Goal: Task Accomplishment & Management: Use online tool/utility

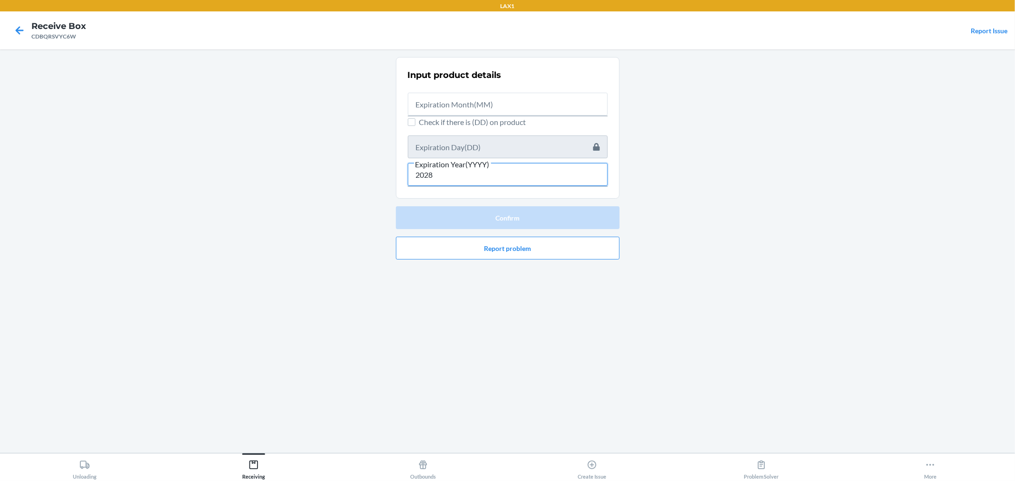
type input "2028"
click at [522, 108] on input "text" at bounding box center [508, 104] width 200 height 23
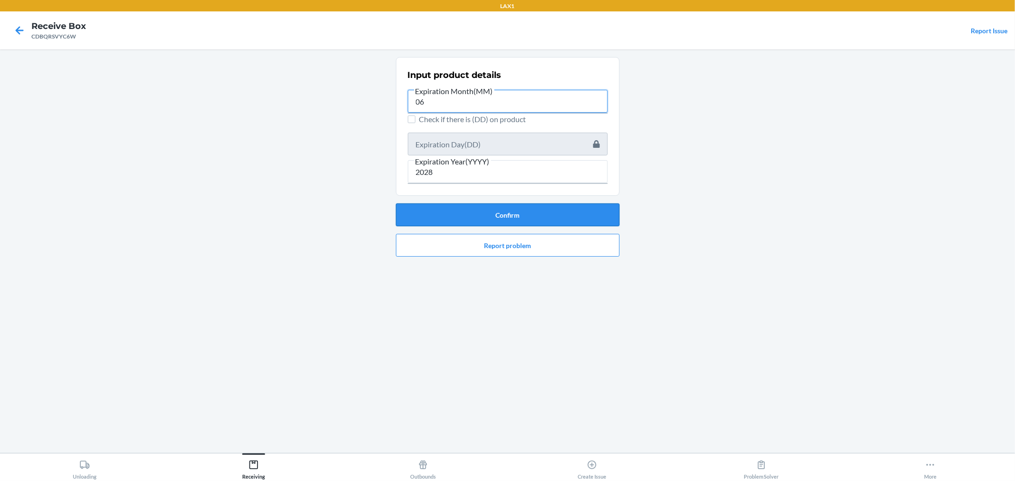
type input "06"
click at [538, 218] on button "Confirm" at bounding box center [508, 215] width 224 height 23
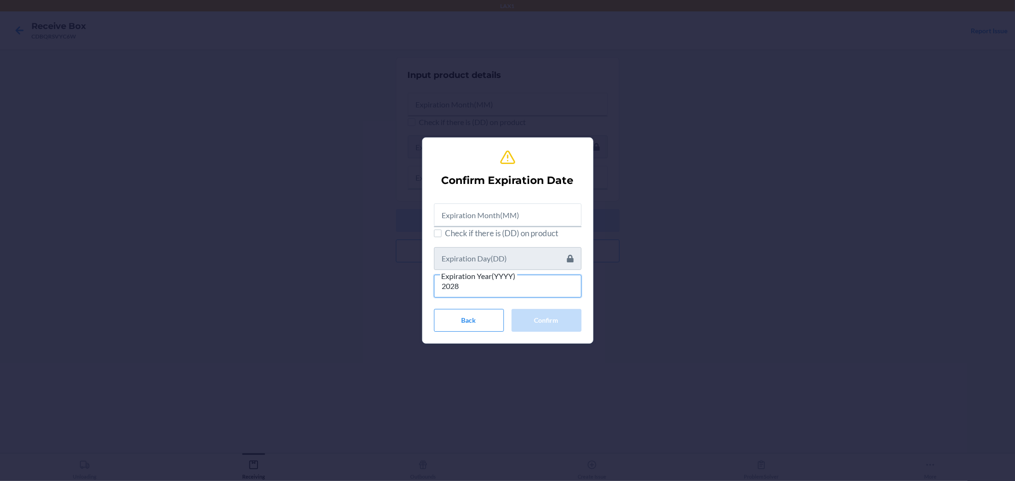
type input "2028"
click at [496, 216] on input "text" at bounding box center [507, 215] width 147 height 23
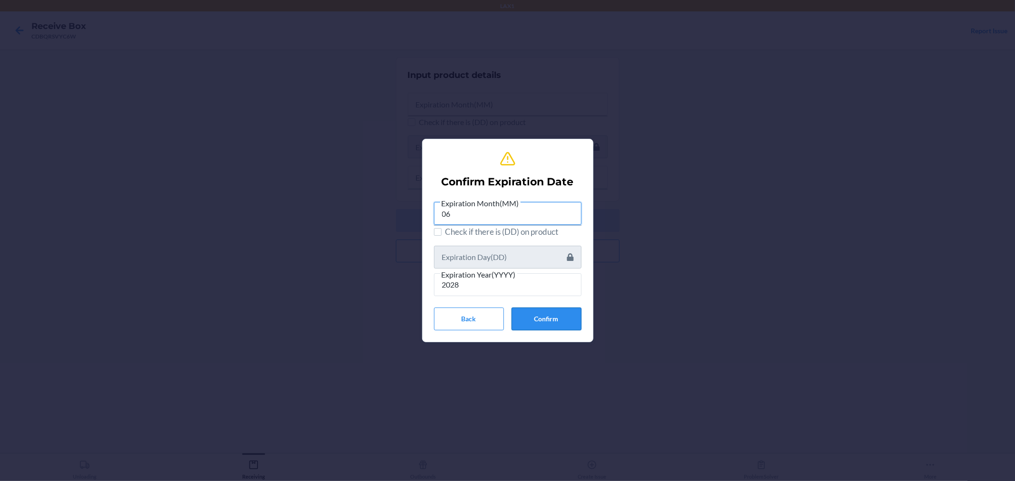
type input "06"
click at [533, 314] on button "Confirm" at bounding box center [546, 319] width 70 height 23
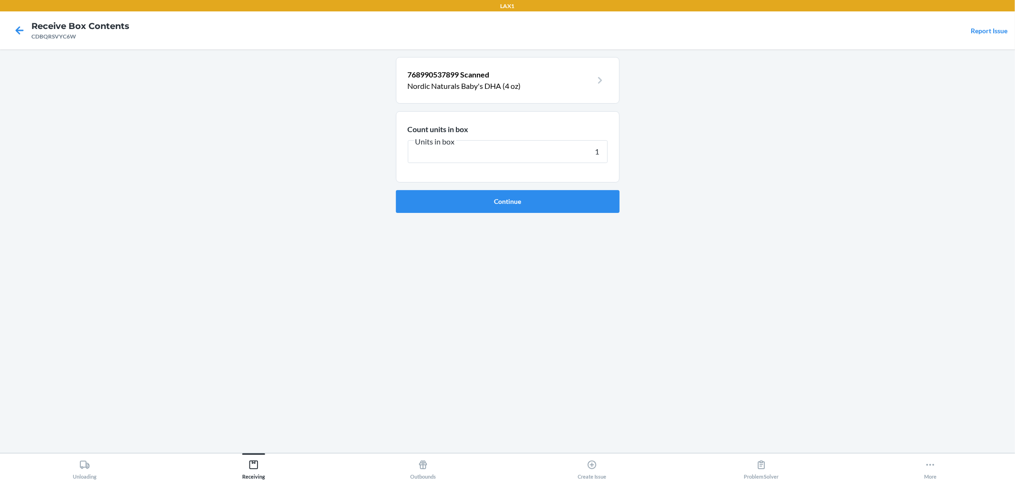
type input "12"
click button "Continue" at bounding box center [508, 201] width 224 height 23
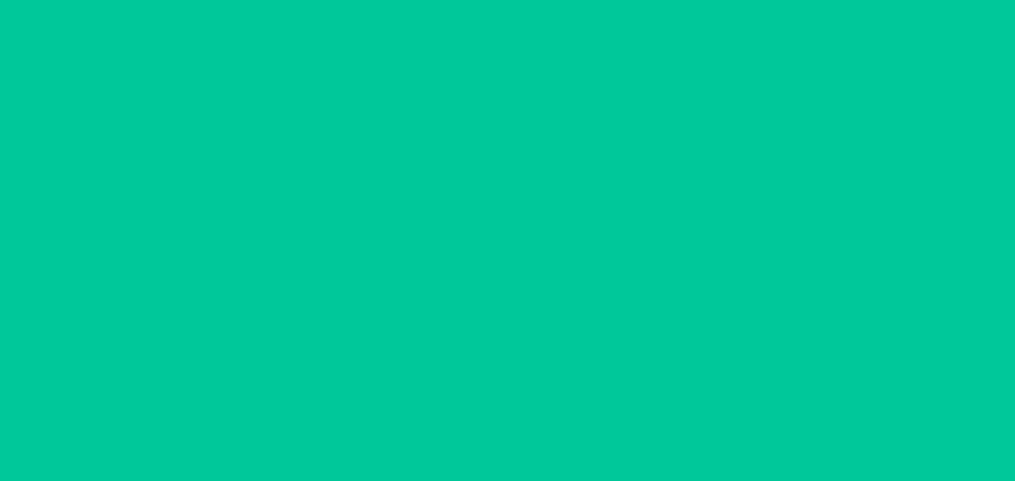
type input "1"
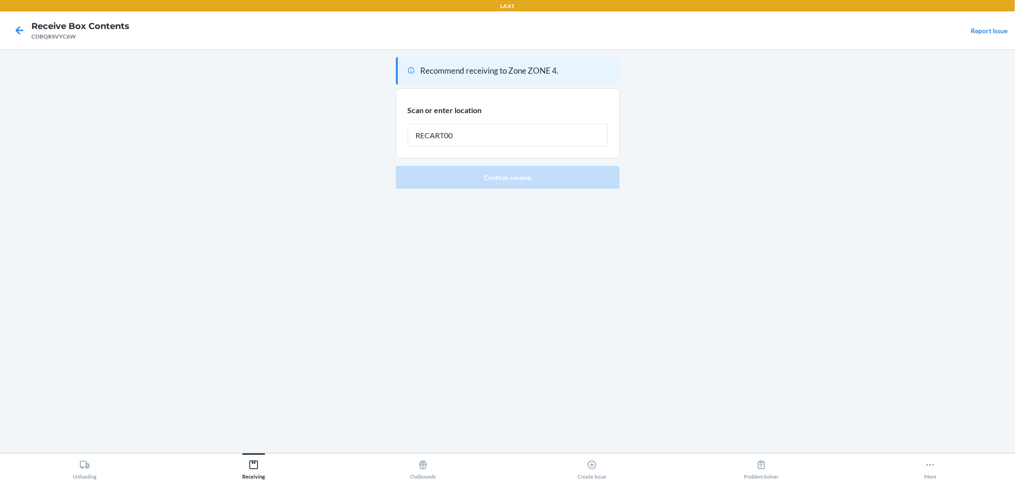
type input "RECART002"
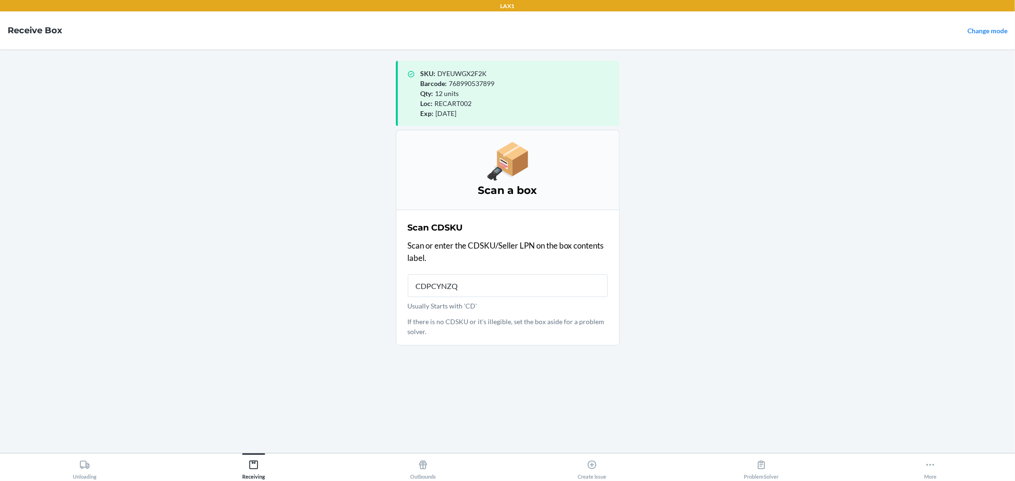
type input "CDPCYNZQP"
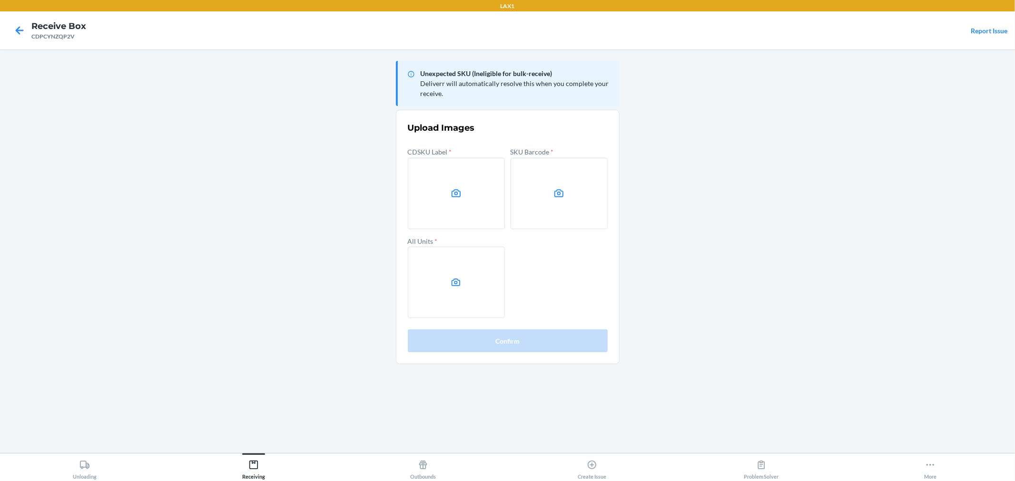
click at [558, 186] on label at bounding box center [558, 193] width 97 height 71
click at [0, 0] on input "file" at bounding box center [0, 0] width 0 height 0
click at [440, 279] on label at bounding box center [456, 282] width 97 height 71
click at [0, 0] on input "file" at bounding box center [0, 0] width 0 height 0
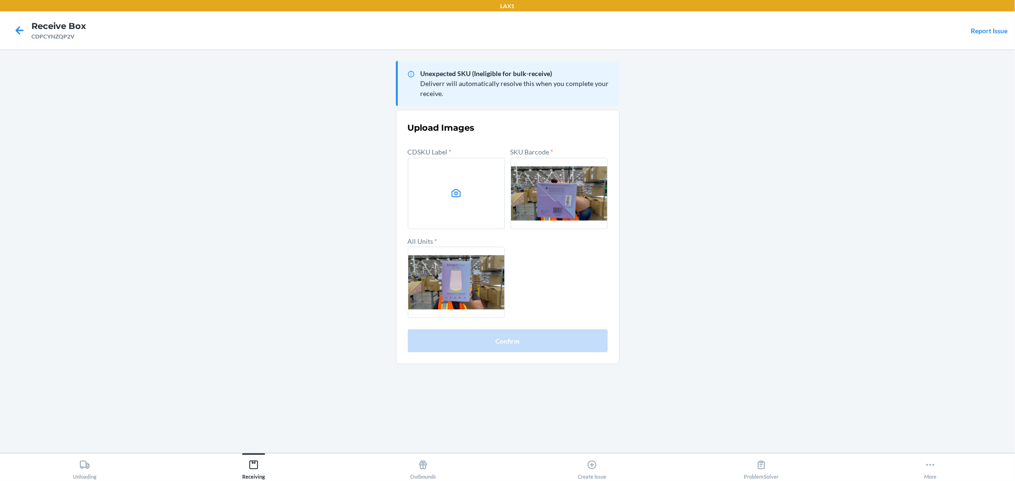
click at [787, 335] on main "Unexpected SKU (Ineligible for bulk-receive) Deliverr will automatically resolv…" at bounding box center [507, 251] width 1015 height 404
click at [412, 161] on label at bounding box center [456, 193] width 97 height 71
click at [0, 0] on input "file" at bounding box center [0, 0] width 0 height 0
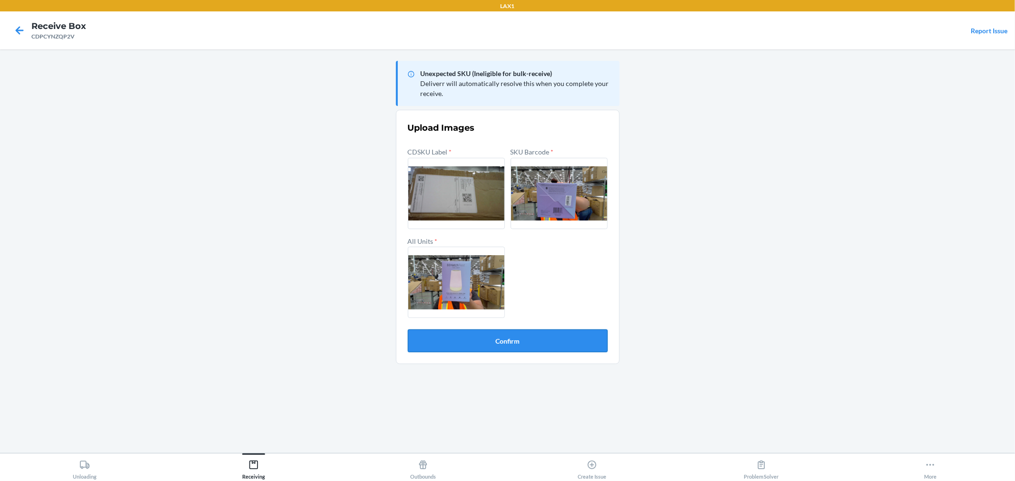
click at [579, 348] on button "Confirm" at bounding box center [508, 341] width 200 height 23
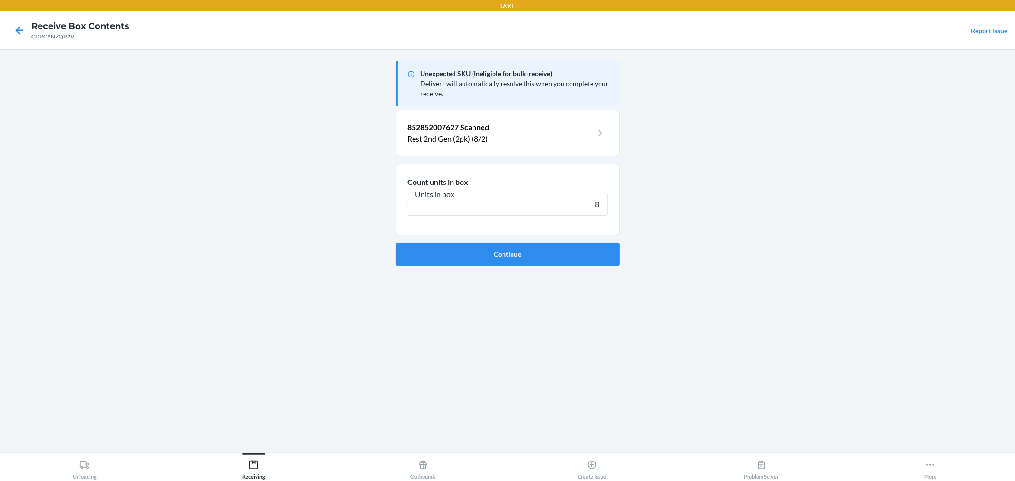
type input "8"
click at [396, 243] on button "Continue" at bounding box center [508, 254] width 224 height 23
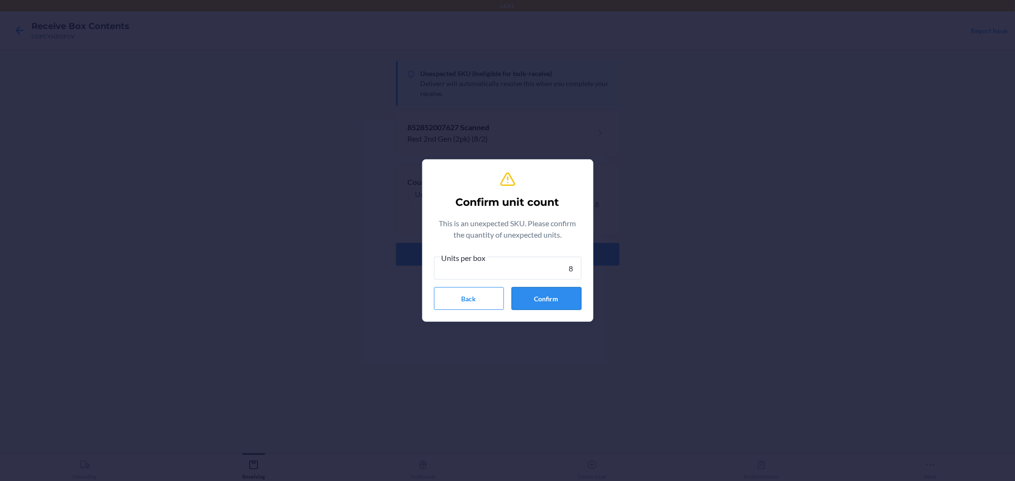
type input "8"
click at [554, 305] on button "Confirm" at bounding box center [546, 298] width 70 height 23
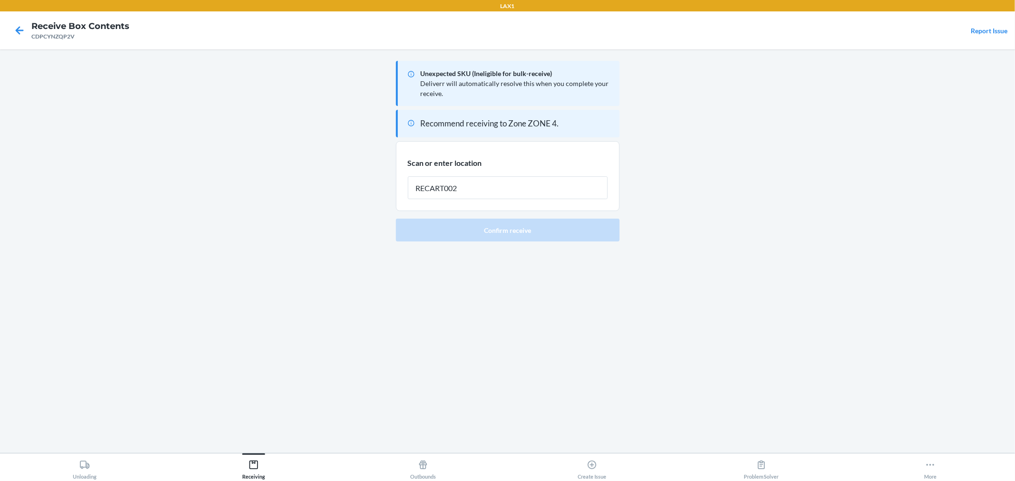
type input "RECART002"
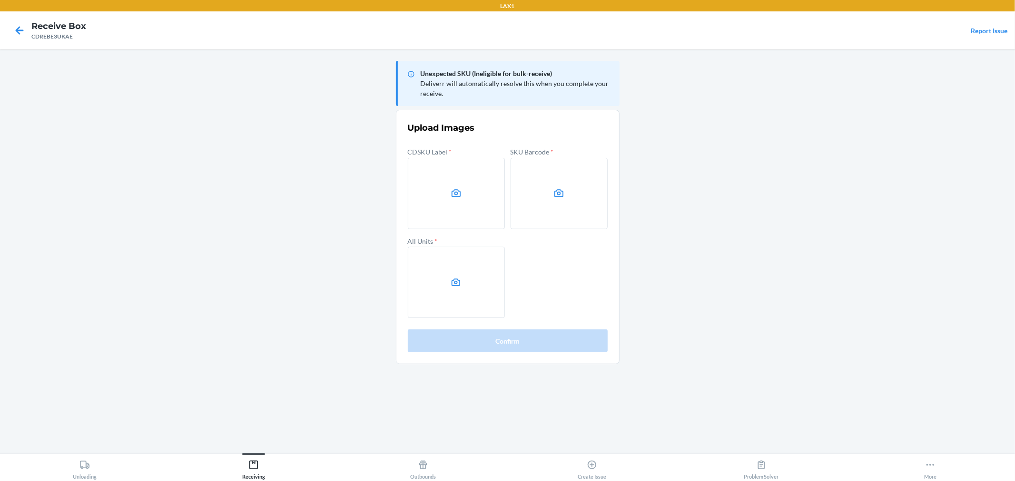
click at [795, 202] on main "Unexpected SKU (Ineligible for bulk-receive) Deliverr will automatically resolv…" at bounding box center [507, 251] width 1015 height 404
click at [453, 177] on label at bounding box center [456, 193] width 97 height 71
click at [0, 0] on input "file" at bounding box center [0, 0] width 0 height 0
click at [513, 196] on label at bounding box center [558, 193] width 97 height 71
click at [0, 0] on input "file" at bounding box center [0, 0] width 0 height 0
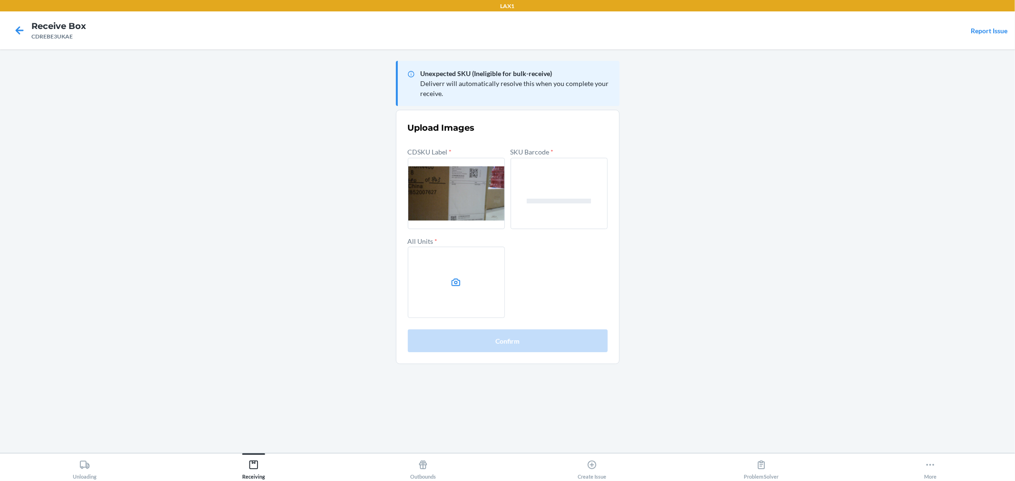
click at [451, 268] on label at bounding box center [456, 282] width 97 height 71
click at [0, 0] on input "file" at bounding box center [0, 0] width 0 height 0
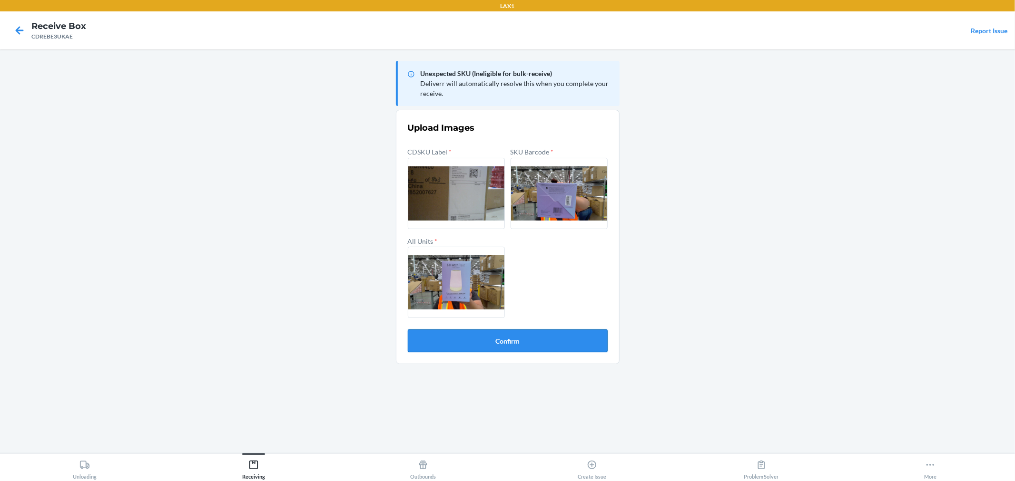
click at [543, 343] on button "Confirm" at bounding box center [508, 341] width 200 height 23
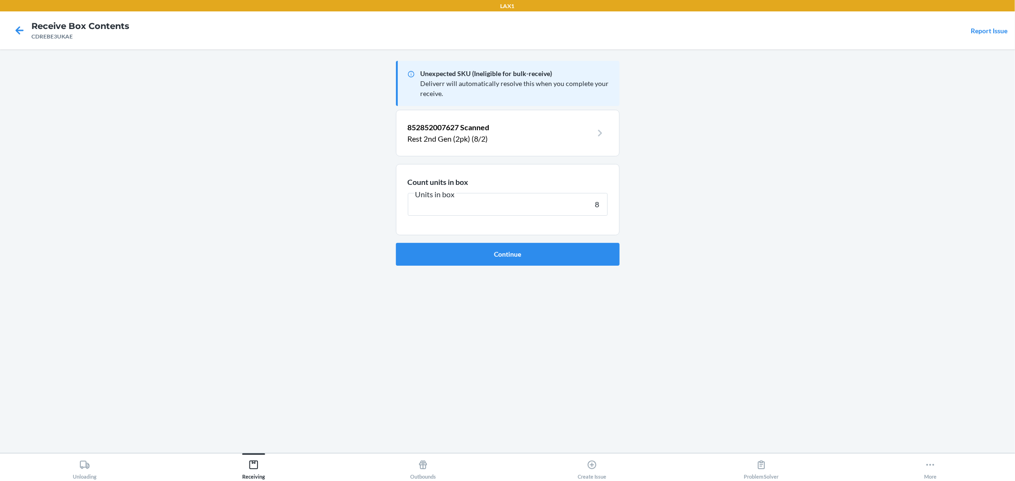
type input "8"
click at [396, 243] on button "Continue" at bounding box center [508, 254] width 224 height 23
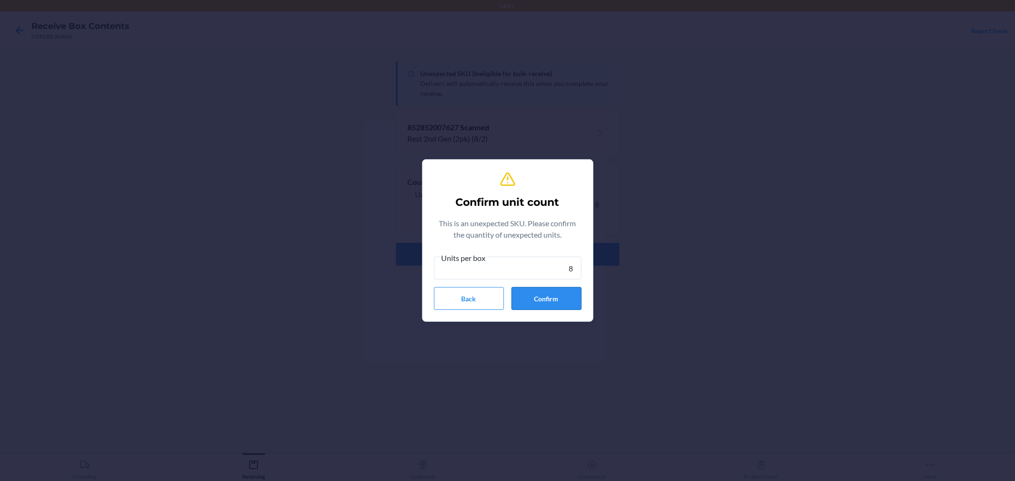
type input "8"
click at [534, 294] on button "Confirm" at bounding box center [546, 298] width 70 height 23
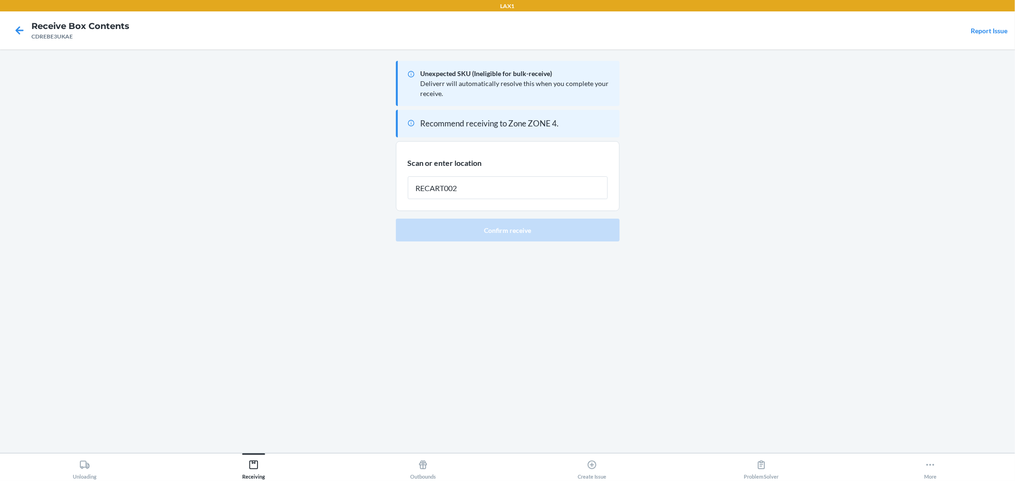
type input "RECART002"
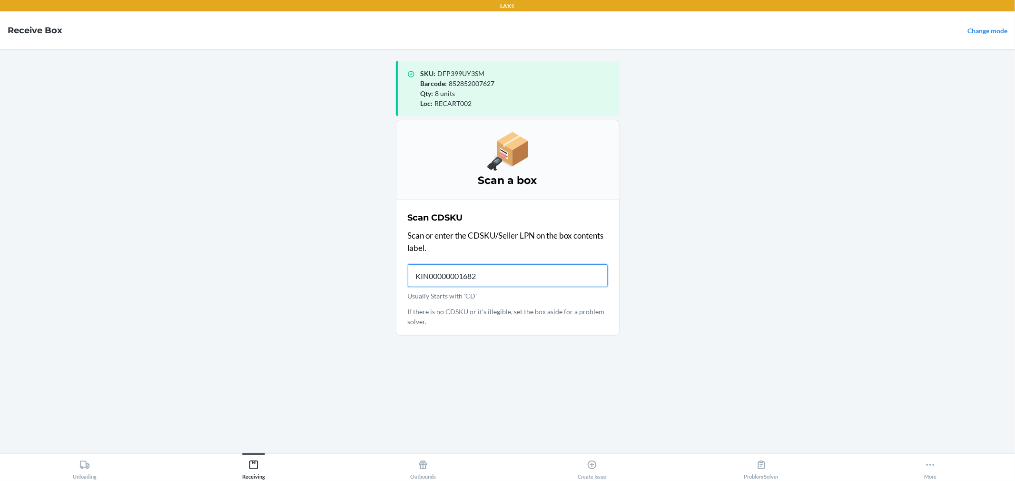
type input "KIN000000016827"
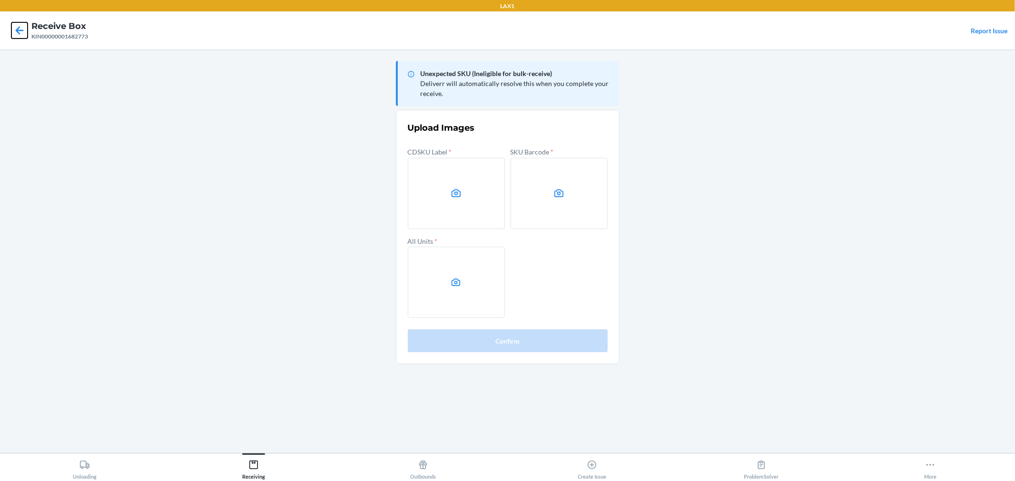
click at [24, 29] on icon at bounding box center [19, 30] width 16 height 16
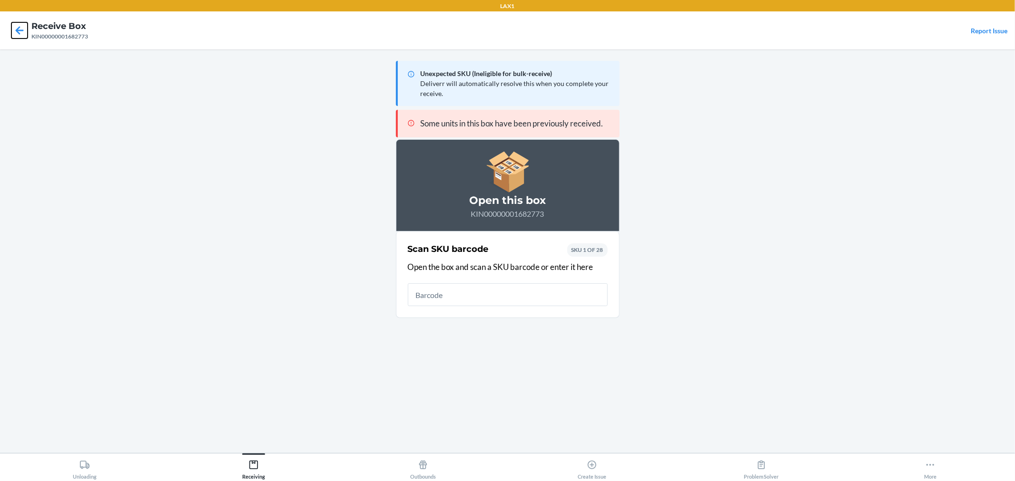
click at [16, 29] on icon at bounding box center [19, 30] width 16 height 16
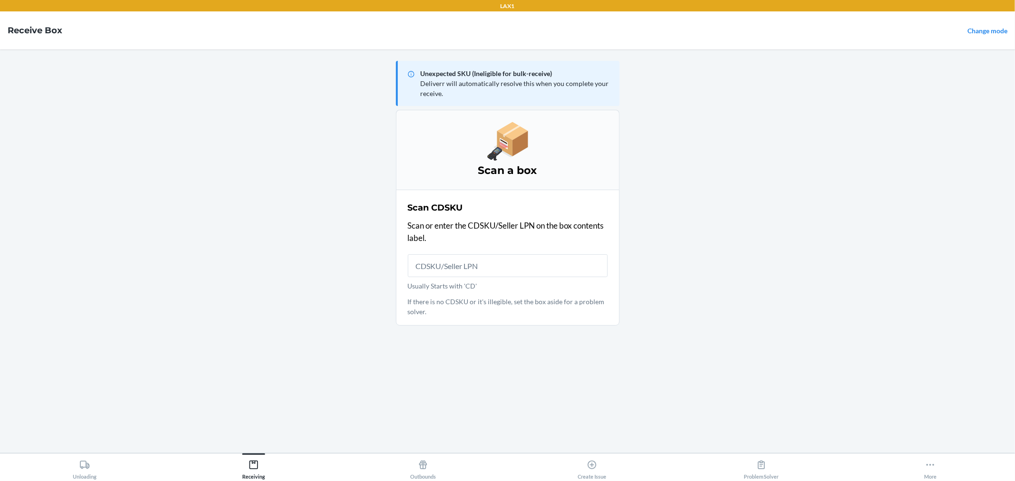
drag, startPoint x: 278, startPoint y: 451, endPoint x: 276, endPoint y: 457, distance: 6.9
click at [277, 451] on main "Unexpected SKU (Ineligible for bulk-receive) Deliverr will automatically resolv…" at bounding box center [507, 251] width 1015 height 404
click at [269, 463] on button "Receiving" at bounding box center [253, 467] width 169 height 26
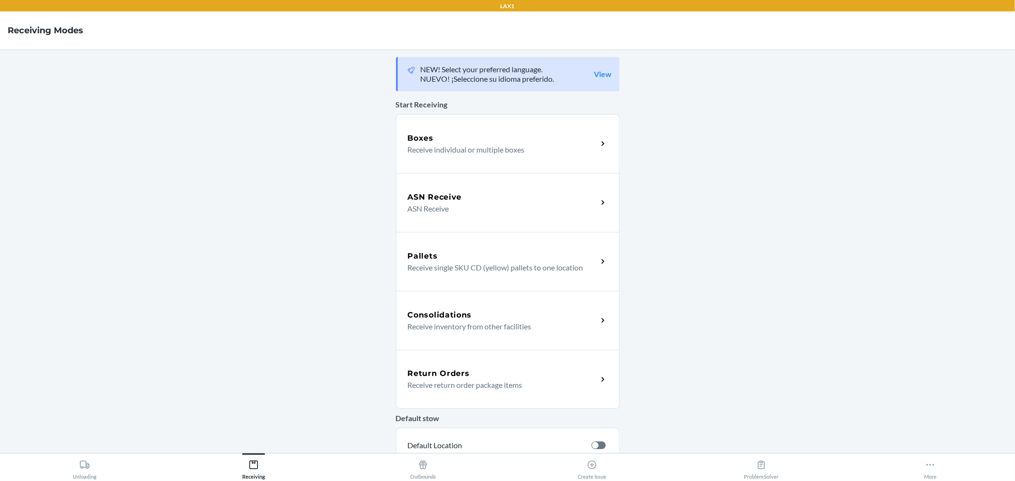
click at [450, 218] on div "ASN Receive ASN Receive" at bounding box center [508, 202] width 224 height 59
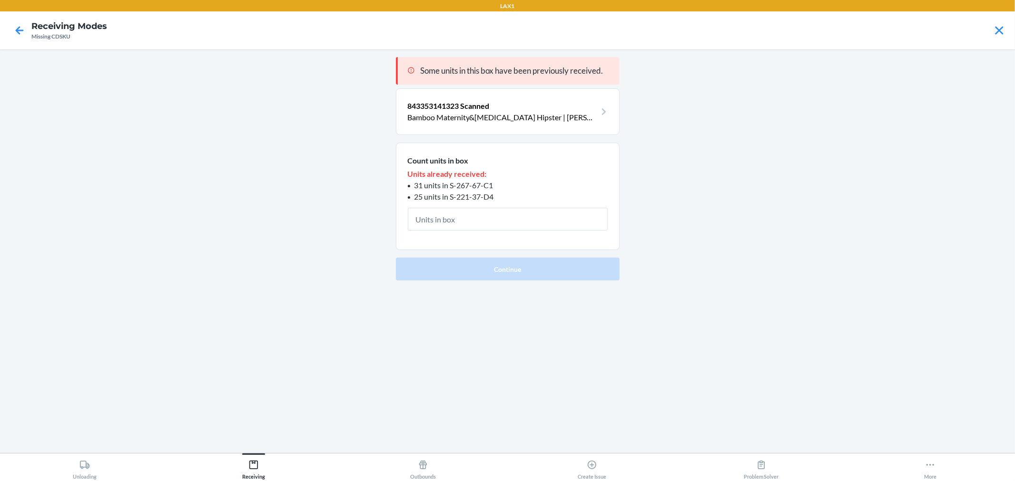
type input "1"
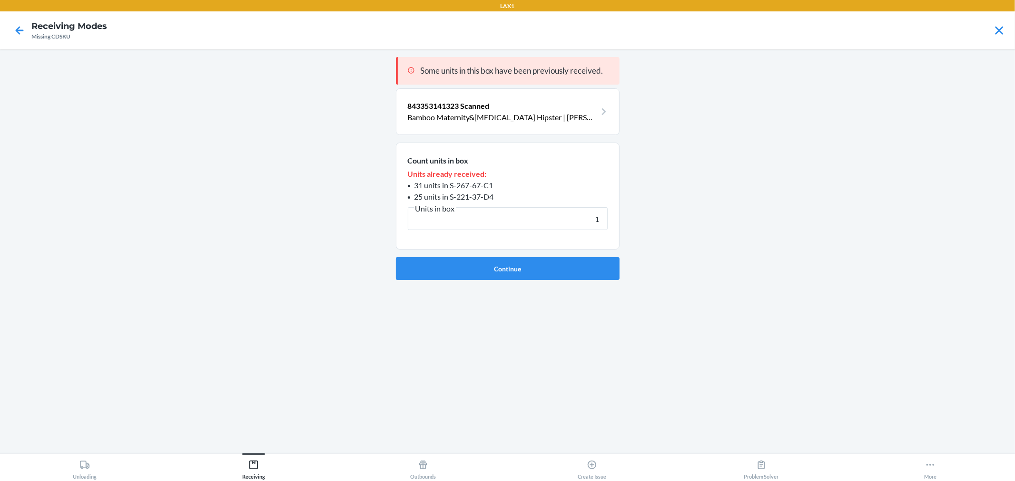
click button "Continue" at bounding box center [508, 268] width 224 height 23
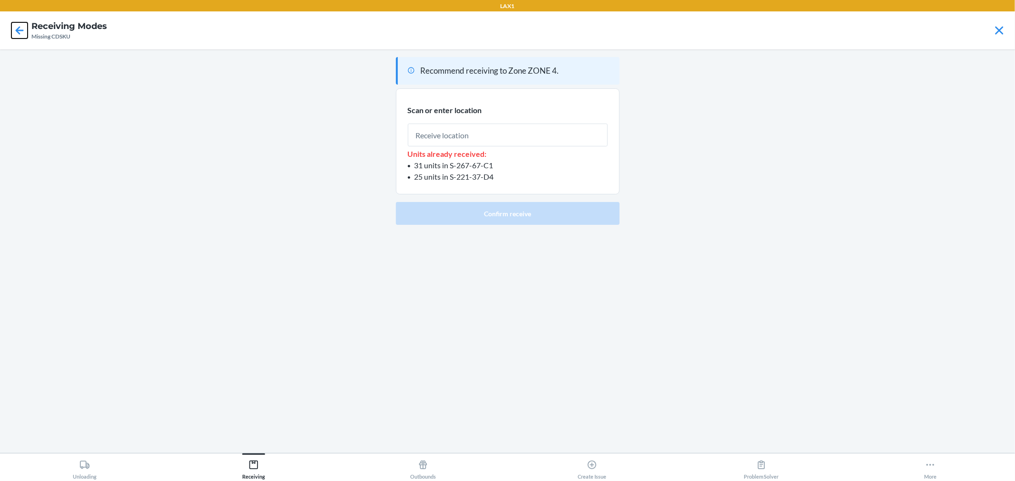
click at [20, 27] on icon at bounding box center [19, 30] width 16 height 16
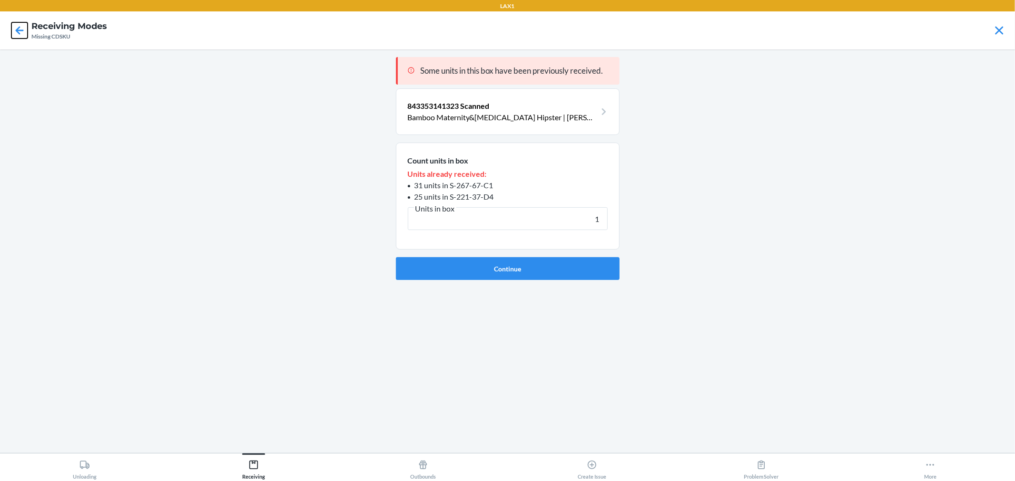
click at [20, 27] on icon at bounding box center [19, 30] width 16 height 16
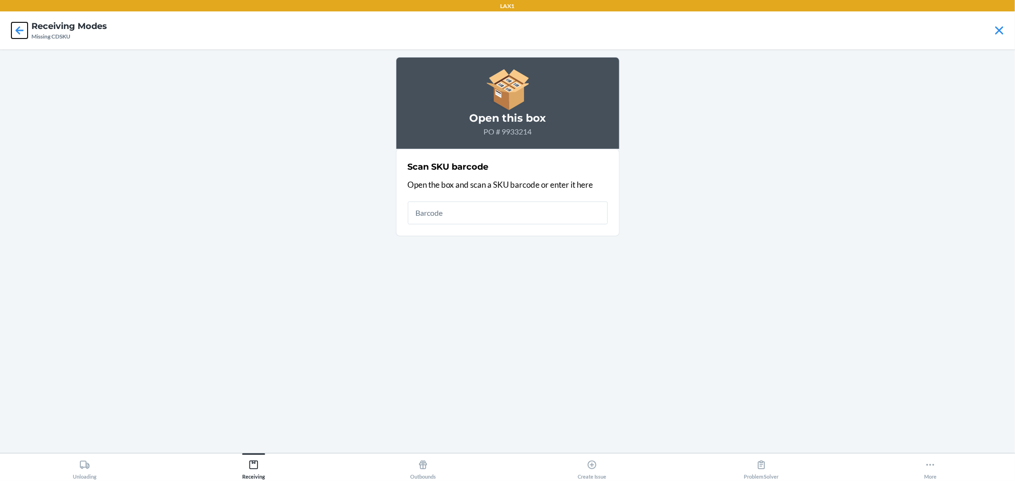
click at [20, 27] on icon at bounding box center [19, 30] width 16 height 16
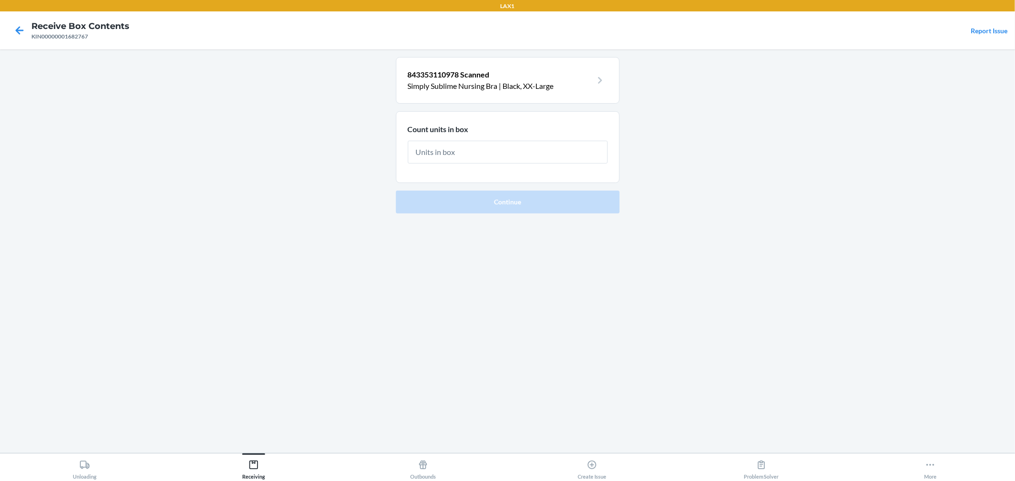
type input "1"
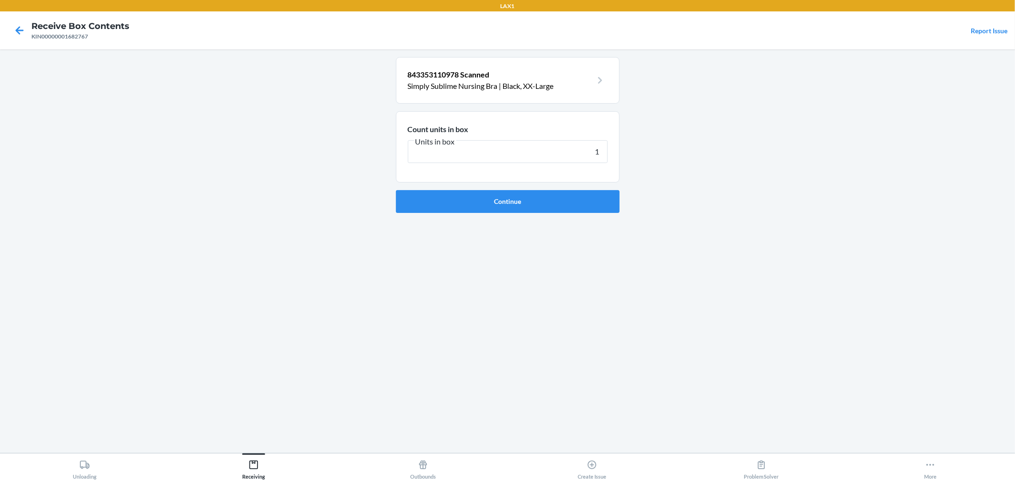
click button "Continue" at bounding box center [508, 201] width 224 height 23
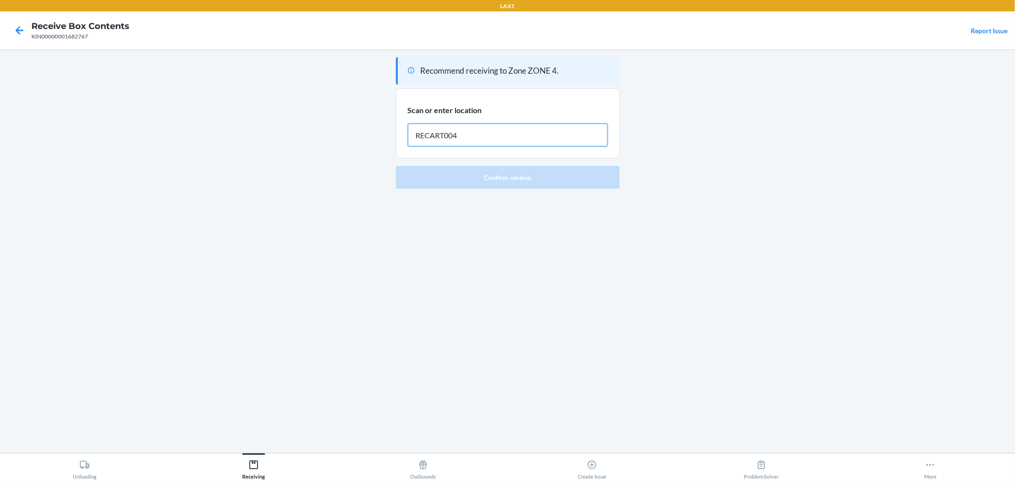
type input "RECART004"
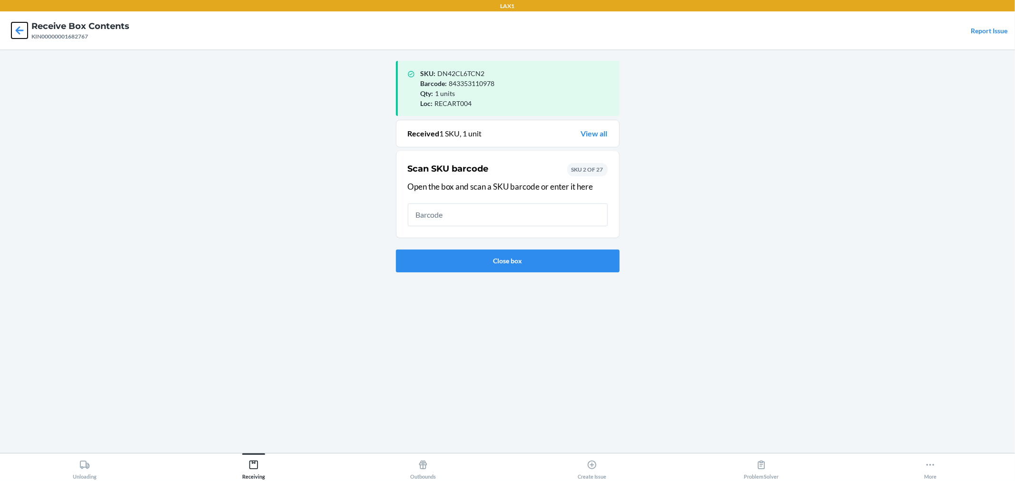
click at [21, 35] on icon at bounding box center [19, 30] width 16 height 16
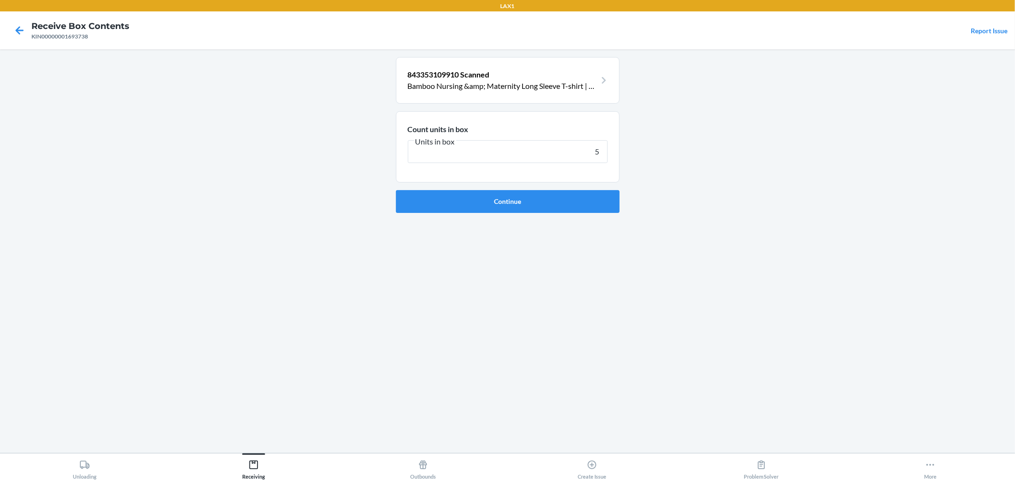
type input "5"
click at [396, 190] on button "Continue" at bounding box center [508, 201] width 224 height 23
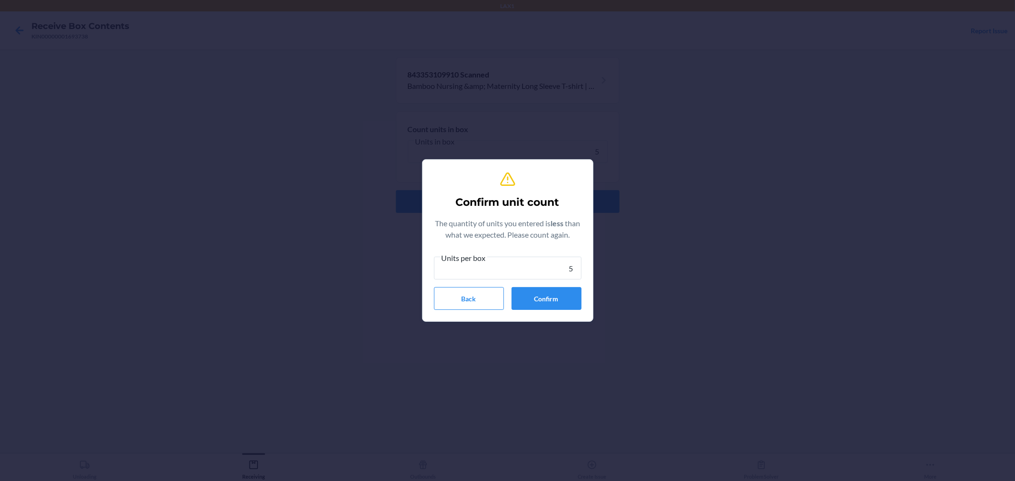
type input "5"
click at [541, 314] on div "Confirm unit count The quantity of units you entered is less than what we expec…" at bounding box center [507, 240] width 147 height 147
click at [545, 305] on button "Confirm" at bounding box center [546, 298] width 70 height 23
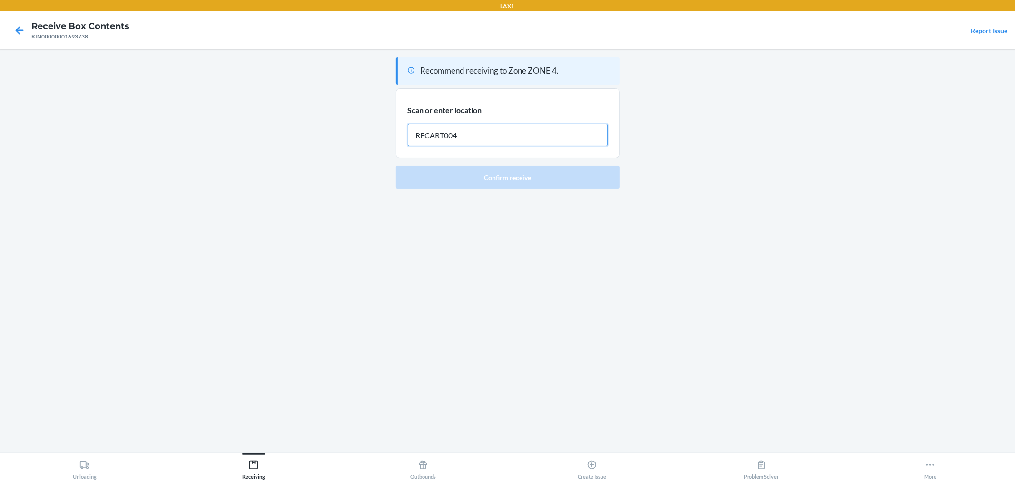
type input "RECART004"
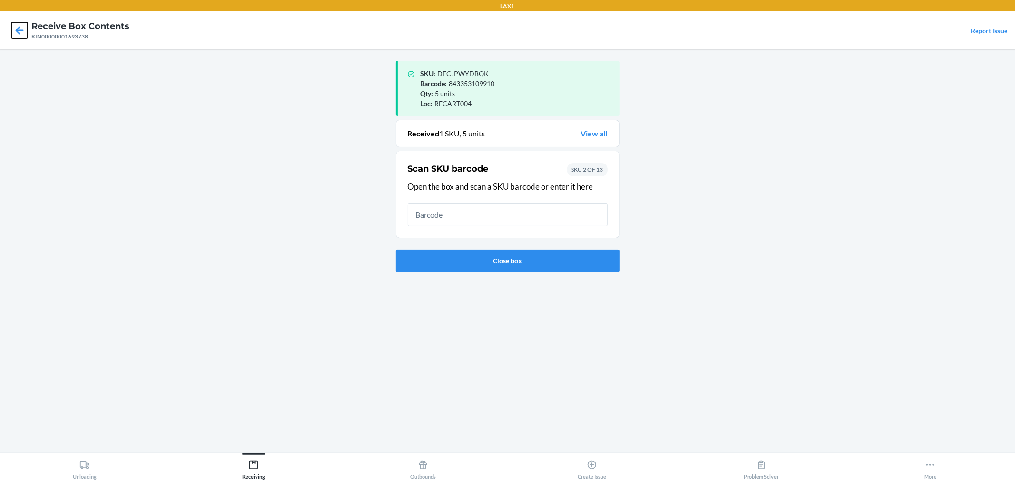
click at [20, 36] on icon at bounding box center [19, 30] width 16 height 16
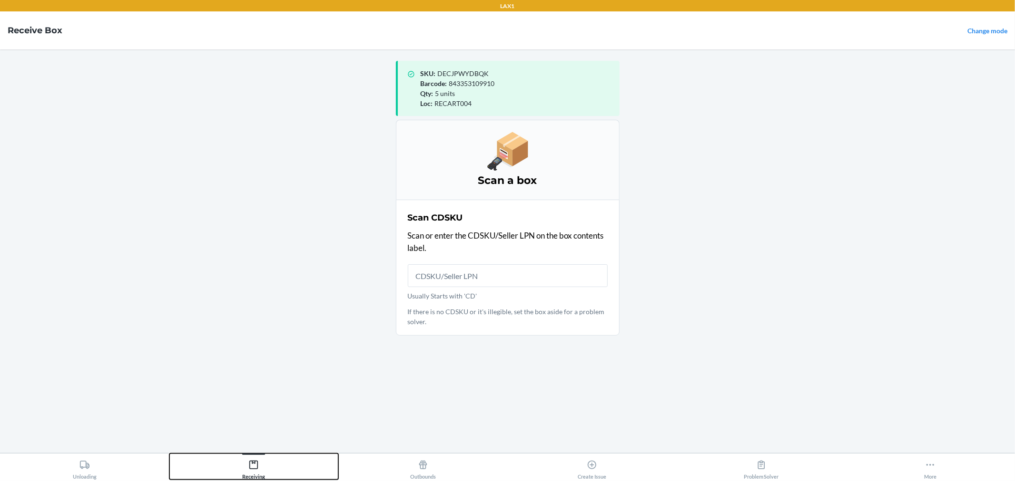
click at [273, 465] on button "Receiving" at bounding box center [253, 467] width 169 height 26
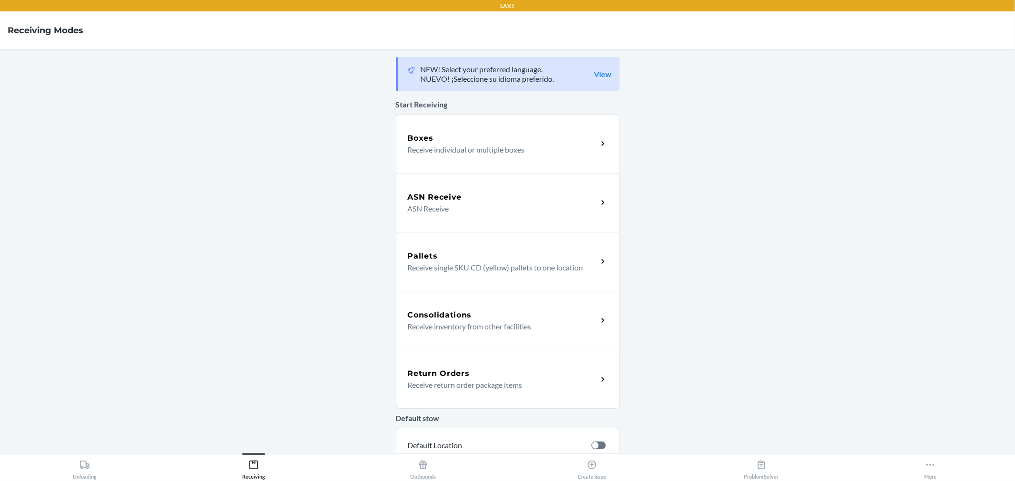
click at [515, 221] on div "ASN Receive ASN Receive" at bounding box center [508, 202] width 224 height 59
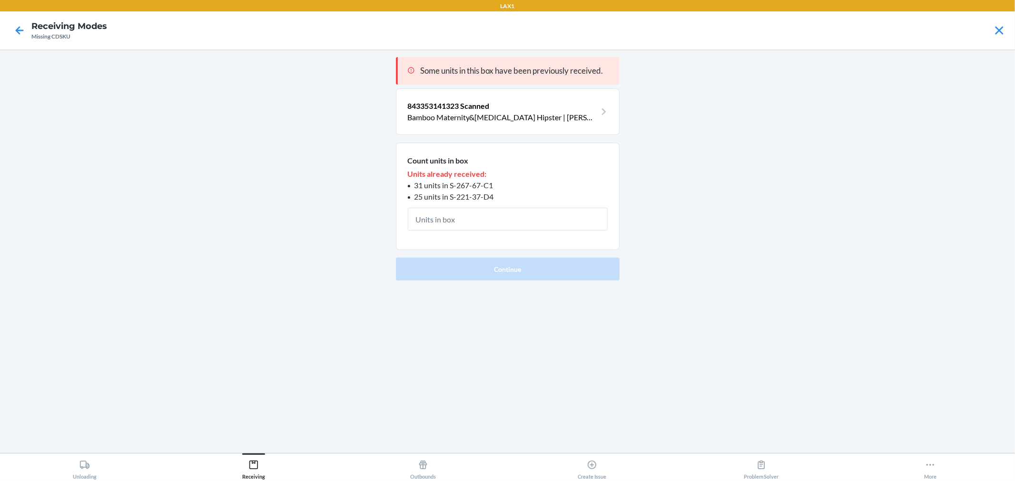
type input "1"
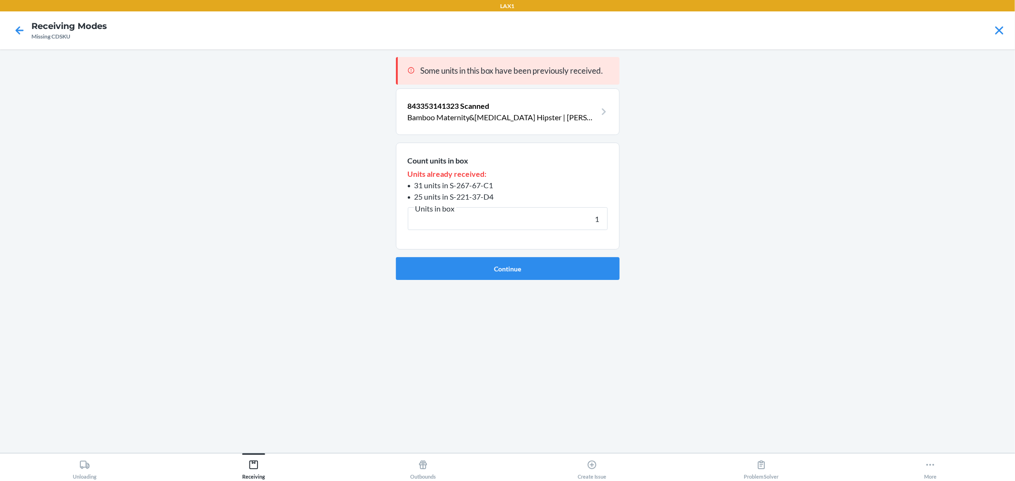
click button "Continue" at bounding box center [508, 268] width 224 height 23
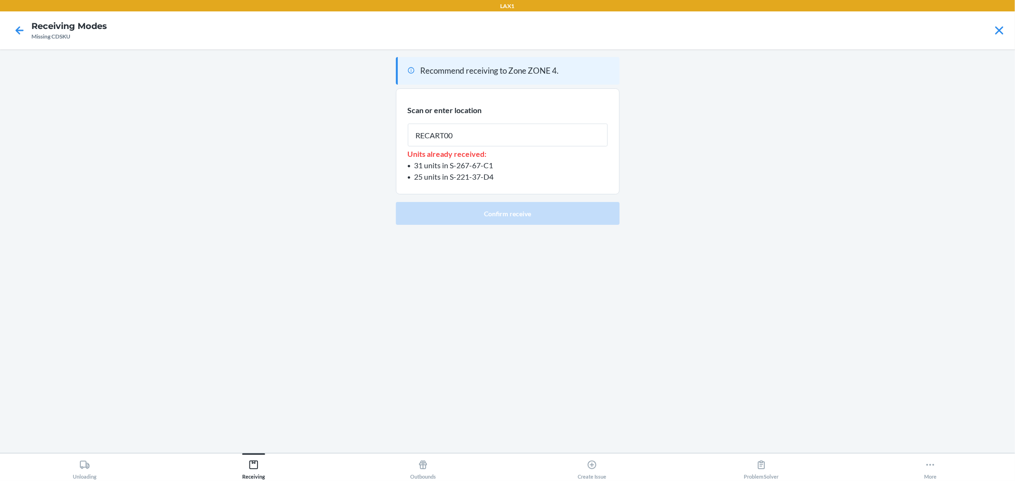
type input "RECART004"
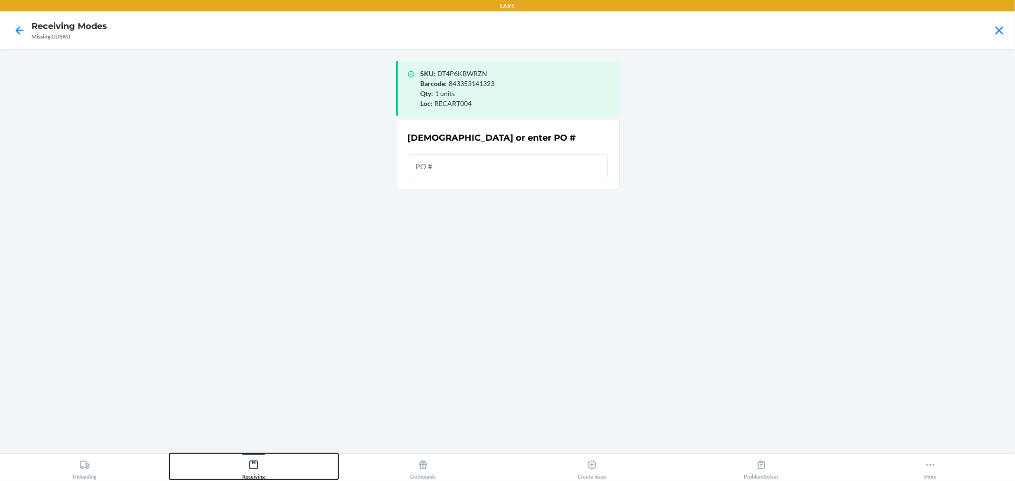
click at [263, 475] on div "Receiving" at bounding box center [253, 468] width 23 height 24
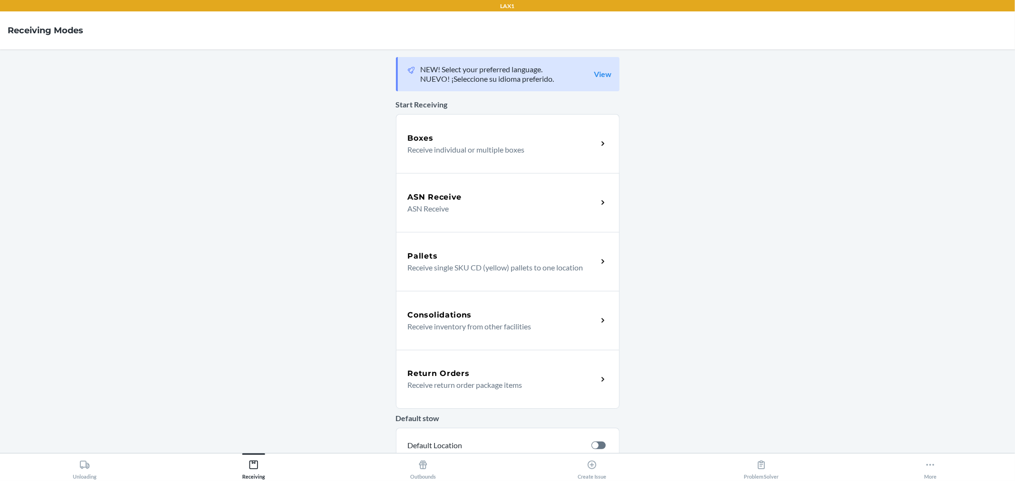
click at [415, 141] on h5 "Boxes" at bounding box center [421, 138] width 26 height 11
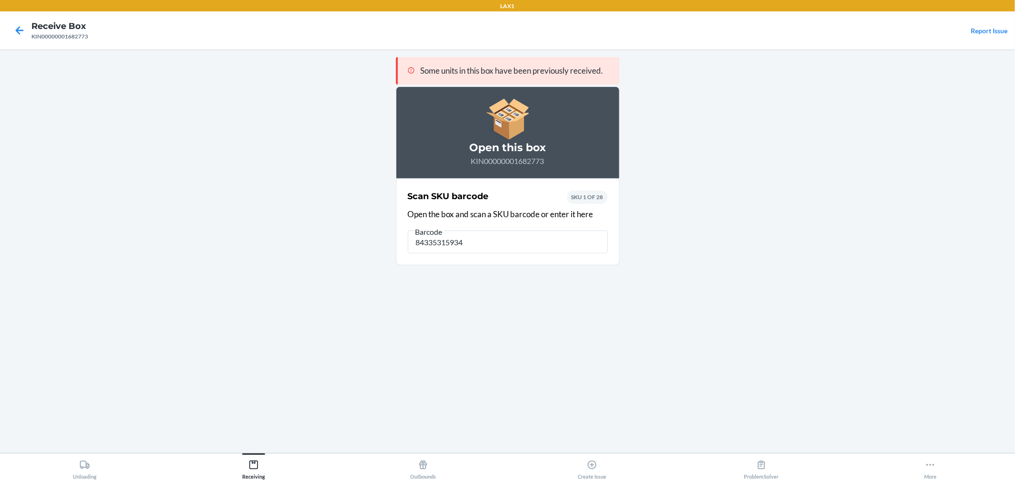
type input "843353159342"
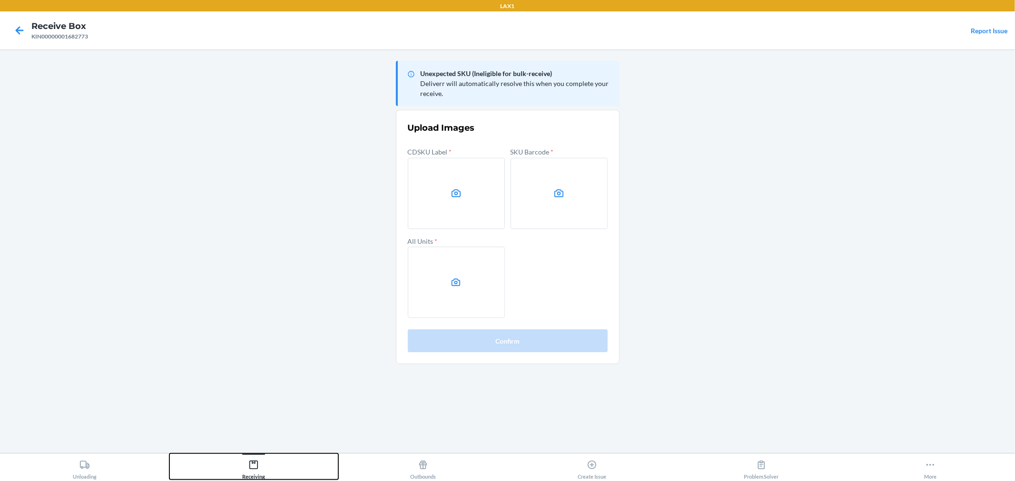
click at [279, 472] on button "Receiving" at bounding box center [253, 467] width 169 height 26
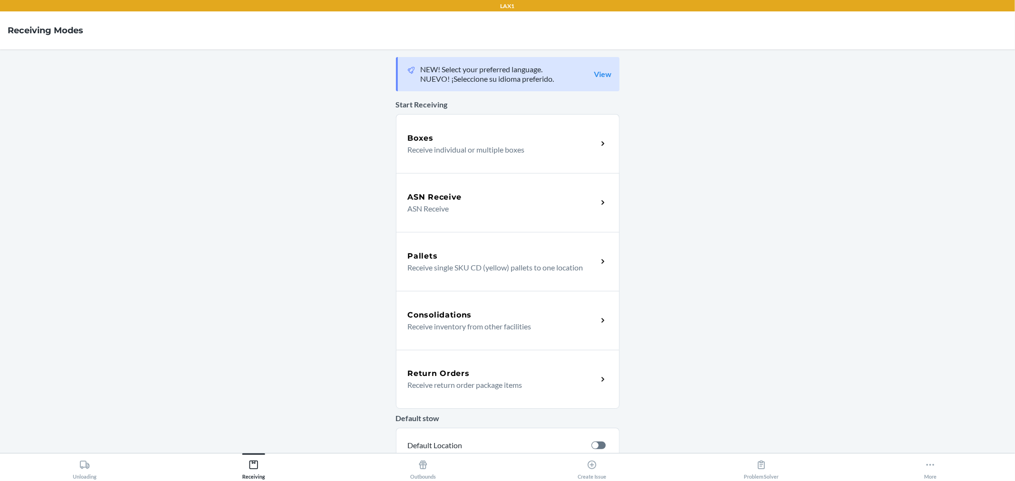
click at [470, 203] on p "ASN Receive" at bounding box center [499, 208] width 182 height 11
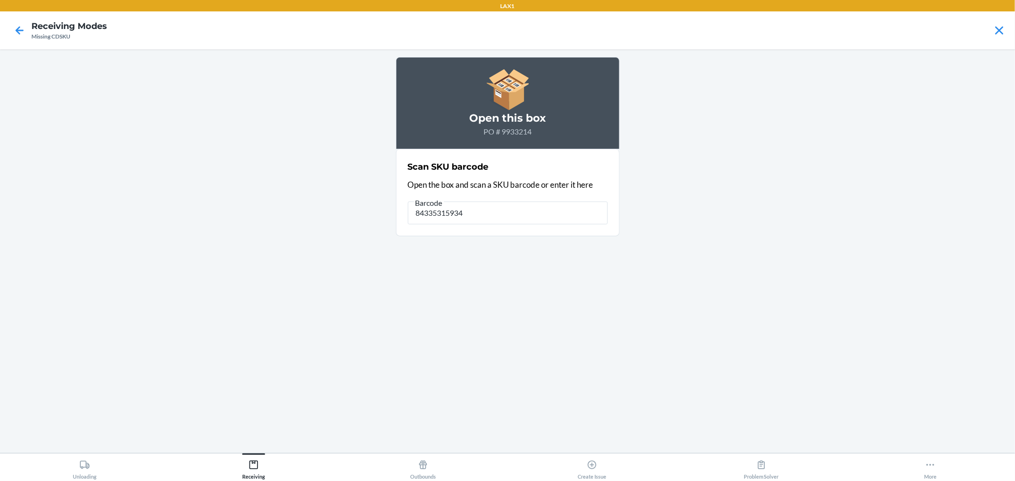
type input "843353159342"
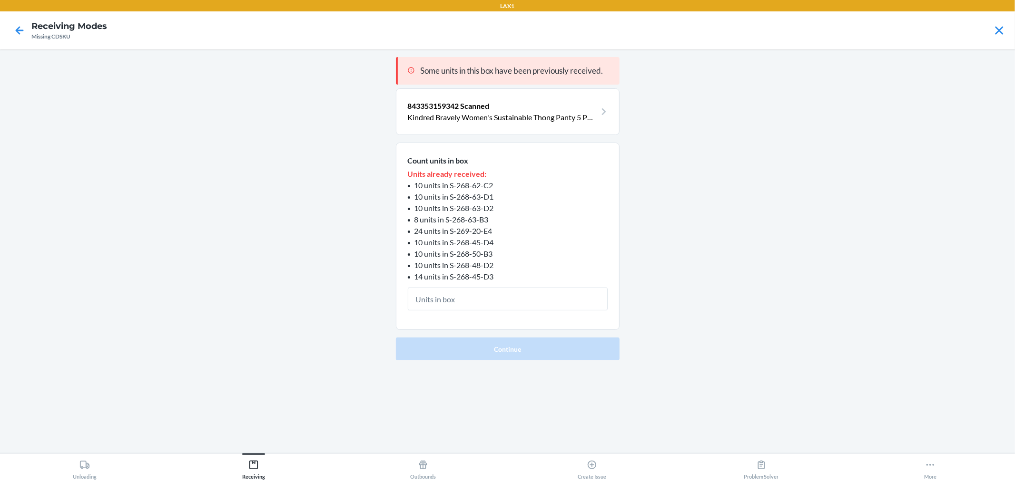
type input "1"
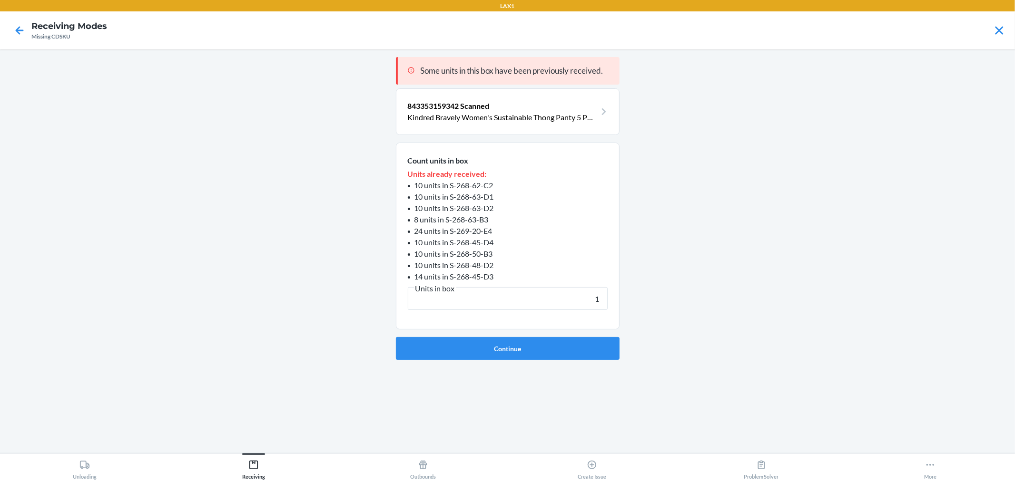
click button "Continue" at bounding box center [508, 348] width 224 height 23
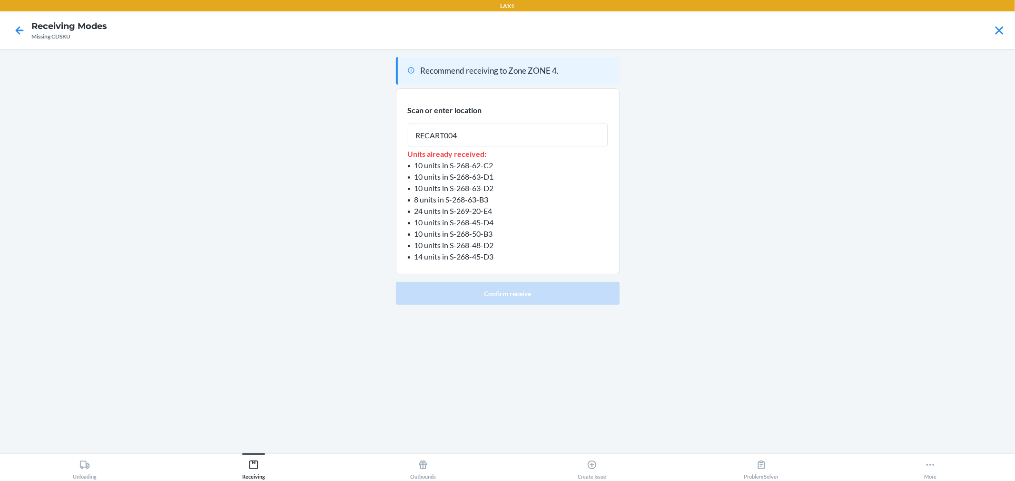
type input "RECART004"
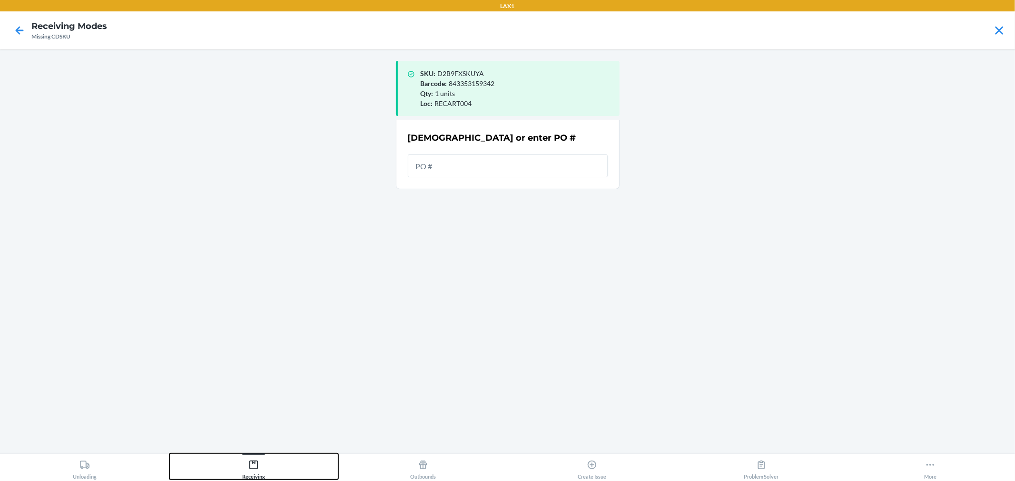
click at [253, 479] on div "Receiving" at bounding box center [253, 468] width 23 height 24
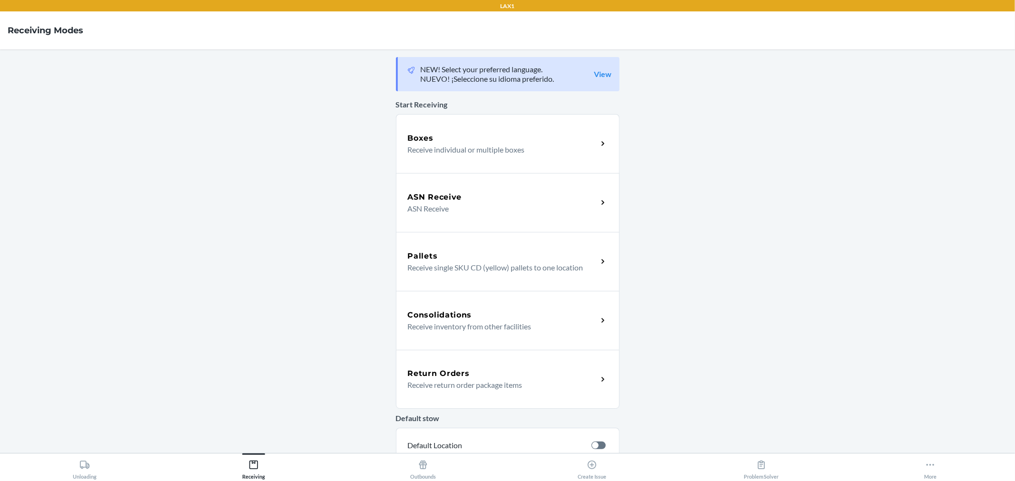
click at [458, 150] on p "Receive individual or multiple boxes" at bounding box center [499, 149] width 182 height 11
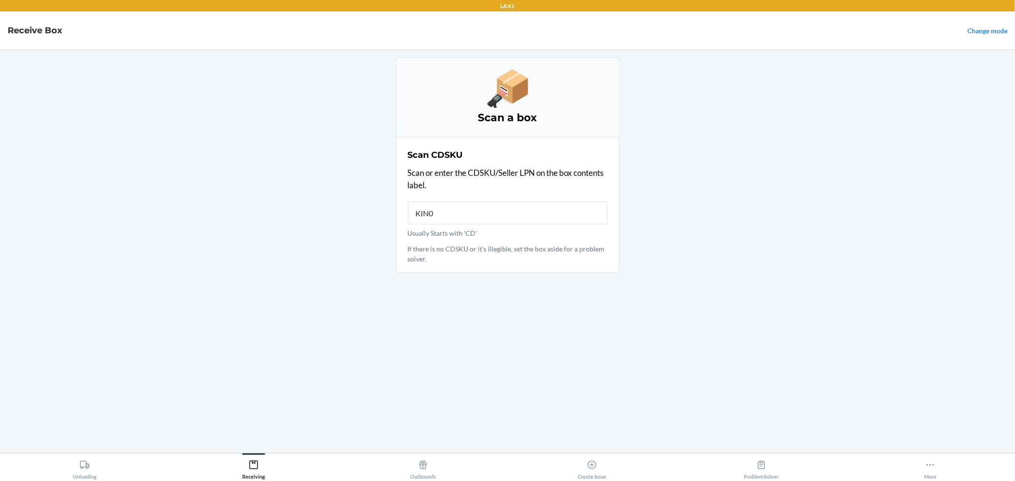
type input "KIN00"
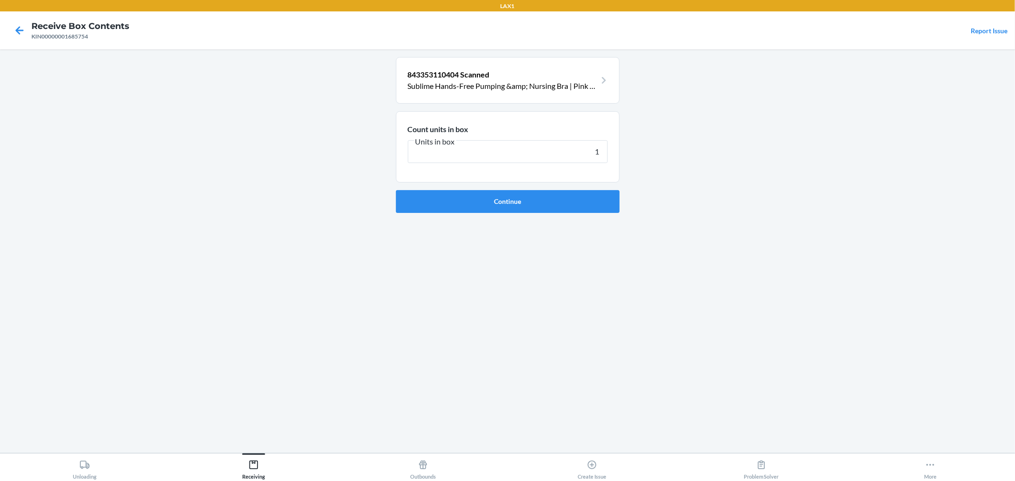
click at [396, 190] on button "Continue" at bounding box center [508, 201] width 224 height 23
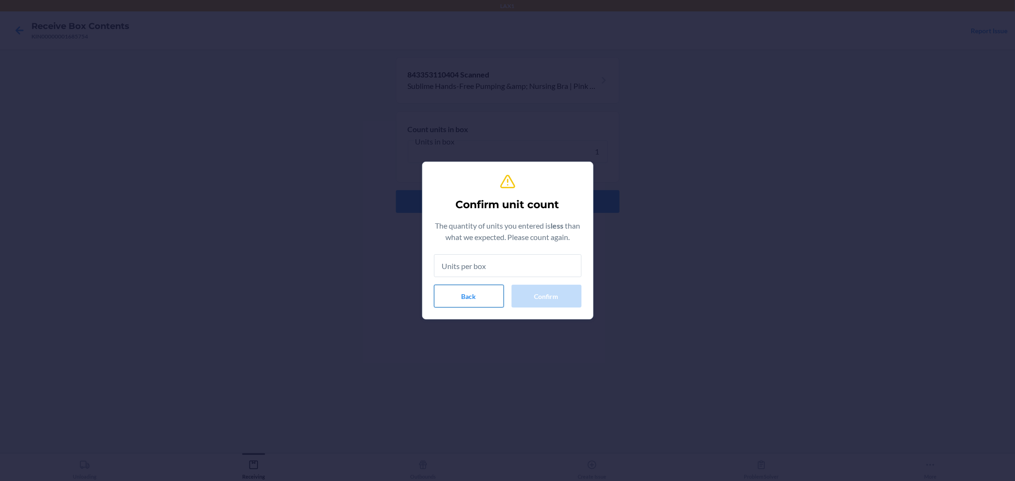
click at [489, 297] on button "Back" at bounding box center [469, 296] width 70 height 23
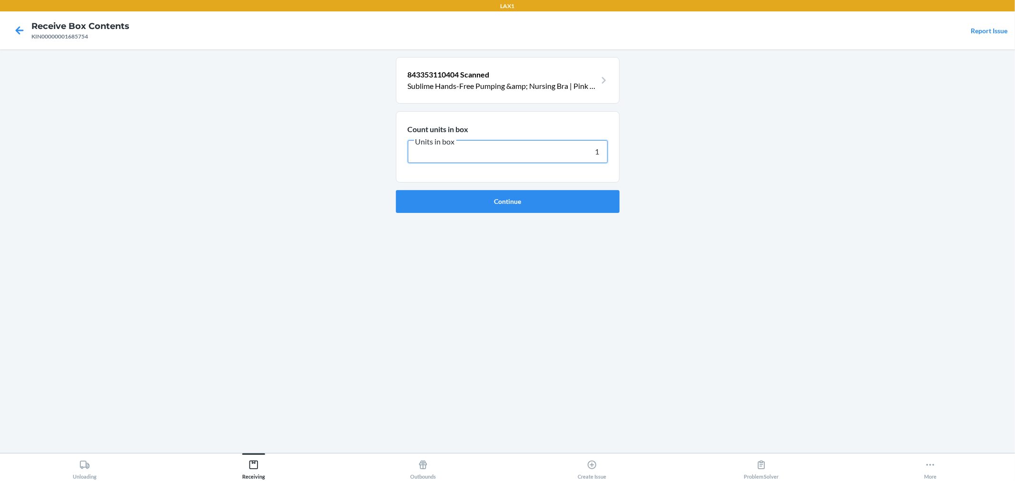
drag, startPoint x: 586, startPoint y: 155, endPoint x: 663, endPoint y: 172, distance: 79.1
click at [663, 172] on main "843353110404 Scanned Sublime Hands-Free Pumping &amp; Nursing Bra | Pink Heathe…" at bounding box center [507, 251] width 1015 height 404
type input "9"
click at [553, 205] on button "Continue" at bounding box center [508, 201] width 224 height 23
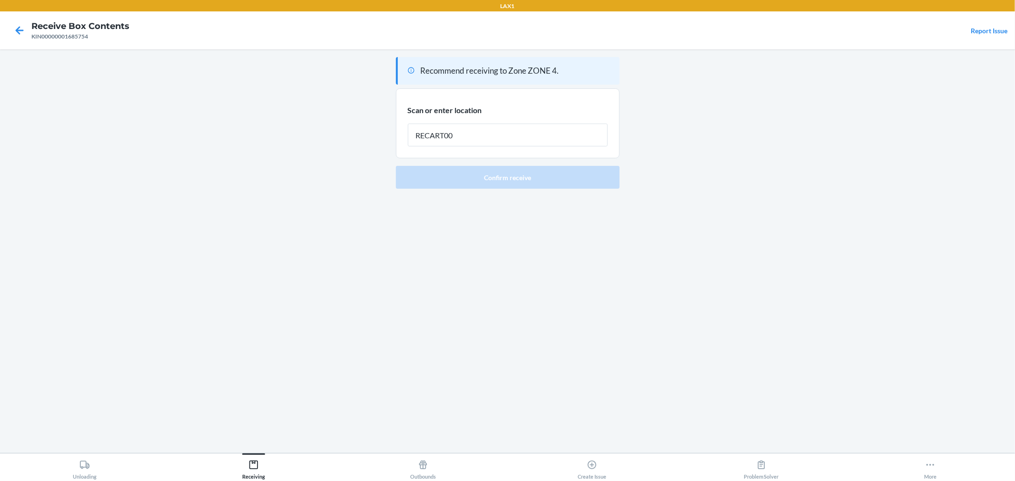
type input "RECART004"
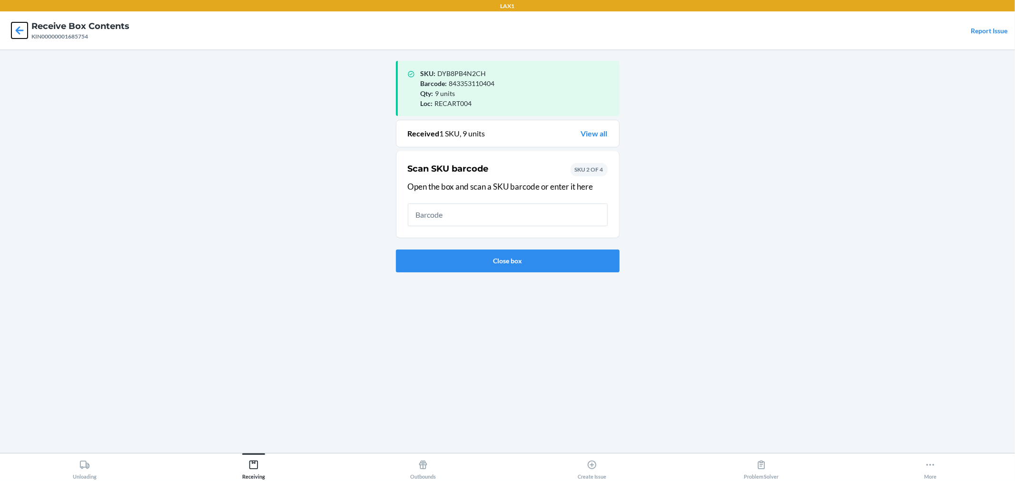
click at [26, 30] on icon at bounding box center [19, 30] width 16 height 16
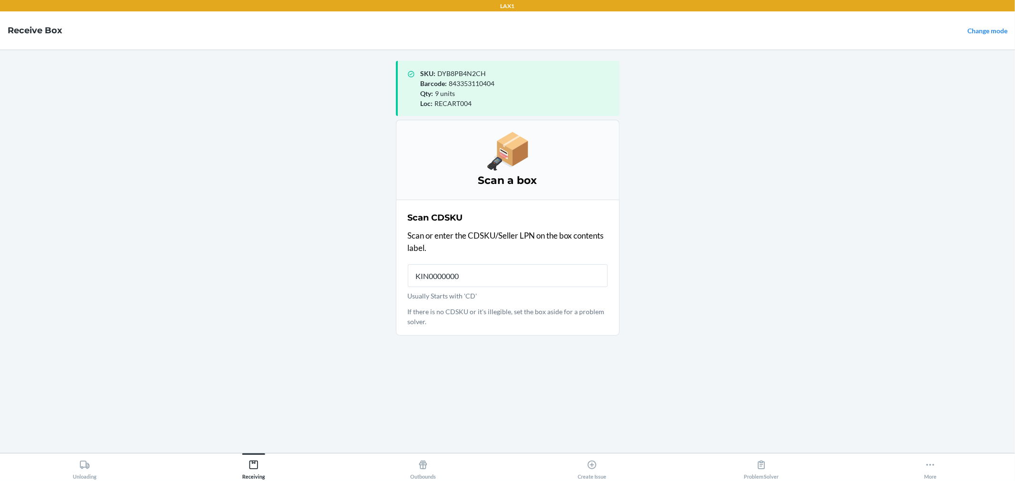
type input "KIN00000001"
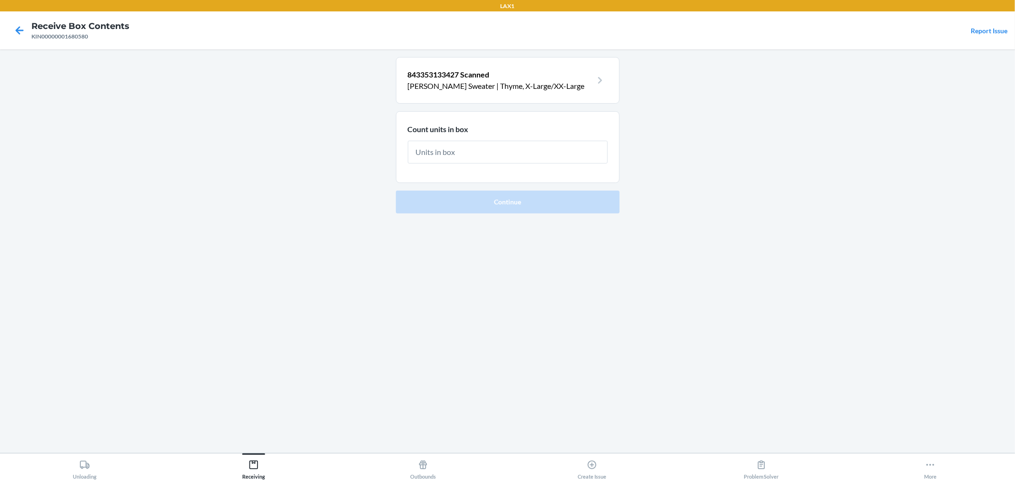
type input "1"
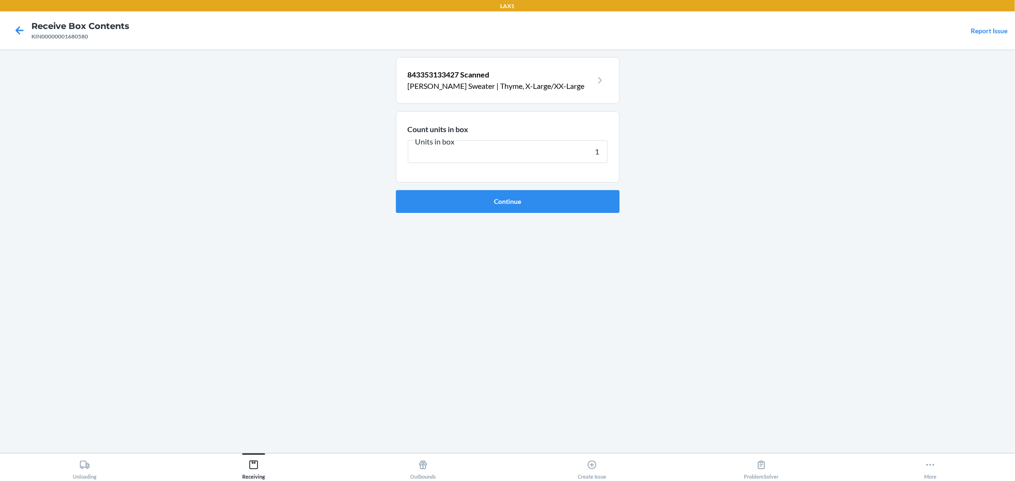
click button "Continue" at bounding box center [508, 201] width 224 height 23
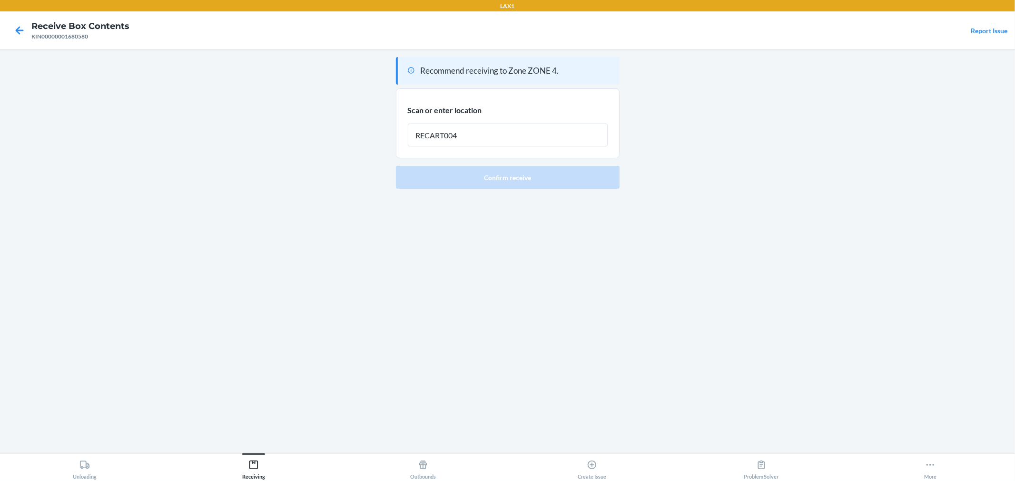
type input "RECART004"
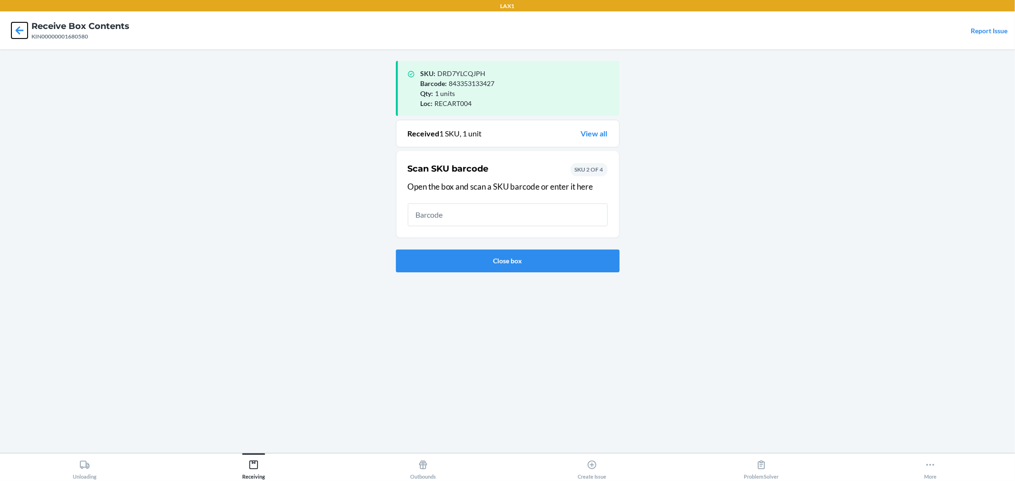
click at [17, 36] on icon at bounding box center [19, 30] width 16 height 16
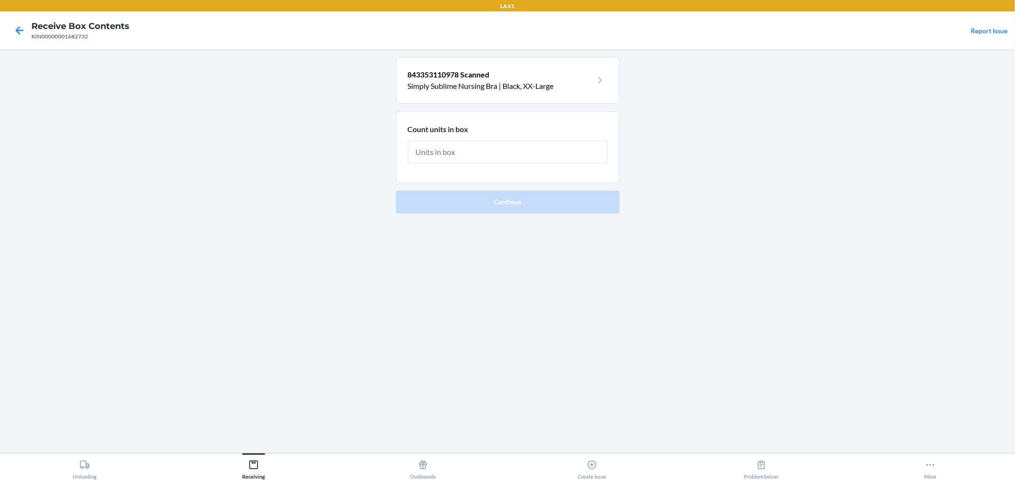
type input "4"
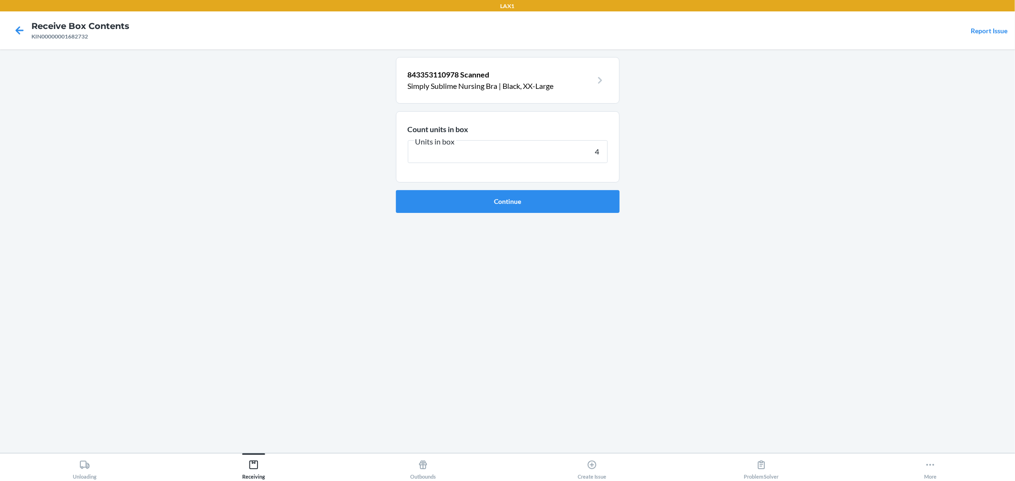
click button "Continue" at bounding box center [508, 201] width 224 height 23
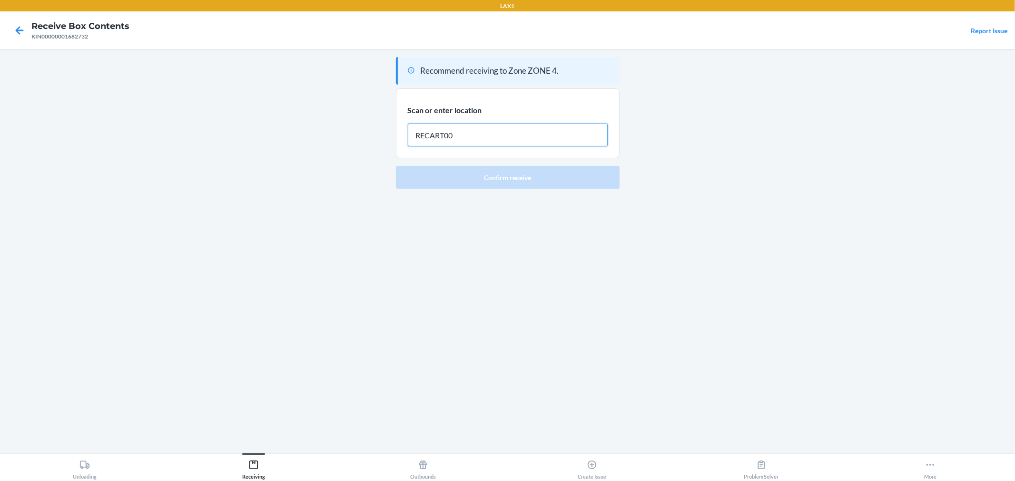
type input "RECART004"
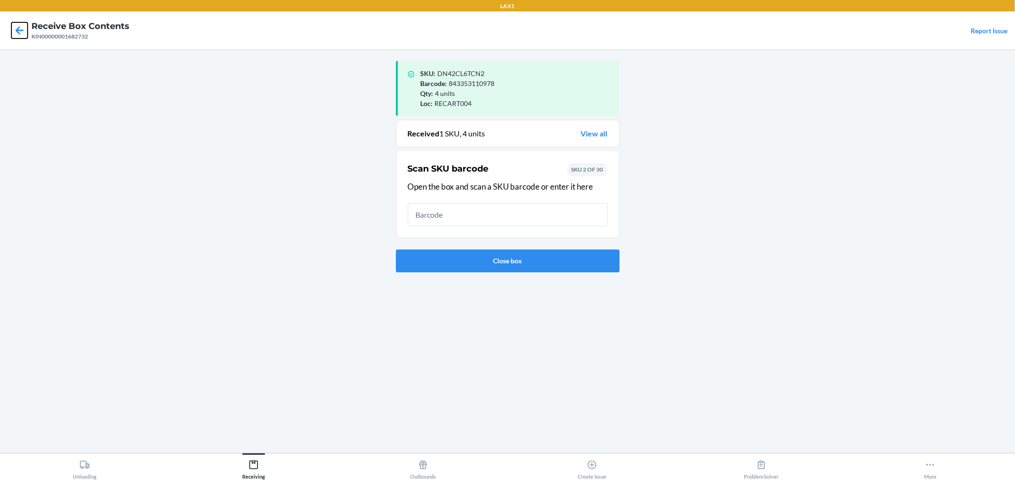
click at [22, 25] on icon at bounding box center [19, 30] width 16 height 16
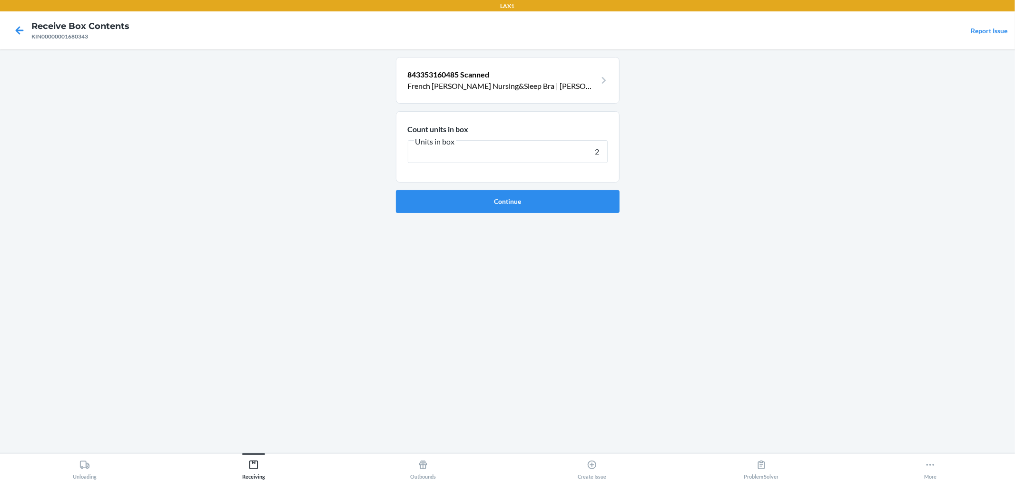
type input "26"
click button "Continue" at bounding box center [508, 201] width 224 height 23
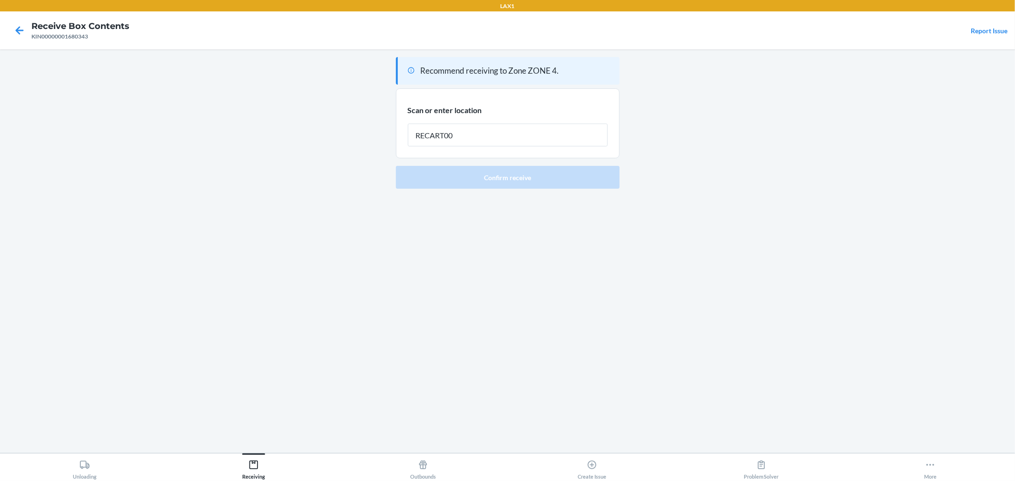
type input "RECART005"
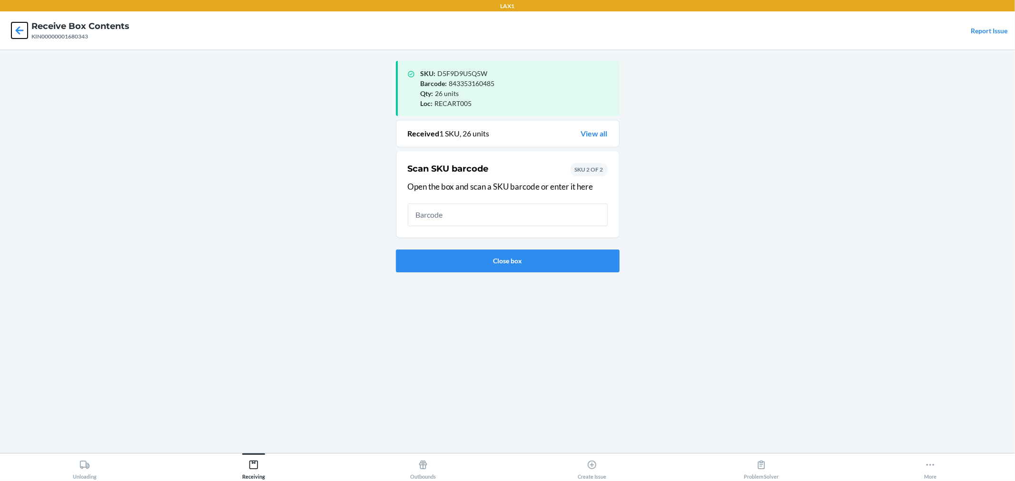
click at [12, 32] on icon at bounding box center [19, 30] width 16 height 16
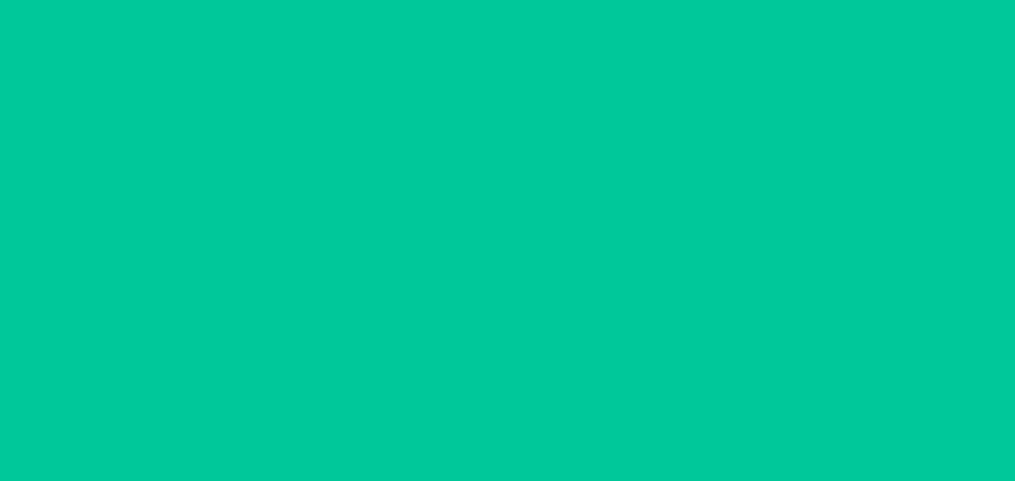
type input "1"
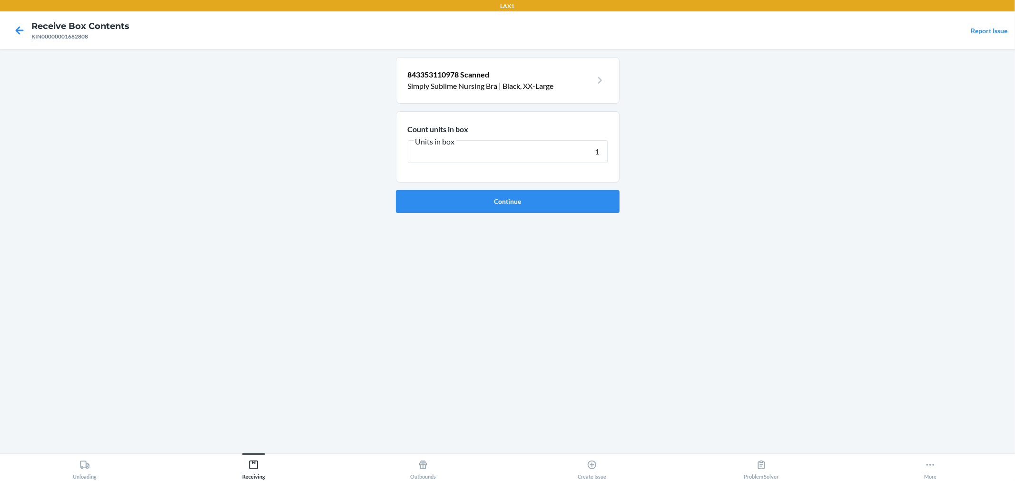
click button "Continue" at bounding box center [508, 201] width 224 height 23
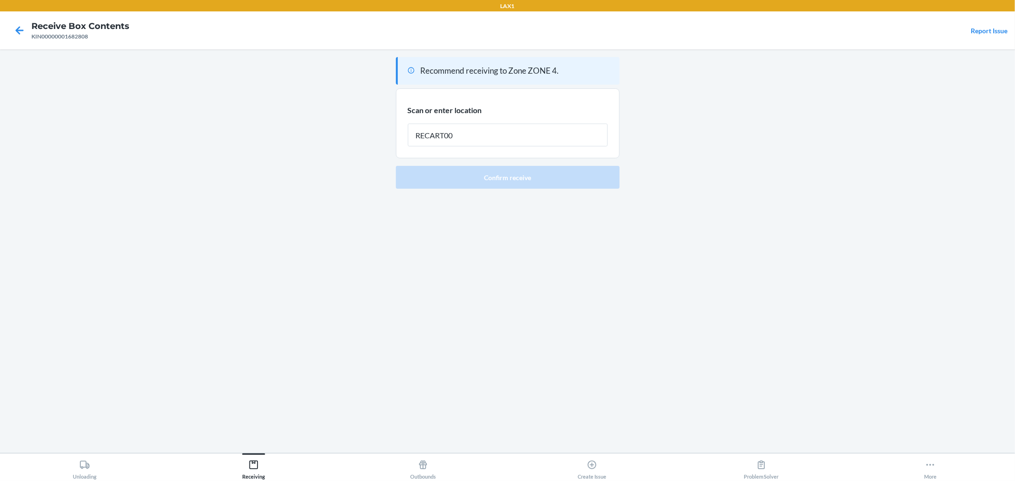
type input "RECART005"
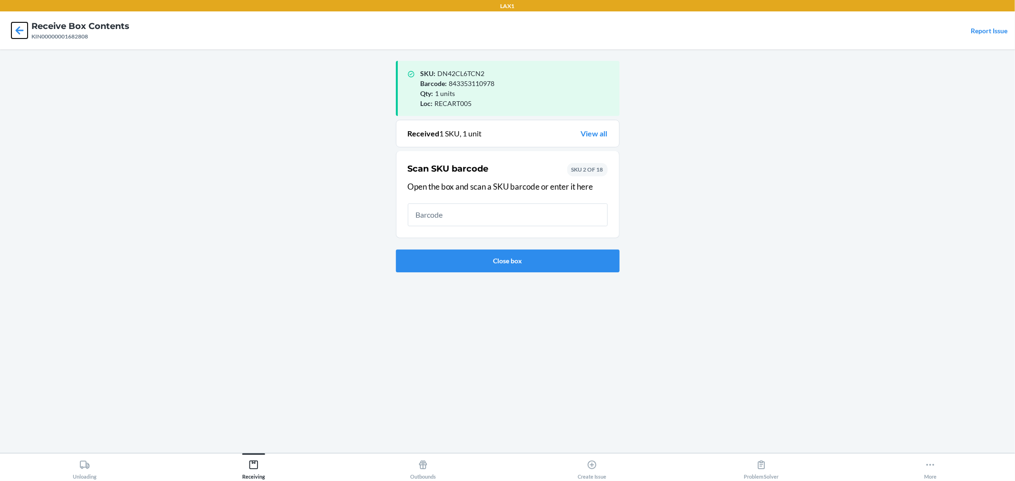
click at [17, 30] on icon at bounding box center [20, 30] width 8 height 8
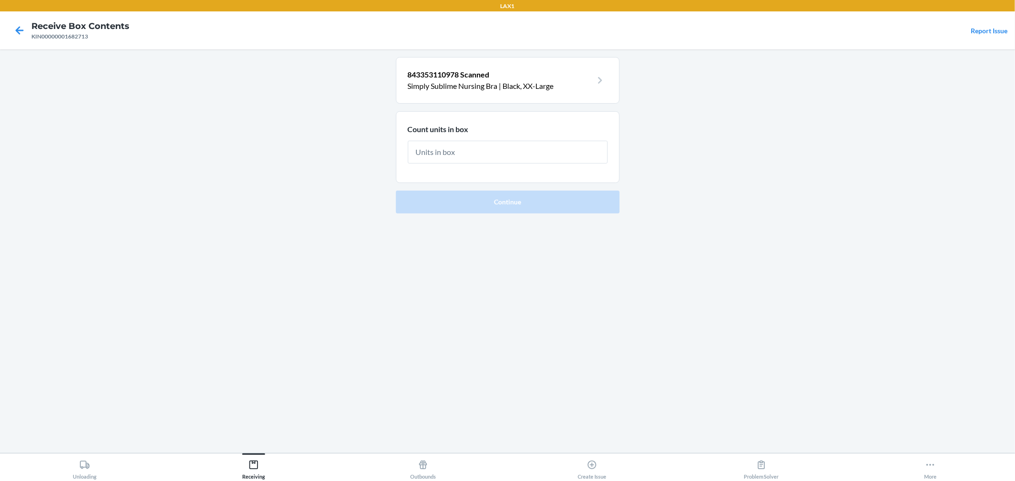
type input "7"
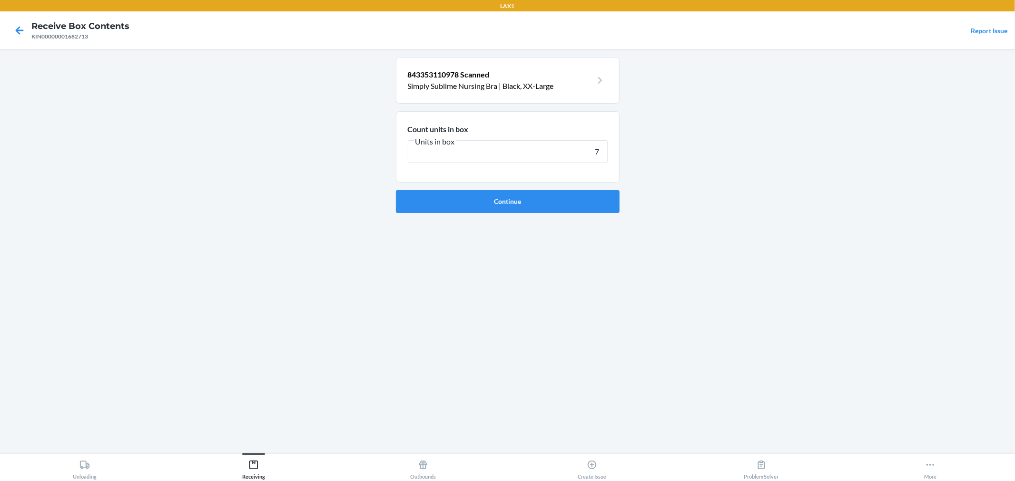
click button "Continue" at bounding box center [508, 201] width 224 height 23
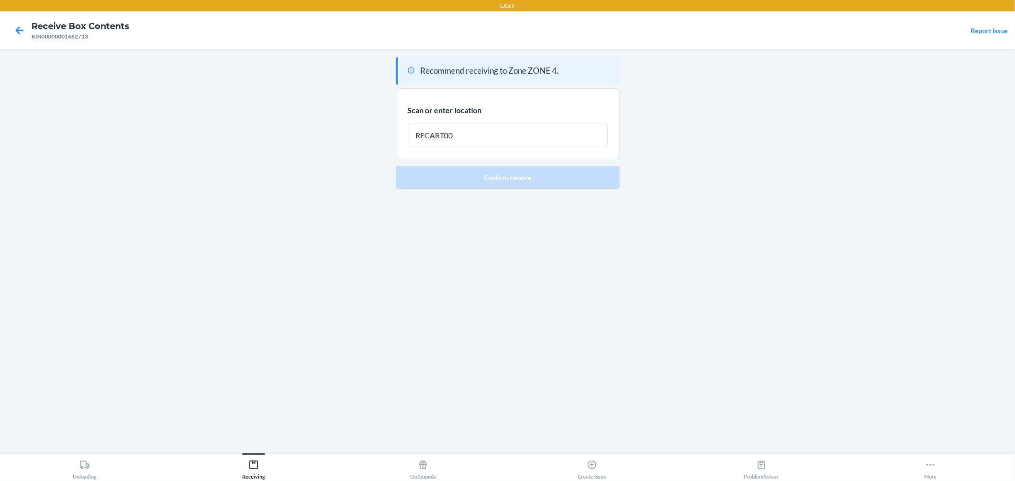
type input "RECART005"
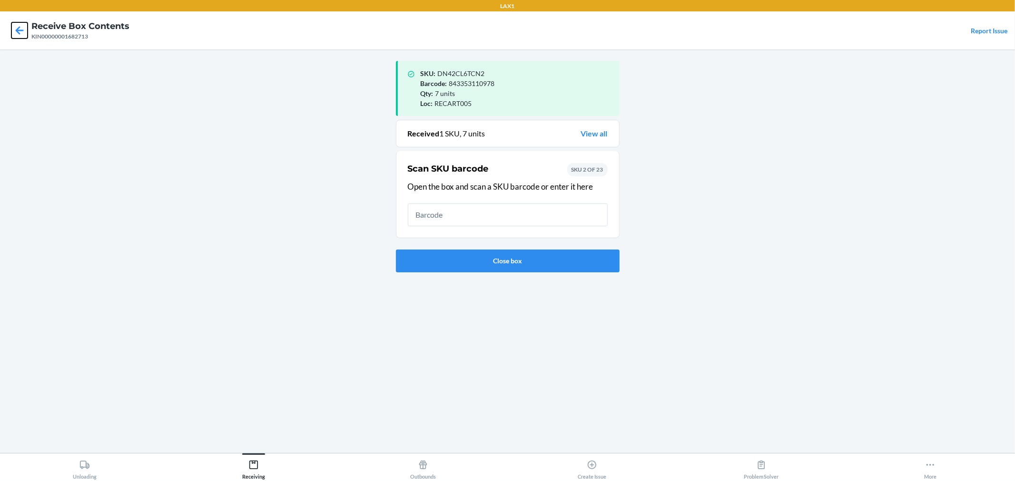
click at [11, 24] on icon at bounding box center [19, 30] width 16 height 16
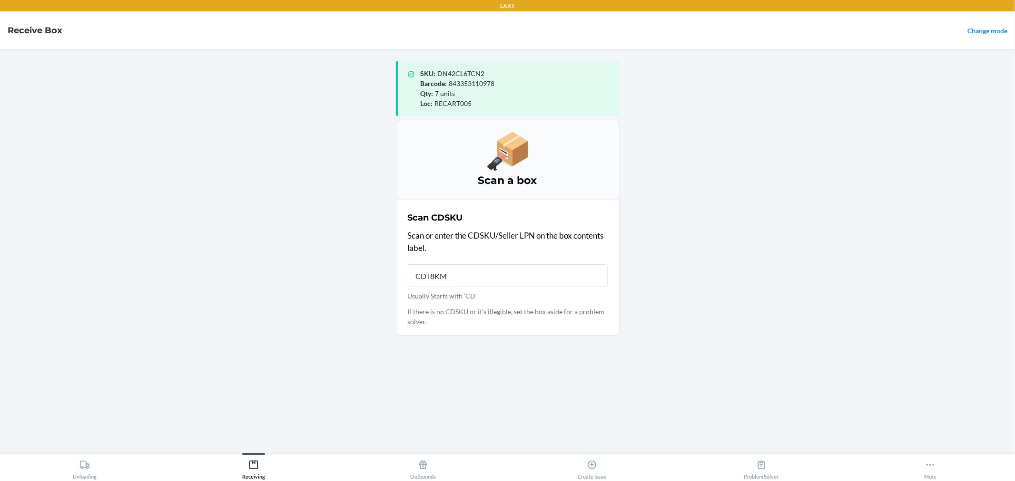
type input "CDT8KM3"
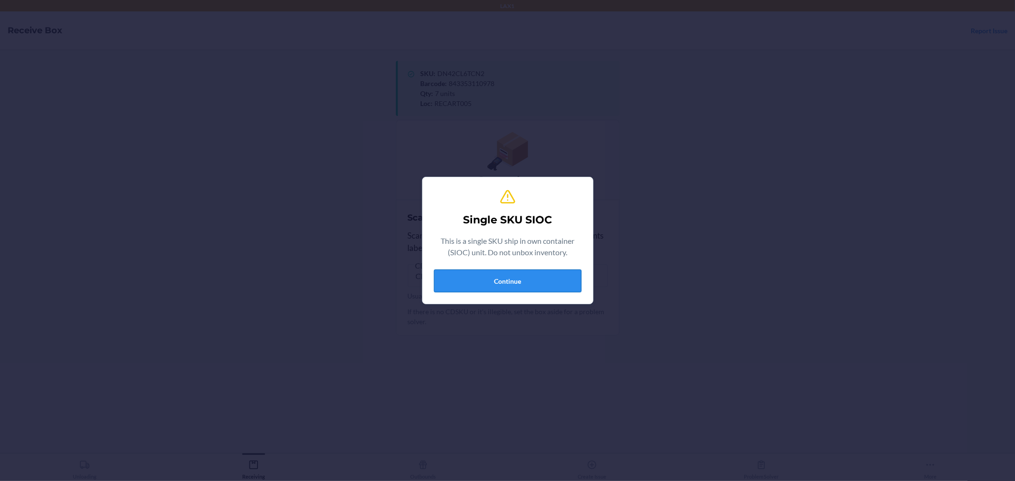
click at [552, 282] on button "Continue" at bounding box center [507, 281] width 147 height 23
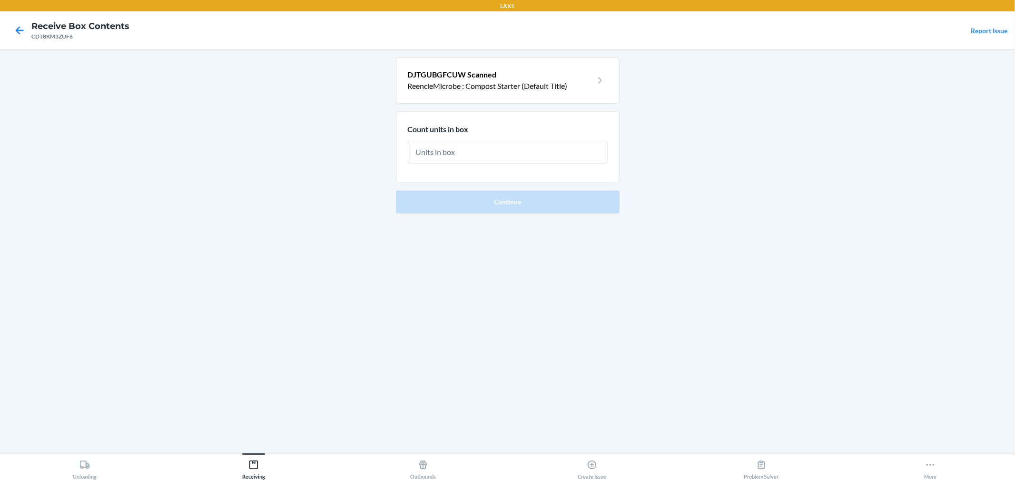
type input "1"
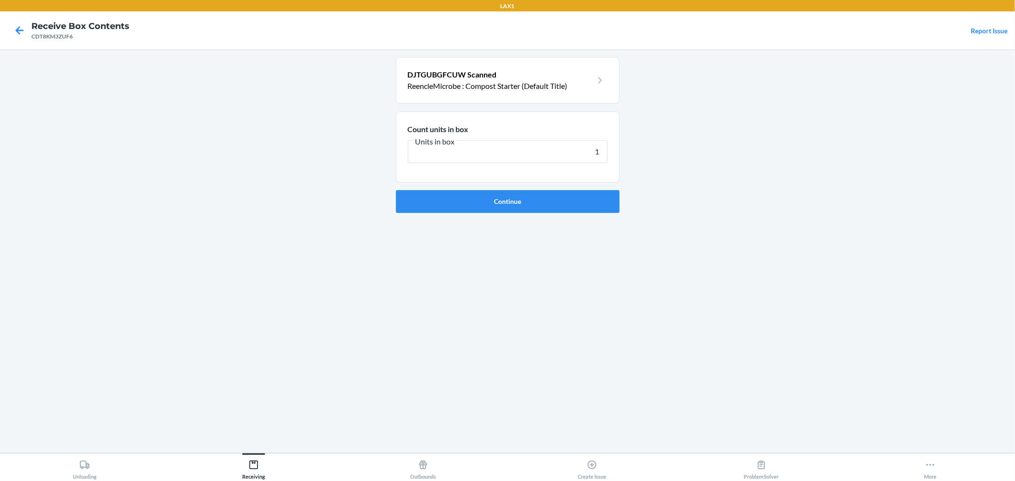
click button "Continue" at bounding box center [508, 201] width 224 height 23
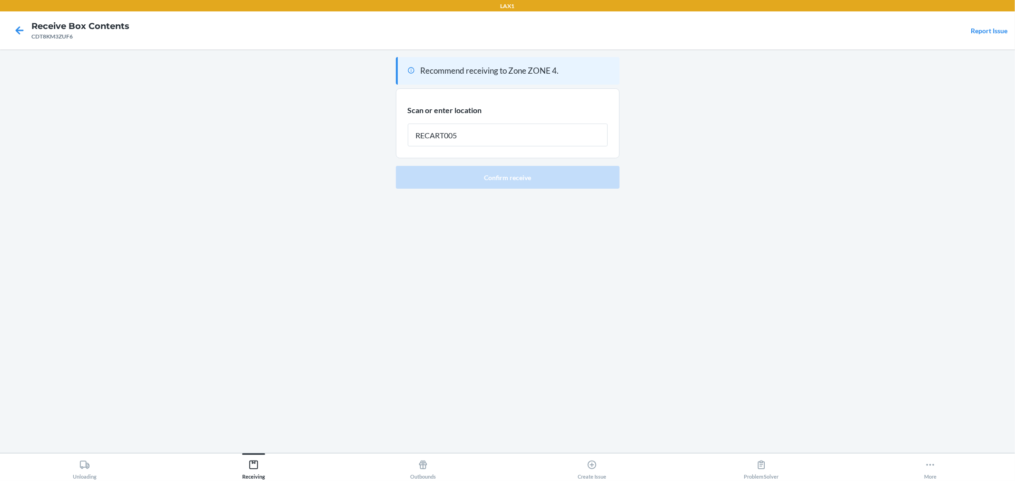
type input "RECART005"
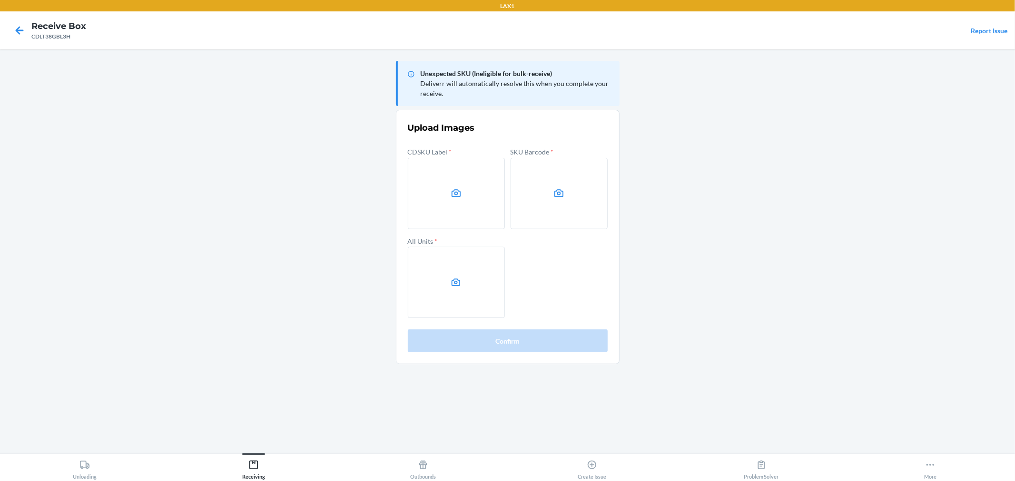
click at [790, 316] on main "Unexpected SKU (Ineligible for bulk-receive) Deliverr will automatically resolv…" at bounding box center [507, 251] width 1015 height 404
click at [449, 178] on label at bounding box center [456, 193] width 97 height 71
click at [0, 0] on input "file" at bounding box center [0, 0] width 0 height 0
click at [571, 204] on label at bounding box center [558, 193] width 97 height 71
click at [0, 0] on input "file" at bounding box center [0, 0] width 0 height 0
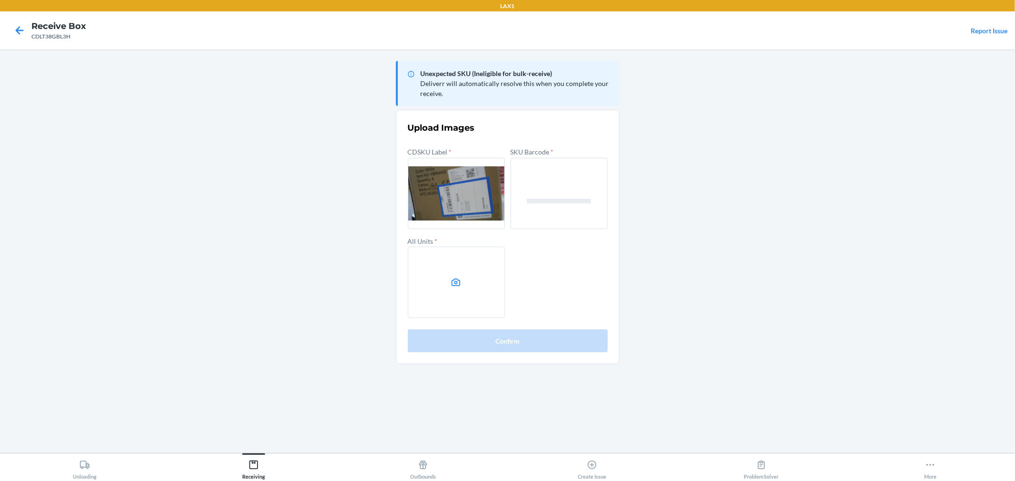
click at [498, 264] on label at bounding box center [456, 282] width 97 height 71
click at [0, 0] on input "file" at bounding box center [0, 0] width 0 height 0
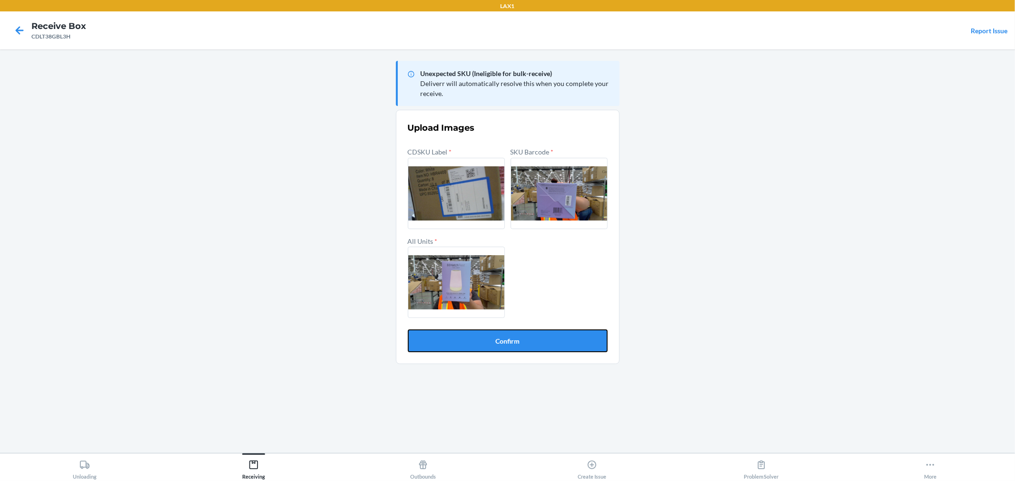
drag, startPoint x: 492, startPoint y: 349, endPoint x: 498, endPoint y: 350, distance: 5.3
click at [496, 350] on button "Confirm" at bounding box center [508, 341] width 200 height 23
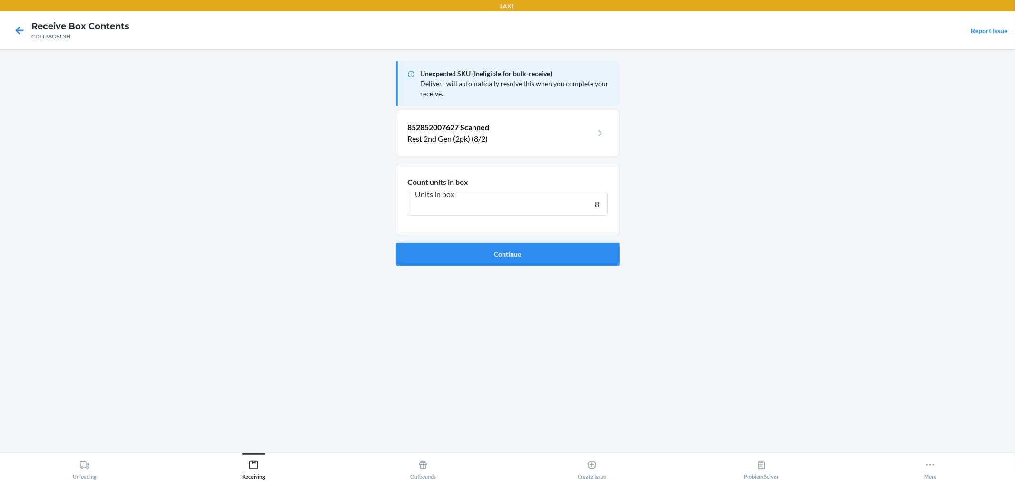
type input "8"
click at [396, 243] on button "Continue" at bounding box center [508, 254] width 224 height 23
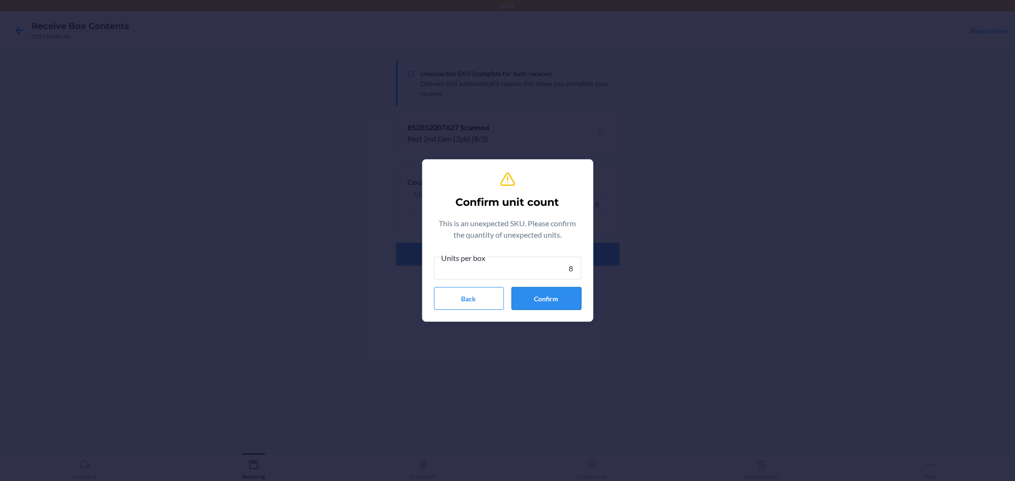
type input "8"
click at [543, 297] on button "Confirm" at bounding box center [546, 298] width 70 height 23
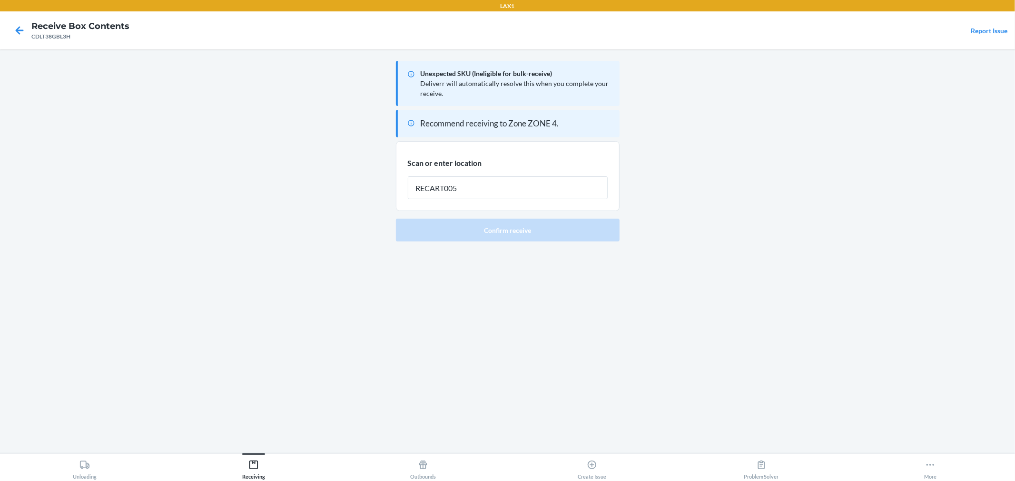
type input "RECART005"
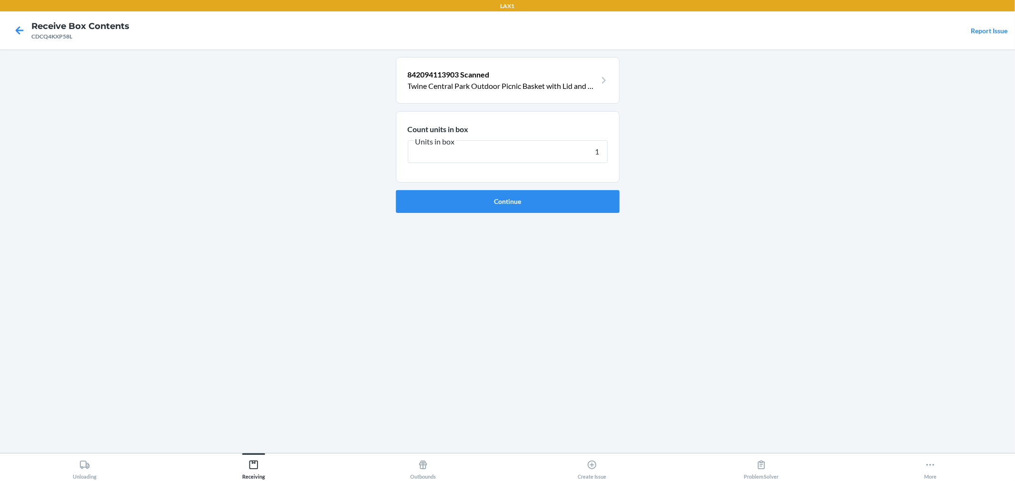
type input "1"
drag, startPoint x: 588, startPoint y: 333, endPoint x: 540, endPoint y: 269, distance: 80.3
drag, startPoint x: 540, startPoint y: 269, endPoint x: 530, endPoint y: 298, distance: 30.7
click at [530, 298] on div "842094113903 Scanned Twine Central Park Outdoor Picnic Basket with Lid and Hand…" at bounding box center [508, 251] width 224 height 389
click at [519, 195] on button "Continue" at bounding box center [508, 201] width 224 height 23
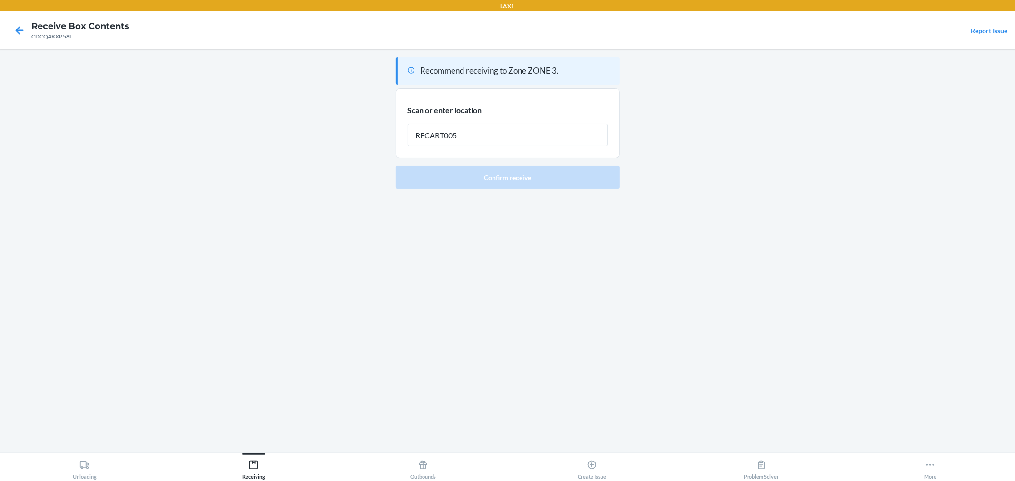
type input "RECART005"
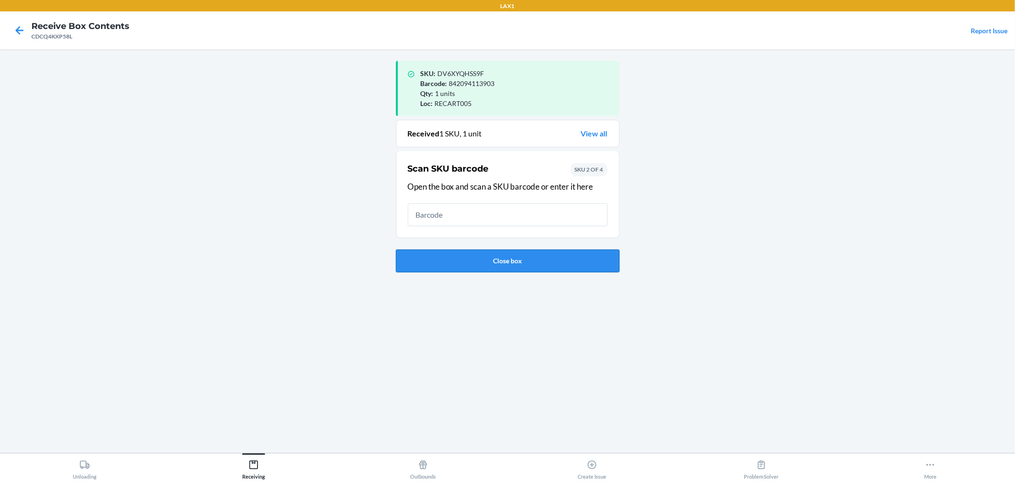
click at [435, 257] on button "Close box" at bounding box center [508, 261] width 224 height 23
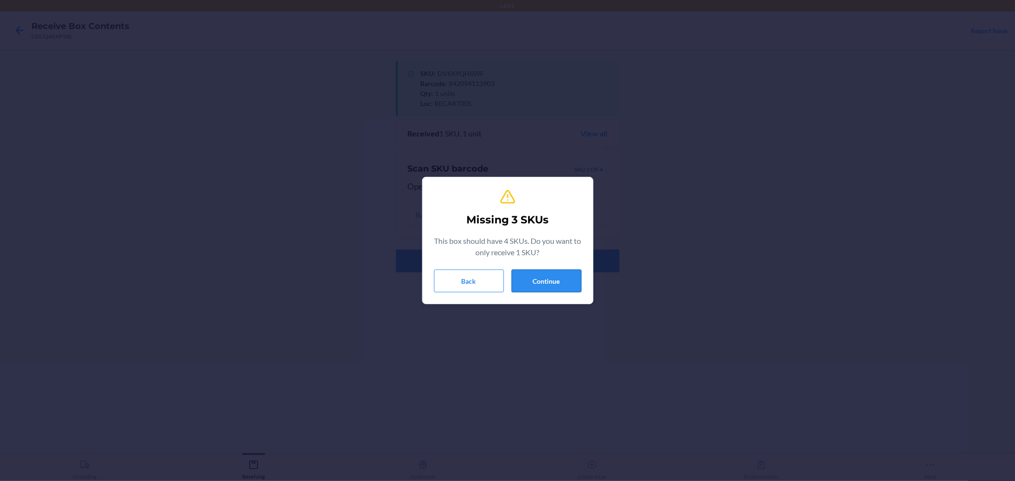
click at [525, 282] on button "Continue" at bounding box center [546, 281] width 70 height 23
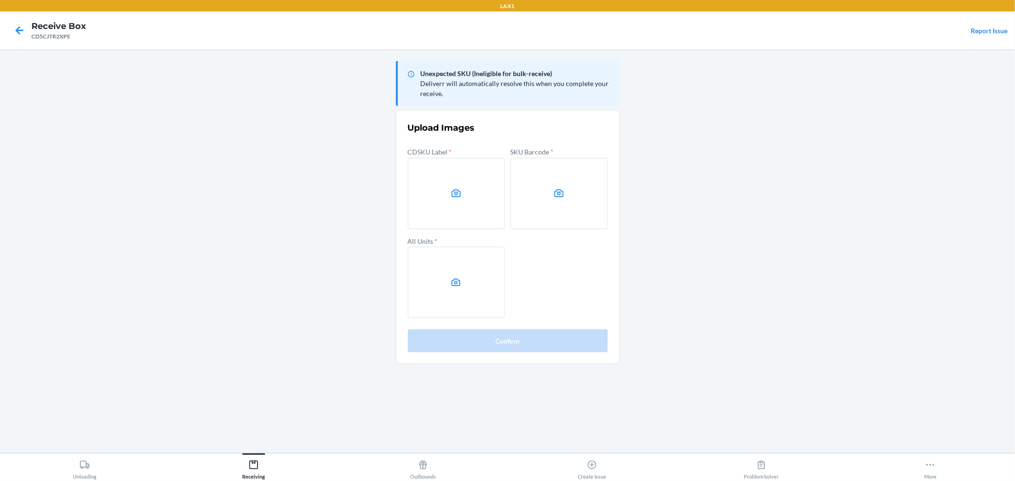
click at [83, 129] on main "Unexpected SKU (Ineligible for bulk-receive) Deliverr will automatically resolv…" at bounding box center [507, 251] width 1015 height 404
click at [481, 212] on label at bounding box center [456, 193] width 97 height 71
click at [0, 0] on input "file" at bounding box center [0, 0] width 0 height 0
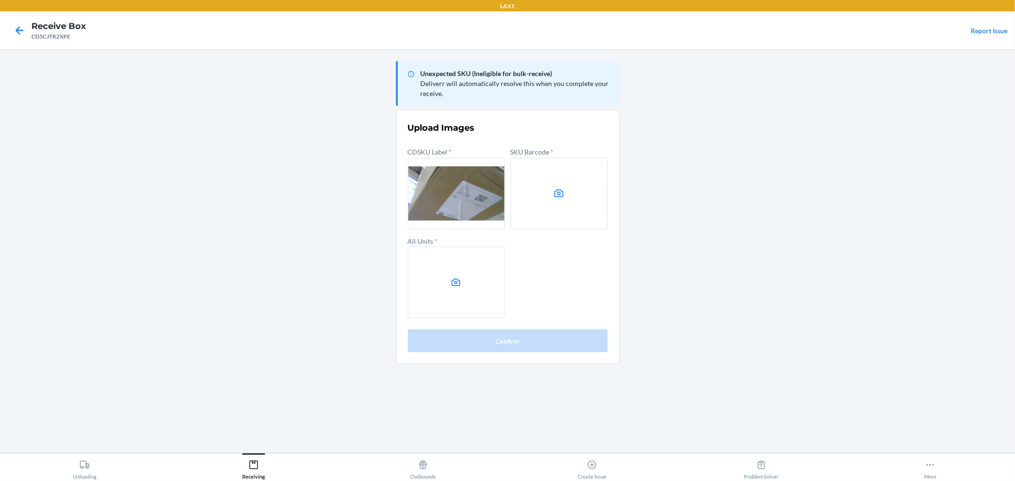
click at [564, 202] on label at bounding box center [558, 193] width 97 height 71
click at [0, 0] on input "file" at bounding box center [0, 0] width 0 height 0
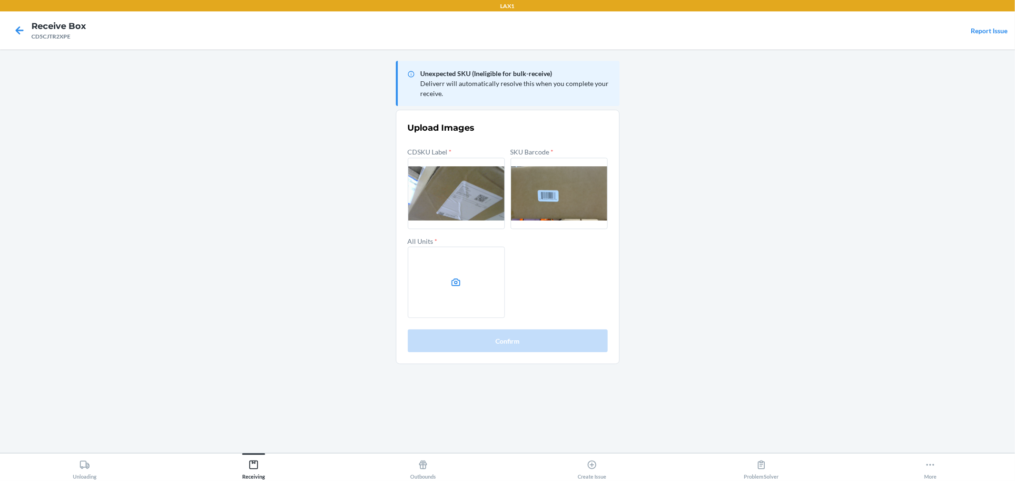
click at [469, 300] on label at bounding box center [456, 282] width 97 height 71
click at [0, 0] on input "file" at bounding box center [0, 0] width 0 height 0
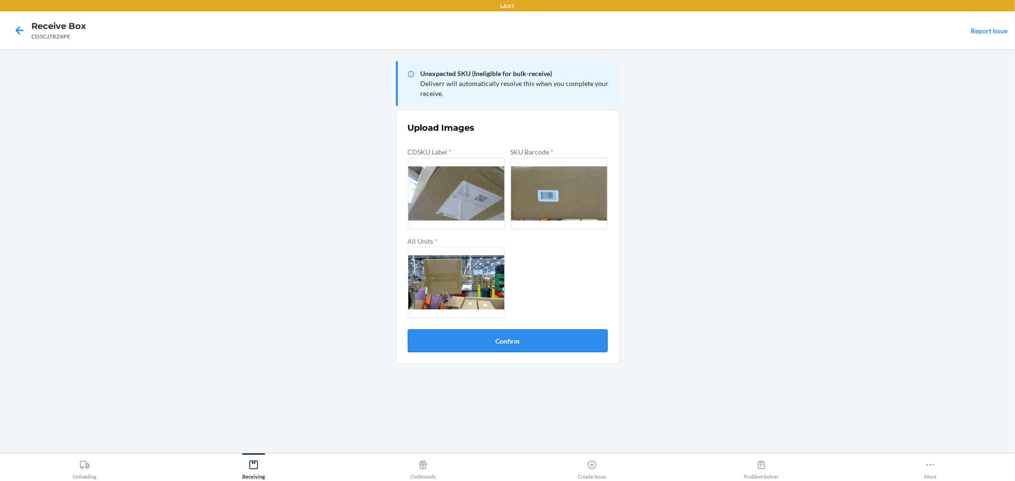
click at [498, 341] on button "Confirm" at bounding box center [508, 341] width 200 height 23
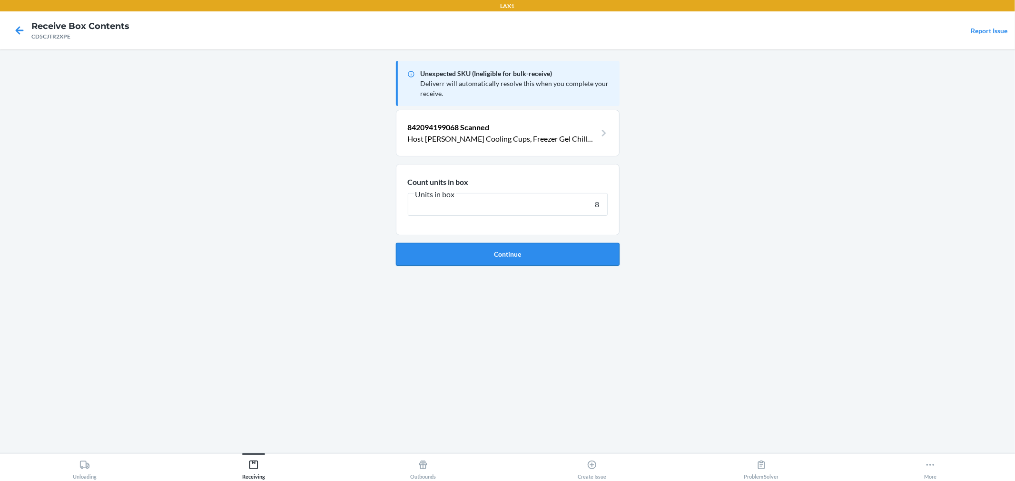
type input "8"
click at [524, 255] on button "Continue" at bounding box center [508, 254] width 224 height 23
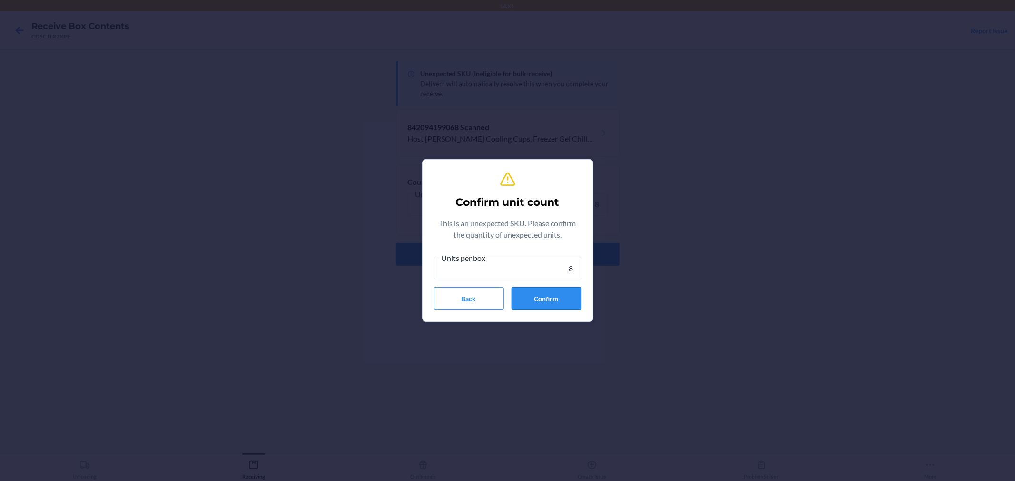
type input "8"
click at [569, 292] on button "Confirm" at bounding box center [546, 298] width 70 height 23
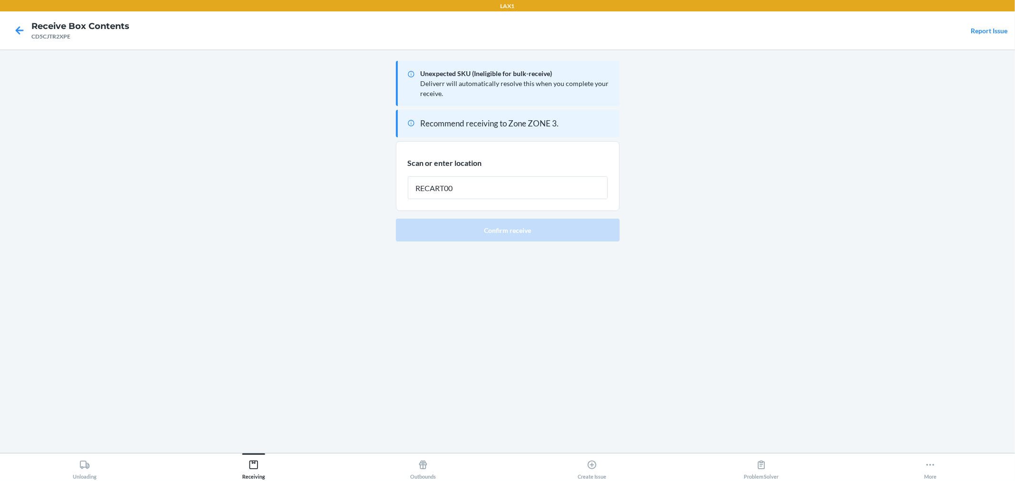
type input "RECART005"
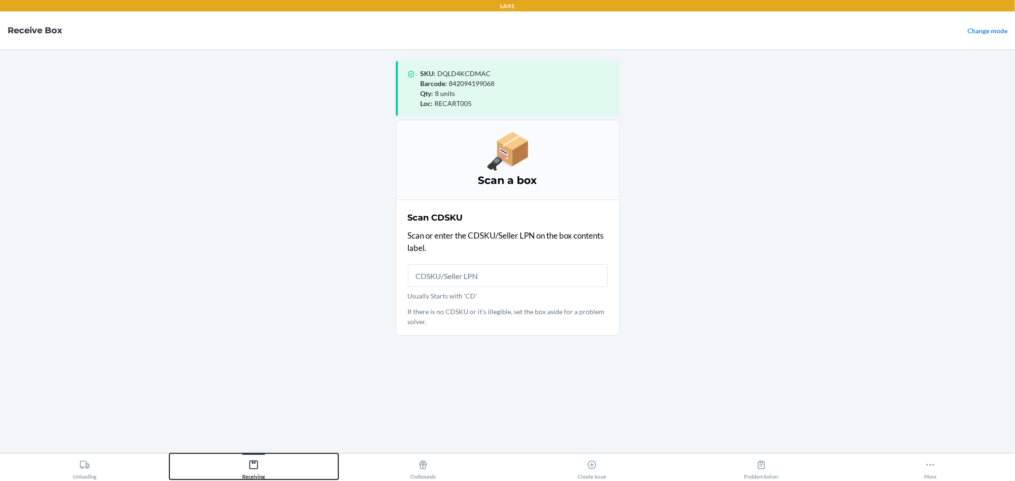
click at [266, 465] on button "Receiving" at bounding box center [253, 467] width 169 height 26
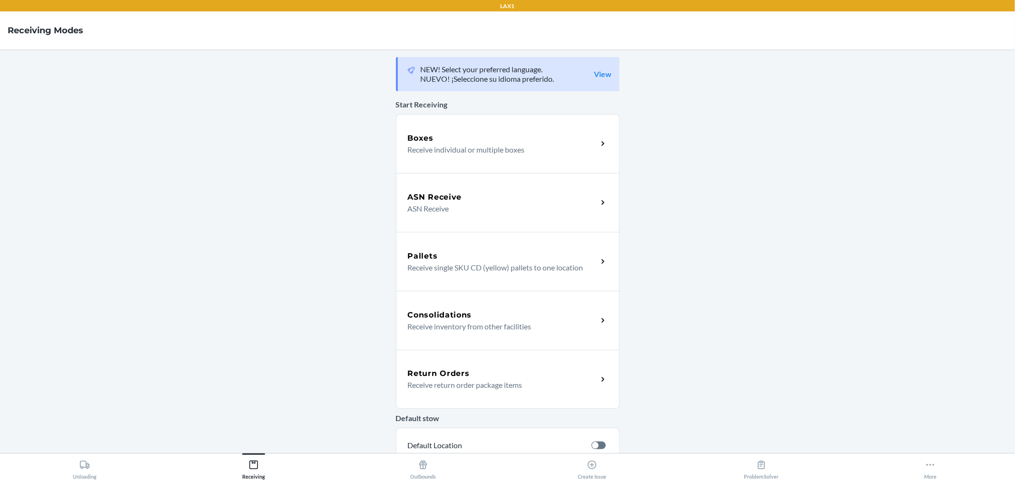
click at [470, 316] on div "Consolidations" at bounding box center [503, 315] width 190 height 11
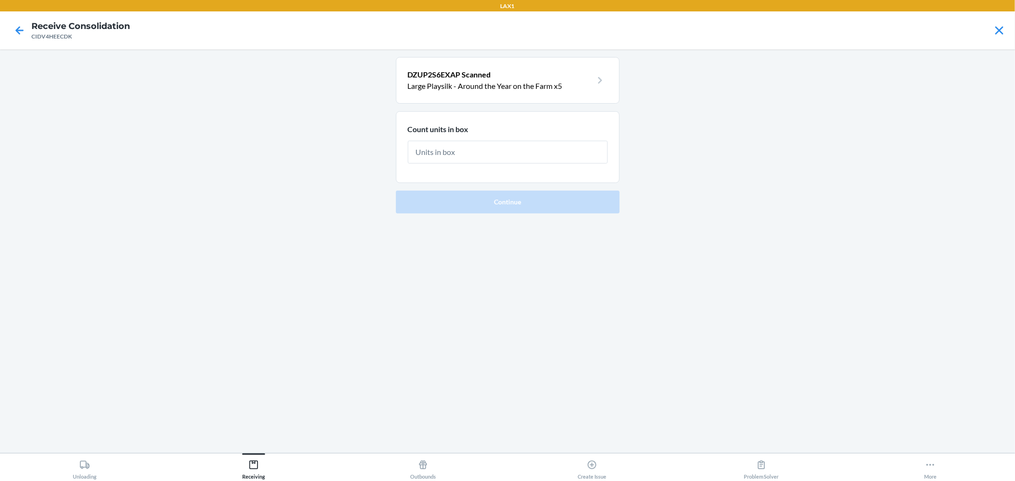
type input "4"
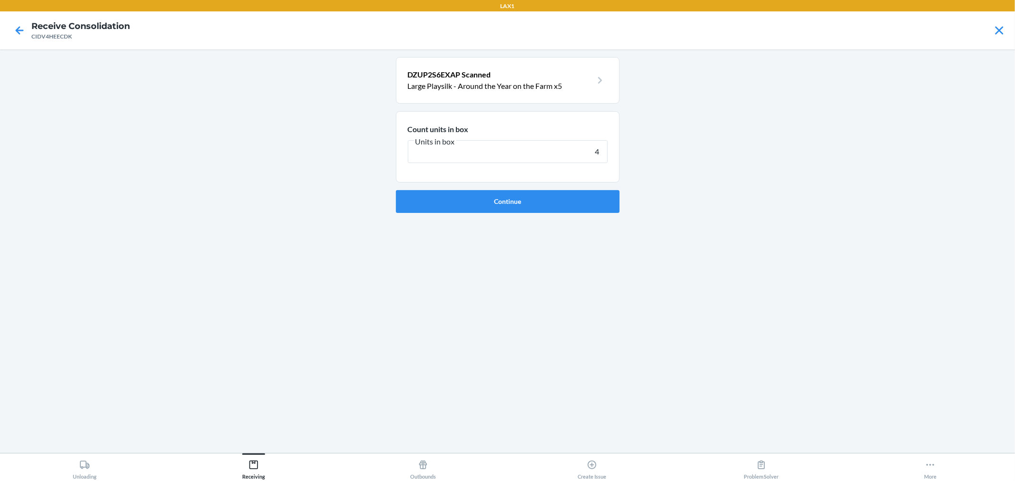
click button "Continue" at bounding box center [508, 201] width 224 height 23
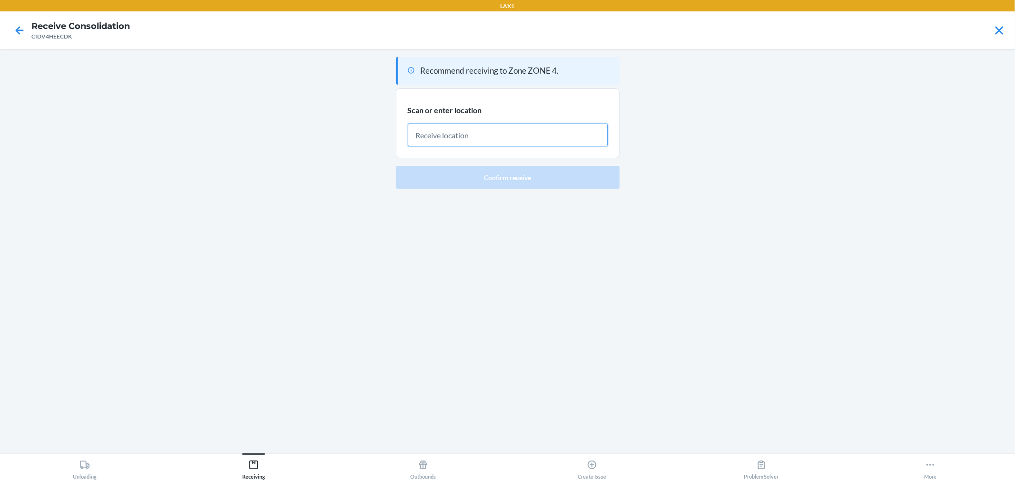
drag, startPoint x: 470, startPoint y: 316, endPoint x: 543, endPoint y: 144, distance: 186.7
click at [543, 144] on input "text" at bounding box center [508, 135] width 200 height 23
type input "RECART005"
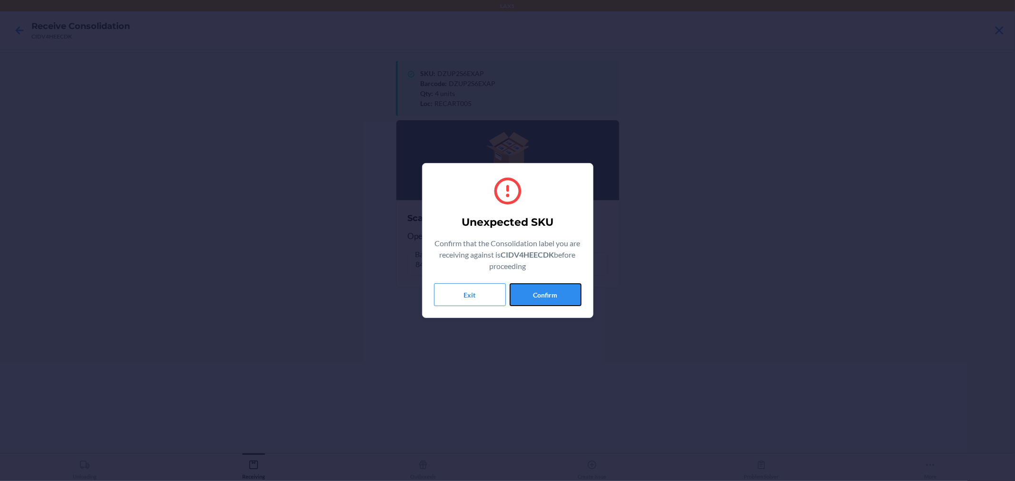
drag, startPoint x: 545, startPoint y: 297, endPoint x: 558, endPoint y: 296, distance: 13.9
click at [545, 297] on button "Confirm" at bounding box center [545, 295] width 72 height 23
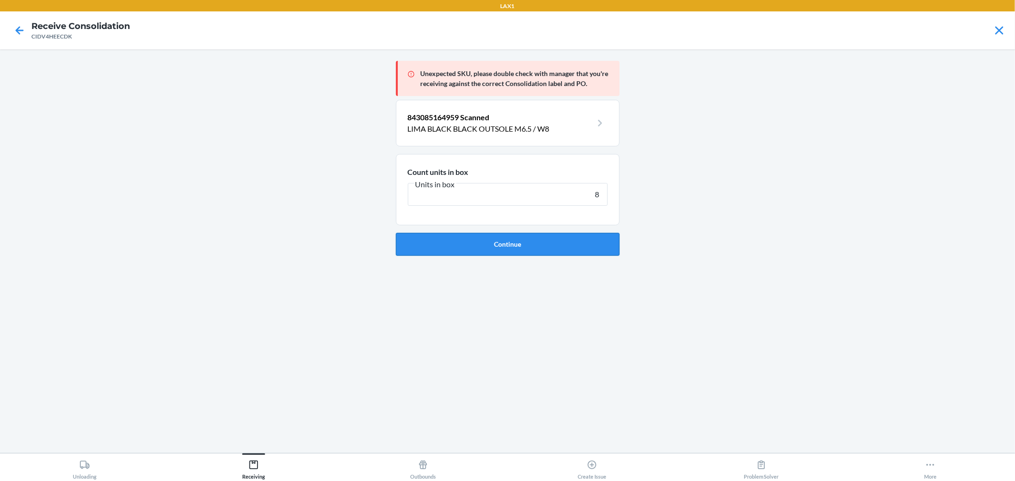
type input "8"
click at [577, 245] on button "Continue" at bounding box center [508, 244] width 224 height 23
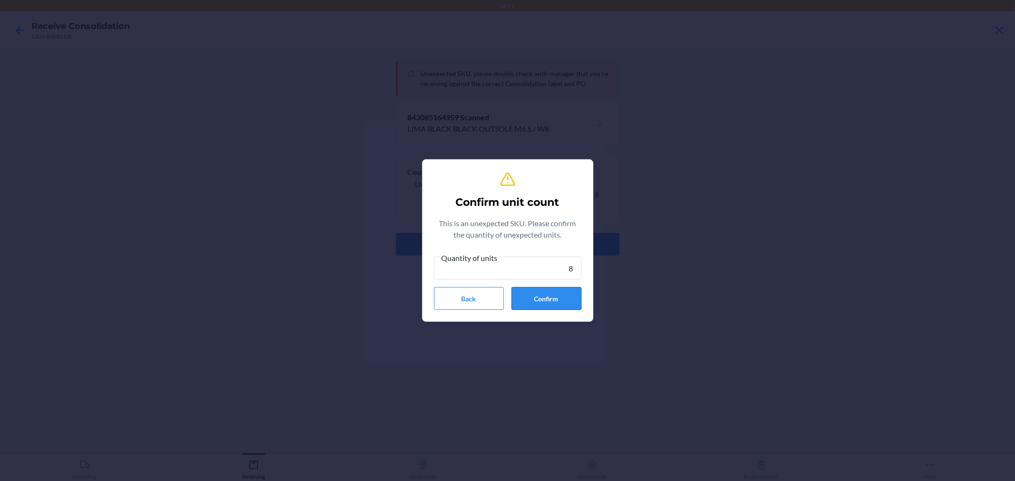
type input "8"
click at [556, 295] on button "Confirm" at bounding box center [546, 298] width 70 height 23
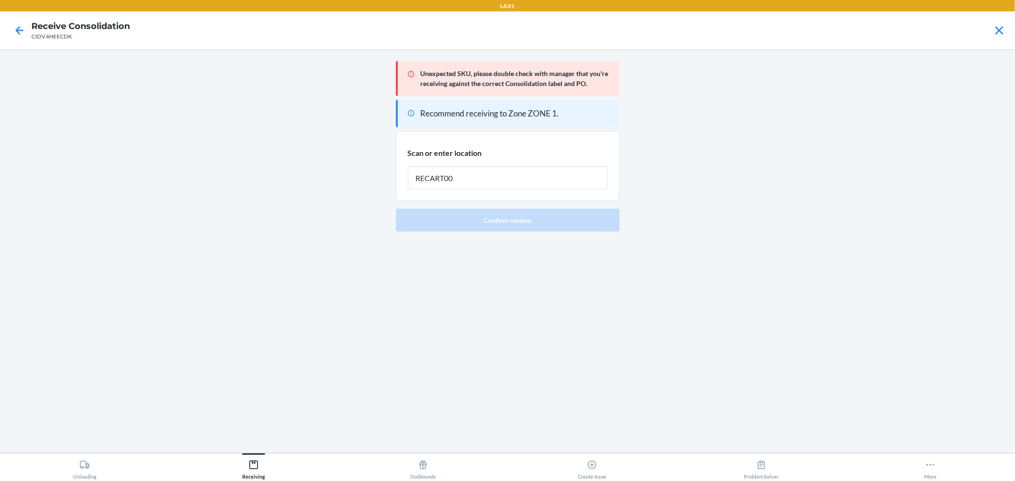
type input "RECART005"
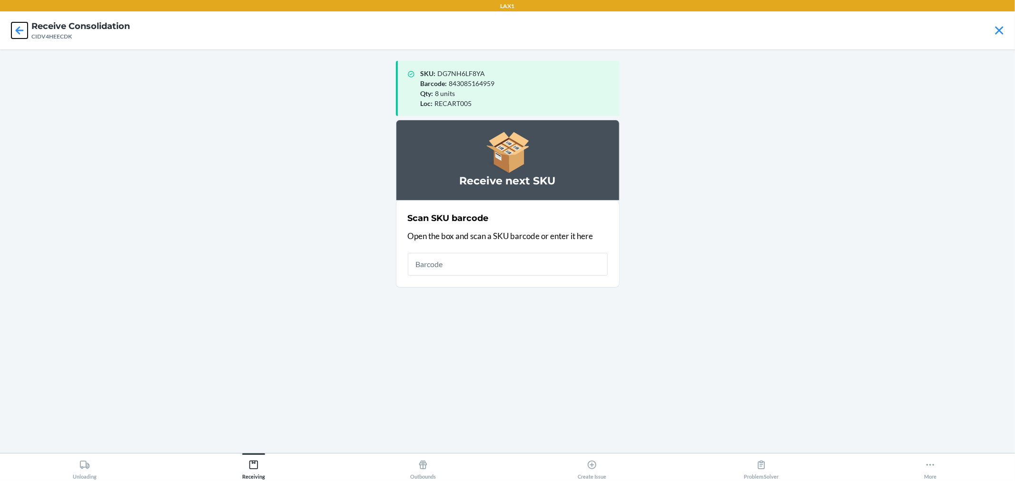
click at [19, 37] on icon at bounding box center [19, 30] width 16 height 16
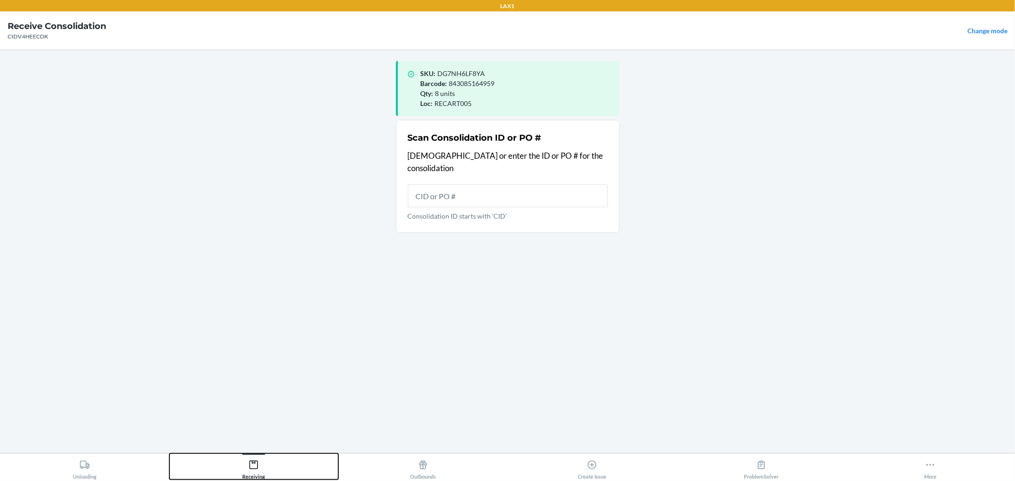
click at [255, 465] on icon at bounding box center [253, 465] width 10 height 10
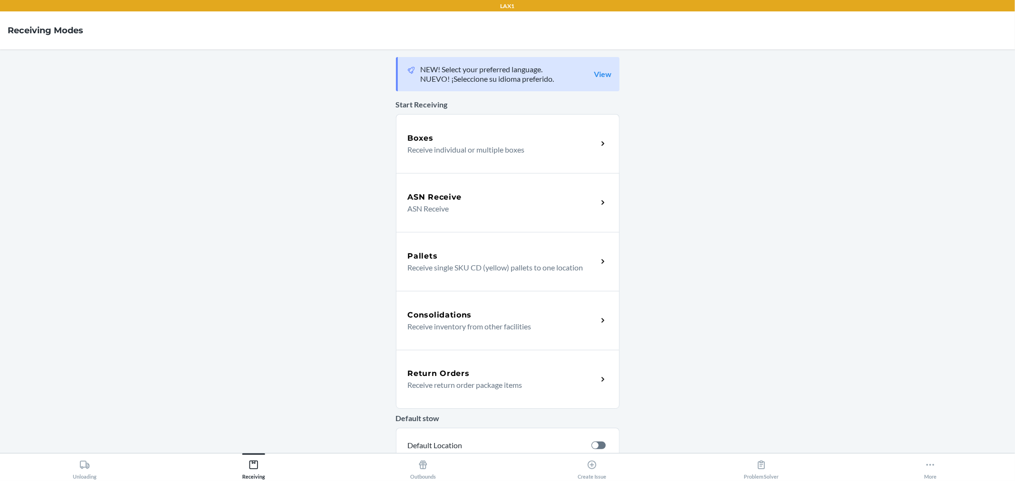
click at [469, 192] on div "ASN Receive" at bounding box center [503, 197] width 190 height 11
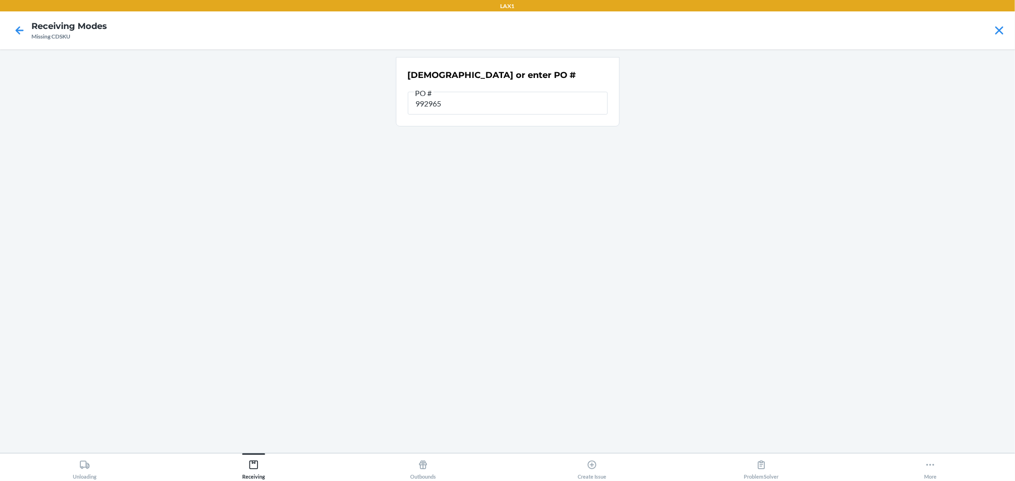
type input "9929651"
click at [234, 476] on button "Receiving" at bounding box center [253, 467] width 169 height 26
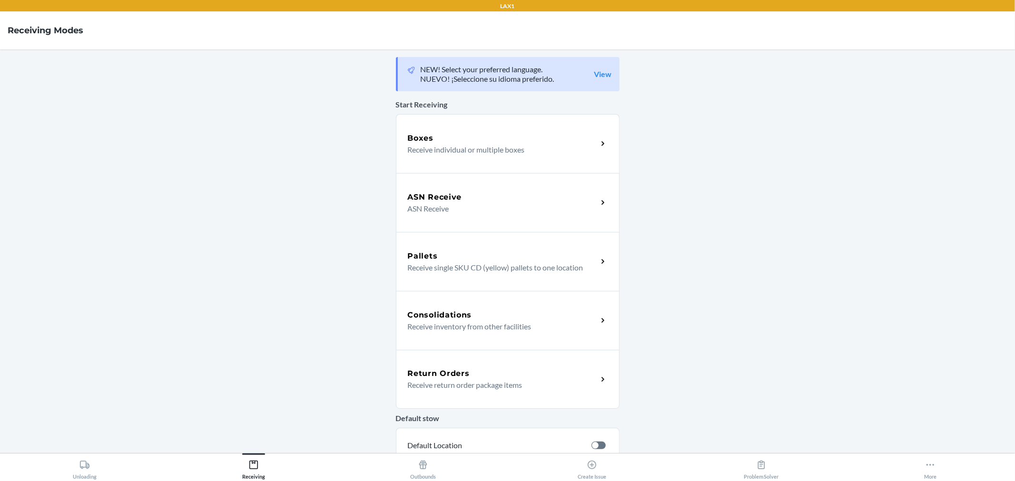
click at [450, 226] on div "ASN Receive ASN Receive" at bounding box center [508, 202] width 224 height 59
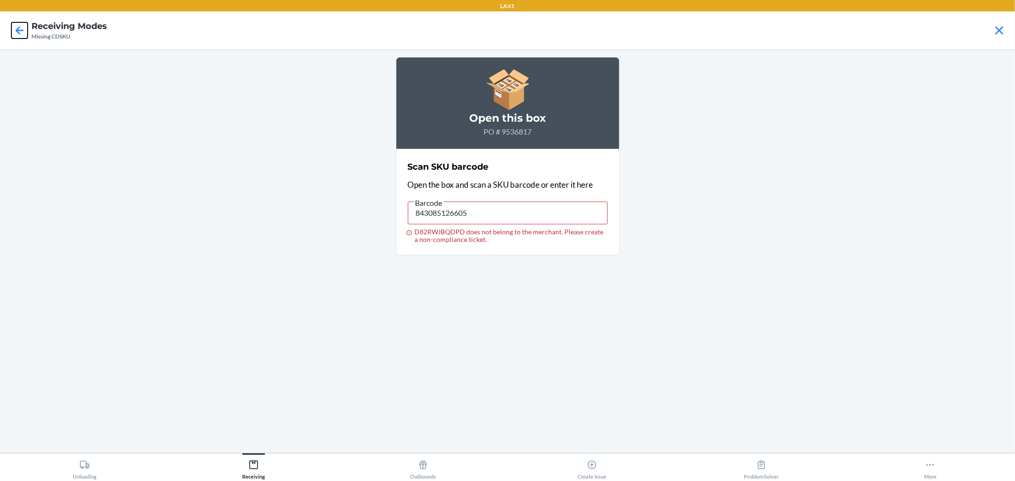
click at [20, 34] on icon at bounding box center [19, 30] width 16 height 16
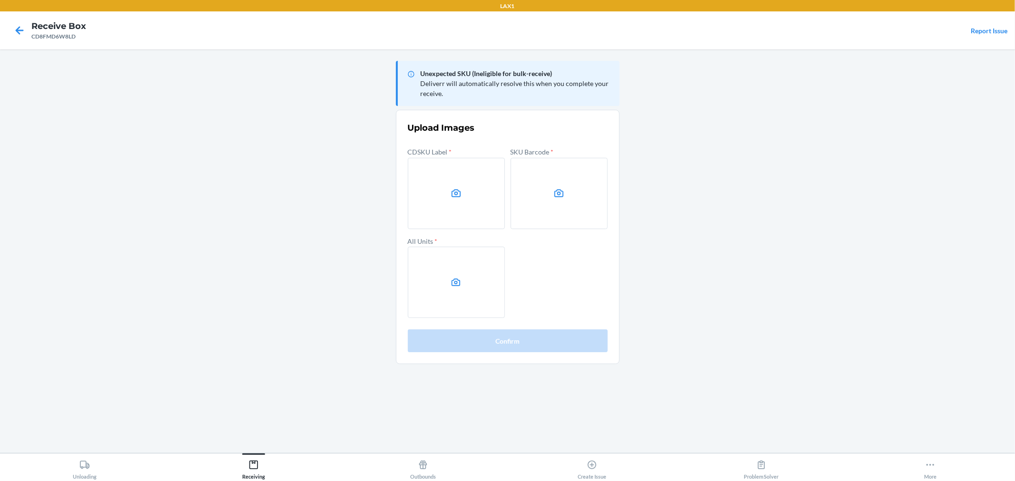
click at [455, 180] on label at bounding box center [456, 193] width 97 height 71
click at [0, 0] on input "file" at bounding box center [0, 0] width 0 height 0
click at [545, 194] on label at bounding box center [558, 193] width 97 height 71
click at [0, 0] on input "file" at bounding box center [0, 0] width 0 height 0
click at [497, 287] on label at bounding box center [456, 282] width 97 height 71
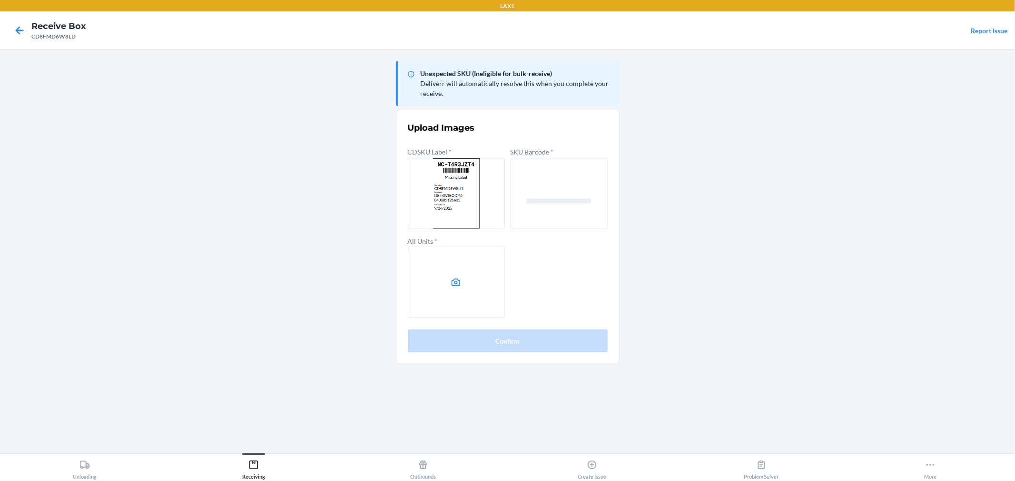
click at [0, 0] on input "file" at bounding box center [0, 0] width 0 height 0
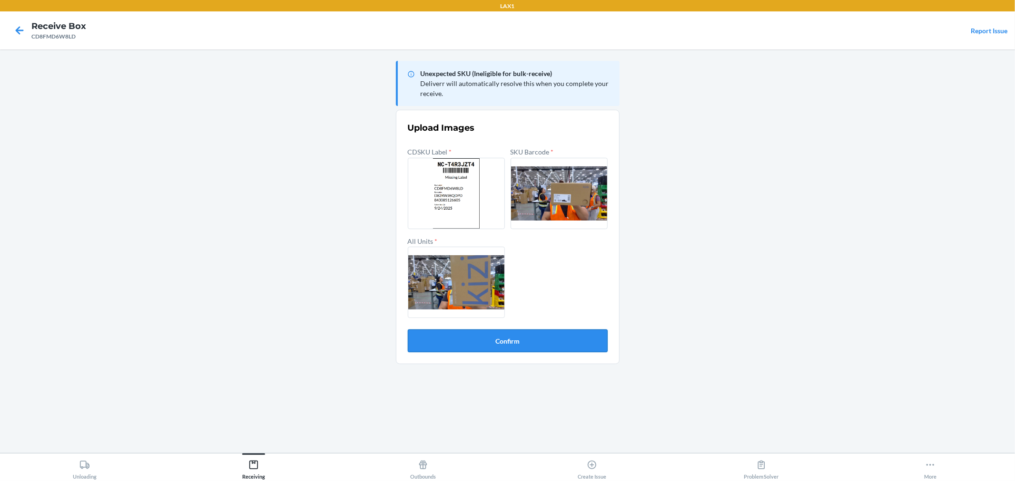
click at [545, 332] on button "Confirm" at bounding box center [508, 341] width 200 height 23
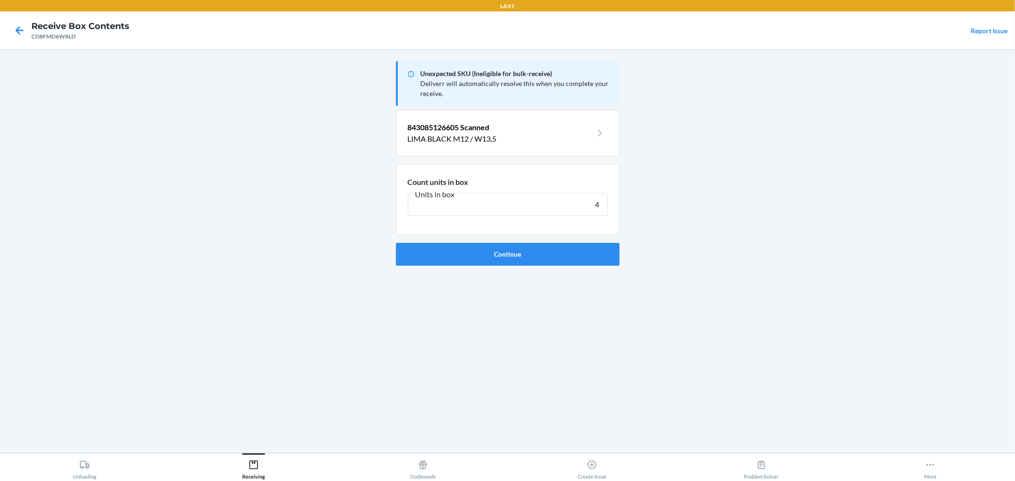
type input "4"
click at [396, 243] on button "Continue" at bounding box center [508, 254] width 224 height 23
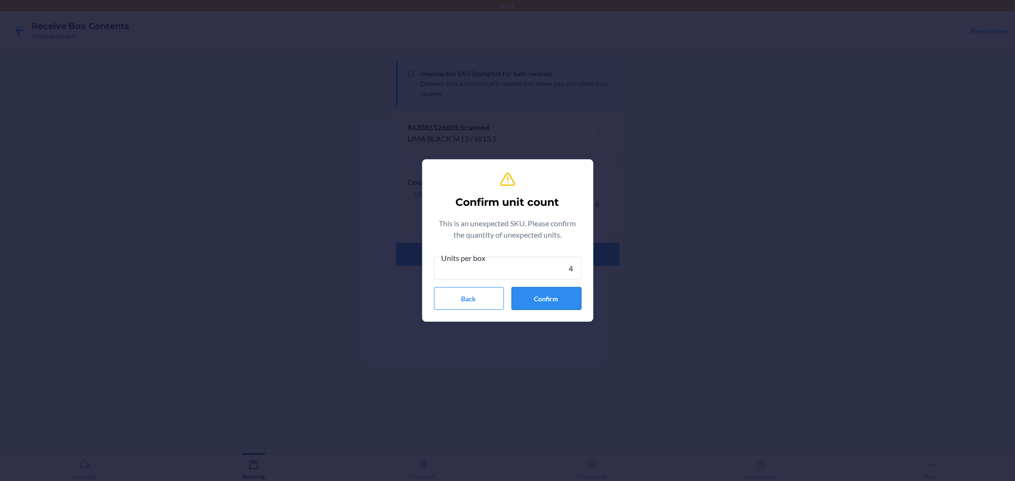
type input "4"
click at [539, 301] on button "Confirm" at bounding box center [546, 298] width 70 height 23
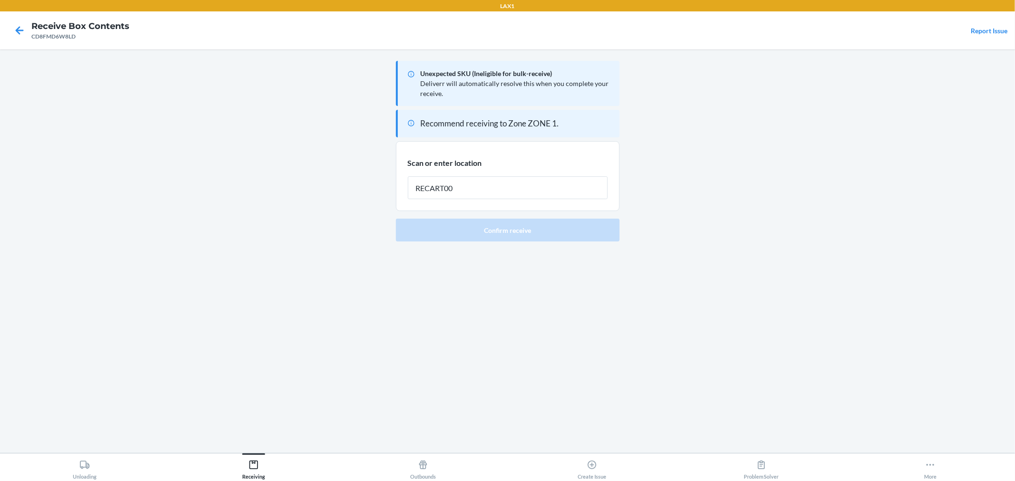
type input "RECART002"
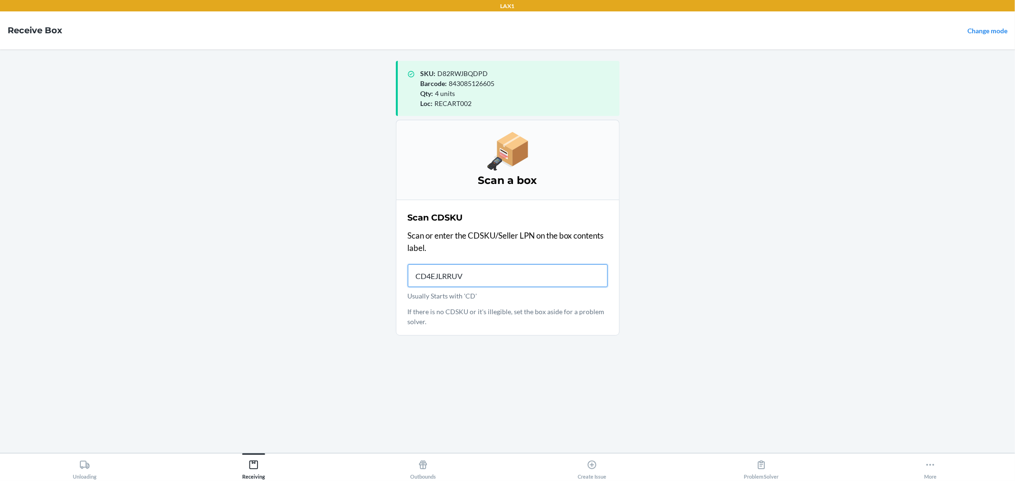
type input "CD4EJLRRUVR"
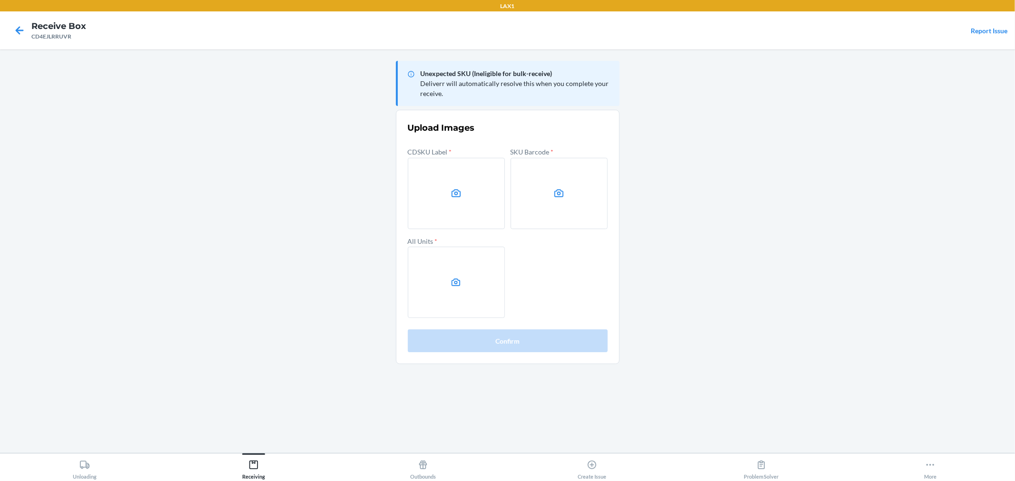
click at [479, 204] on label at bounding box center [456, 193] width 97 height 71
click at [0, 0] on input "file" at bounding box center [0, 0] width 0 height 0
click at [6, 124] on main "Unexpected SKU (Ineligible for bulk-receive) Deliverr will automatically resolv…" at bounding box center [507, 251] width 1015 height 404
click at [451, 198] on icon at bounding box center [456, 193] width 11 height 11
click at [0, 0] on input "file" at bounding box center [0, 0] width 0 height 0
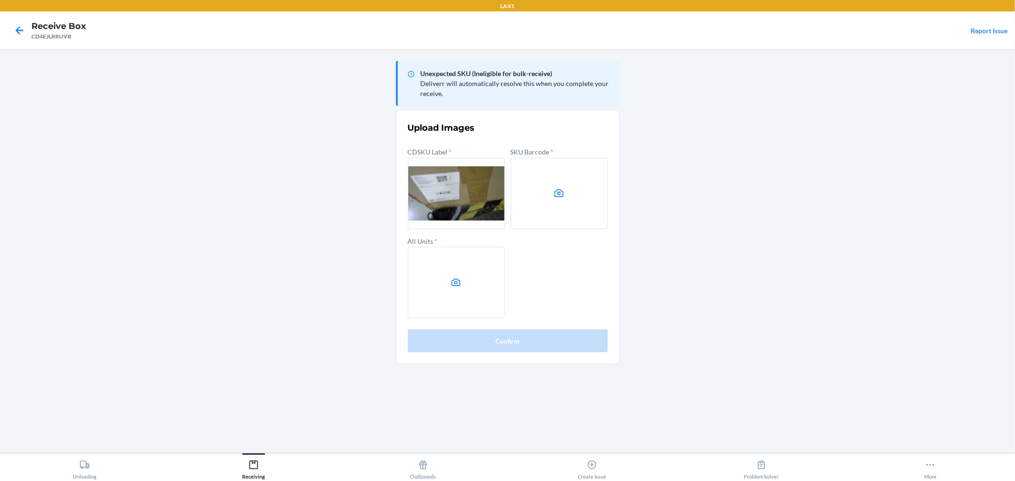
click at [550, 210] on label at bounding box center [558, 193] width 97 height 71
click at [0, 0] on input "file" at bounding box center [0, 0] width 0 height 0
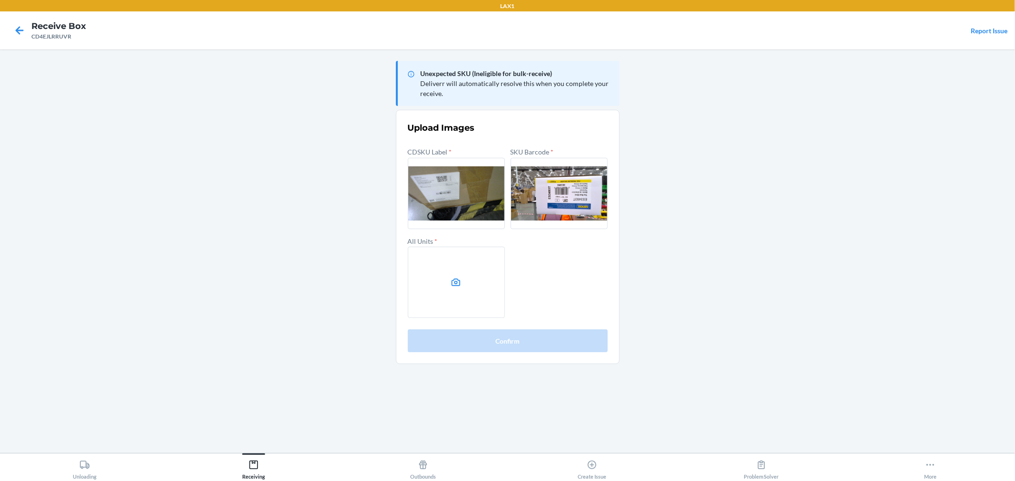
click at [455, 274] on label at bounding box center [456, 282] width 97 height 71
click at [0, 0] on input "file" at bounding box center [0, 0] width 0 height 0
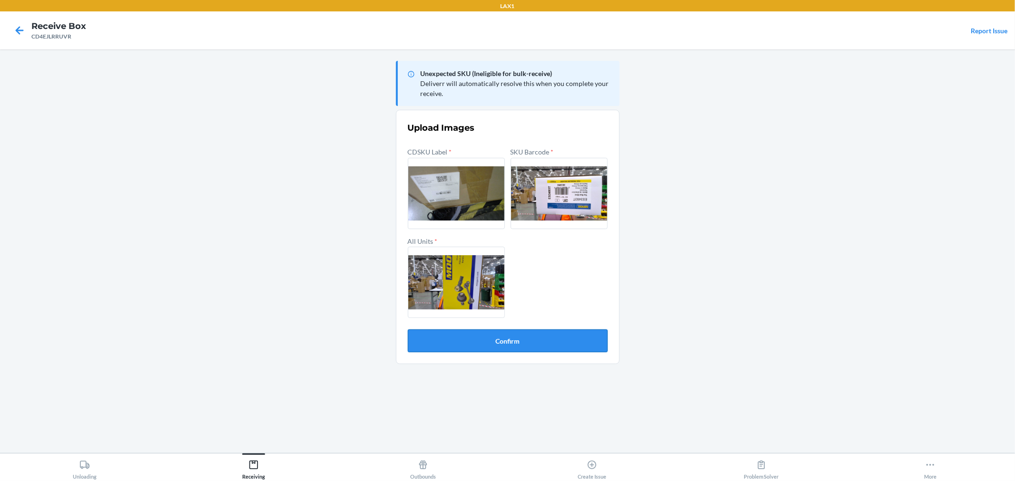
click at [522, 336] on button "Confirm" at bounding box center [508, 341] width 200 height 23
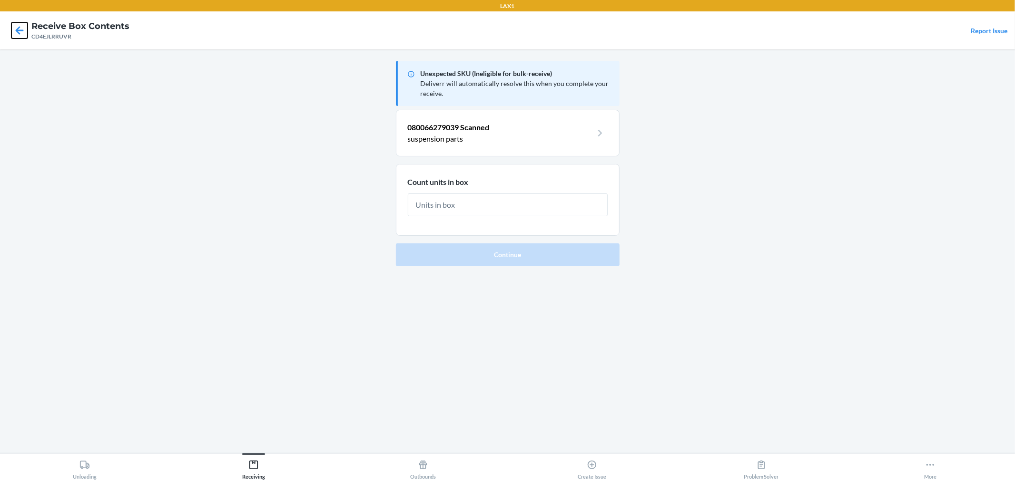
click at [20, 29] on icon at bounding box center [19, 30] width 16 height 16
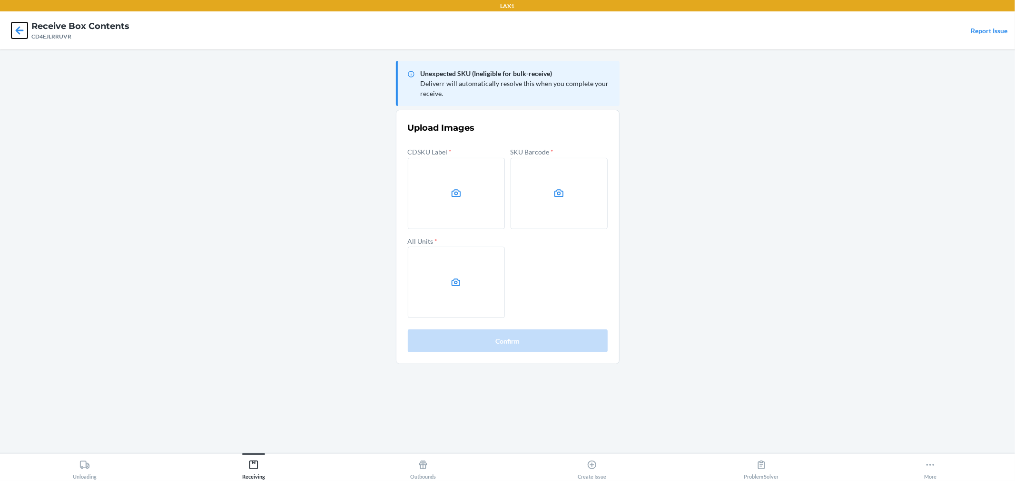
click at [20, 29] on icon at bounding box center [19, 30] width 16 height 16
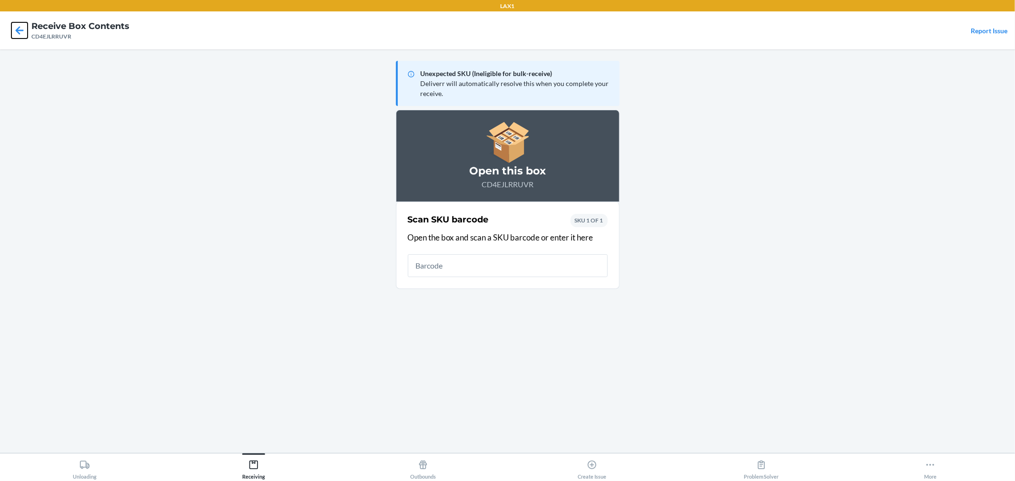
click at [20, 29] on icon at bounding box center [19, 30] width 16 height 16
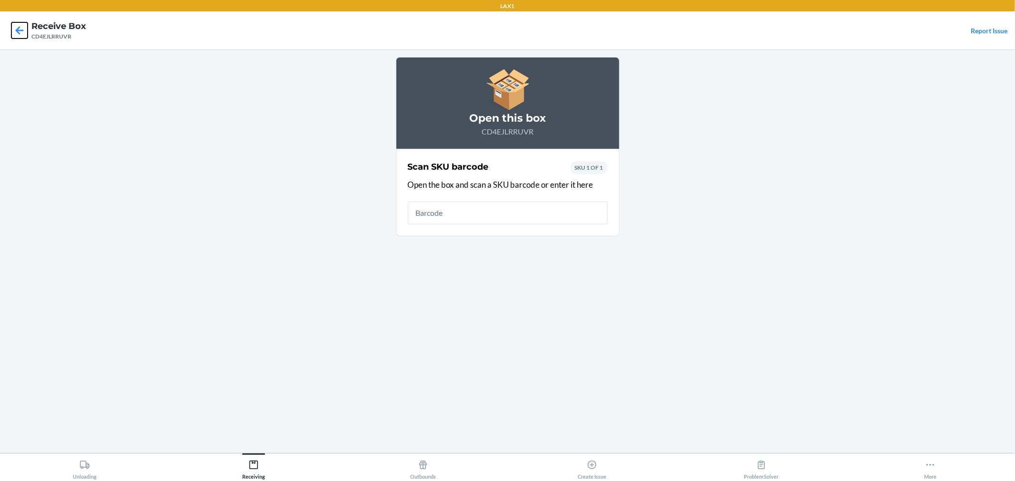
click at [16, 29] on icon at bounding box center [19, 30] width 16 height 16
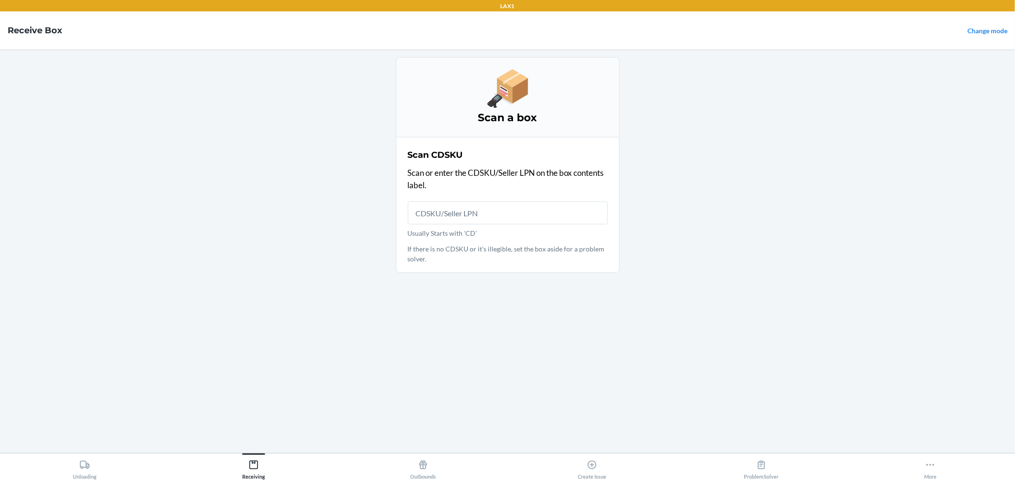
click at [16, 29] on h4 "Receive Box" at bounding box center [35, 30] width 55 height 12
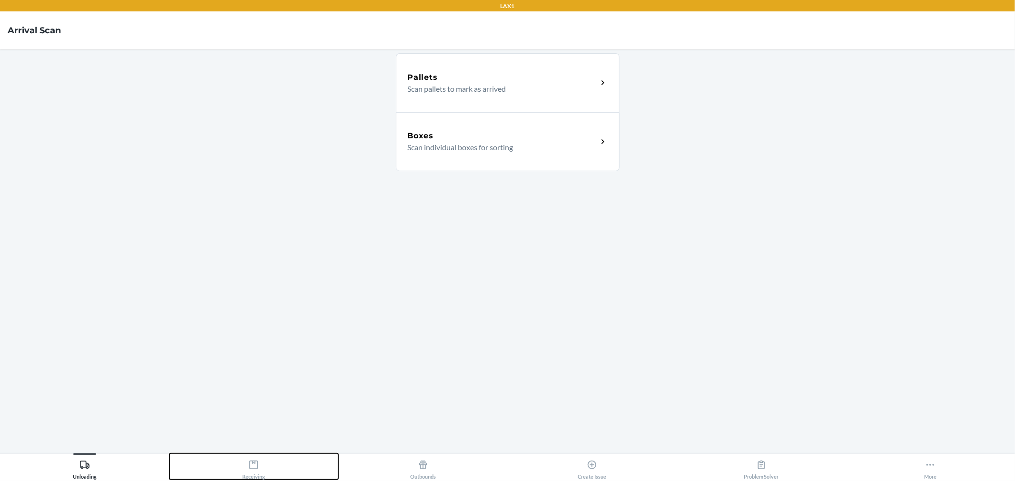
click at [253, 470] on div "Receiving" at bounding box center [253, 468] width 23 height 24
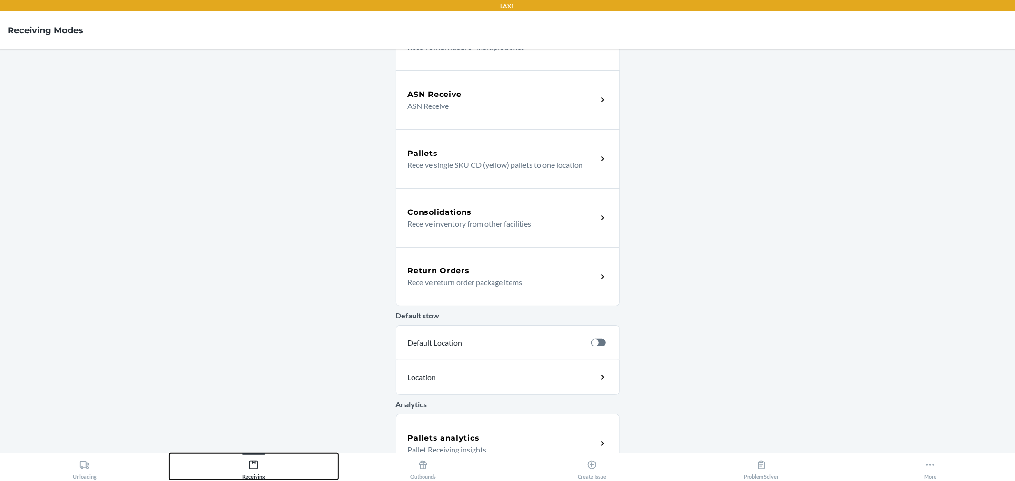
scroll to position [182, 0]
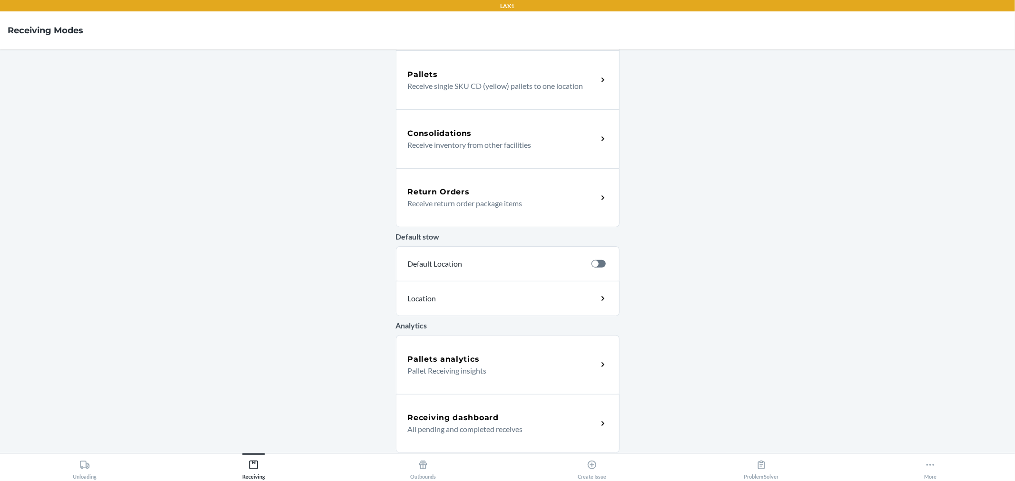
click at [430, 412] on h5 "Receiving dashboard" at bounding box center [453, 417] width 91 height 11
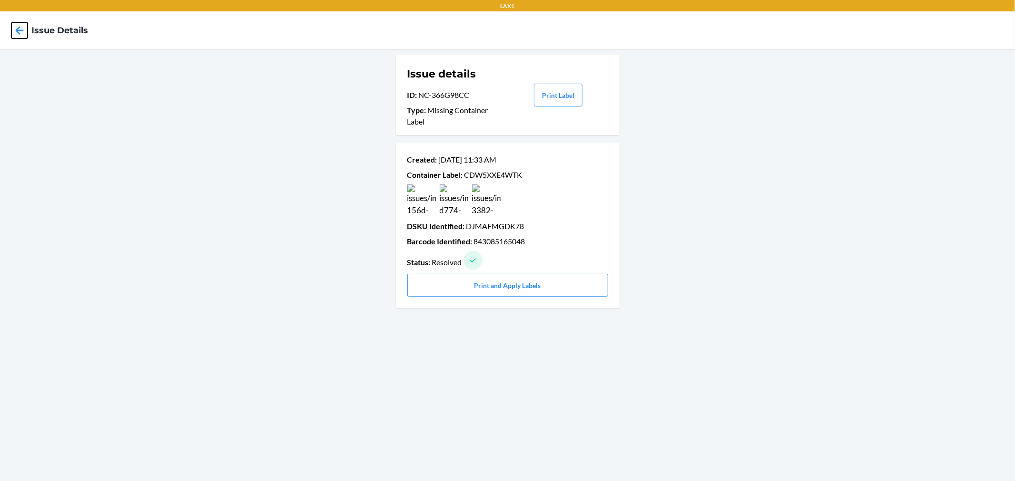
click at [17, 26] on icon at bounding box center [19, 30] width 16 height 16
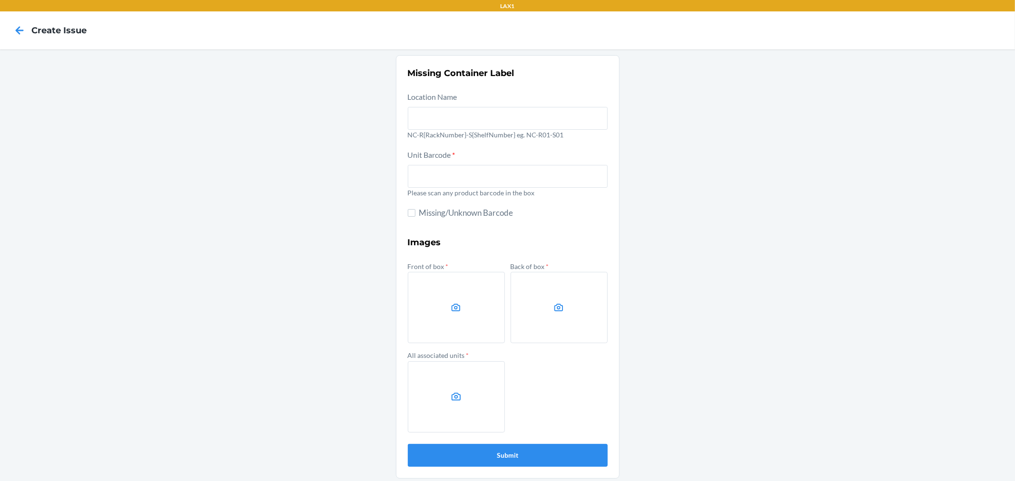
click at [472, 189] on p "Please scan any product barcode in the box" at bounding box center [508, 193] width 200 height 10
click at [473, 177] on input "text" at bounding box center [508, 176] width 200 height 23
type input "843085126605"
click at [408, 444] on button "Submit" at bounding box center [508, 455] width 200 height 23
click at [436, 312] on label at bounding box center [456, 307] width 97 height 71
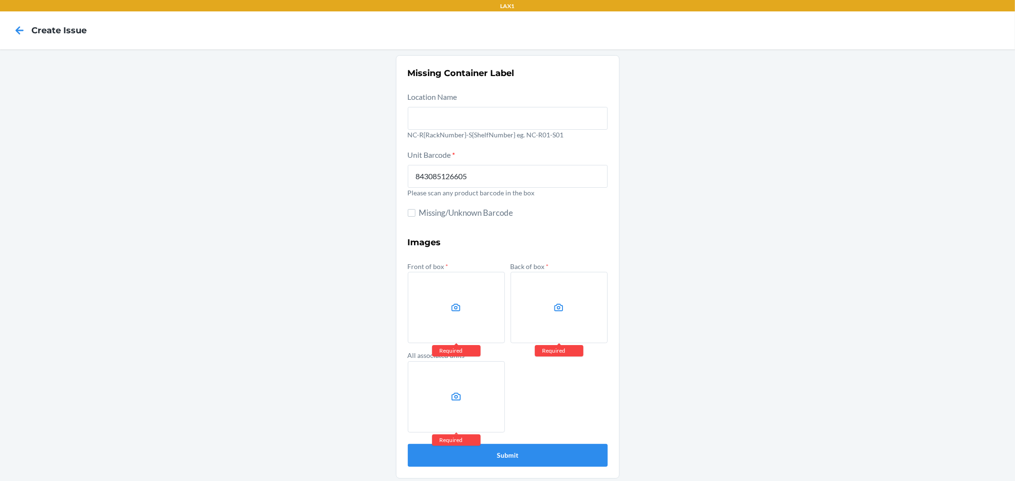
click at [0, 0] on input "file" at bounding box center [0, 0] width 0 height 0
click at [556, 316] on label at bounding box center [558, 307] width 97 height 71
click at [0, 0] on input "file" at bounding box center [0, 0] width 0 height 0
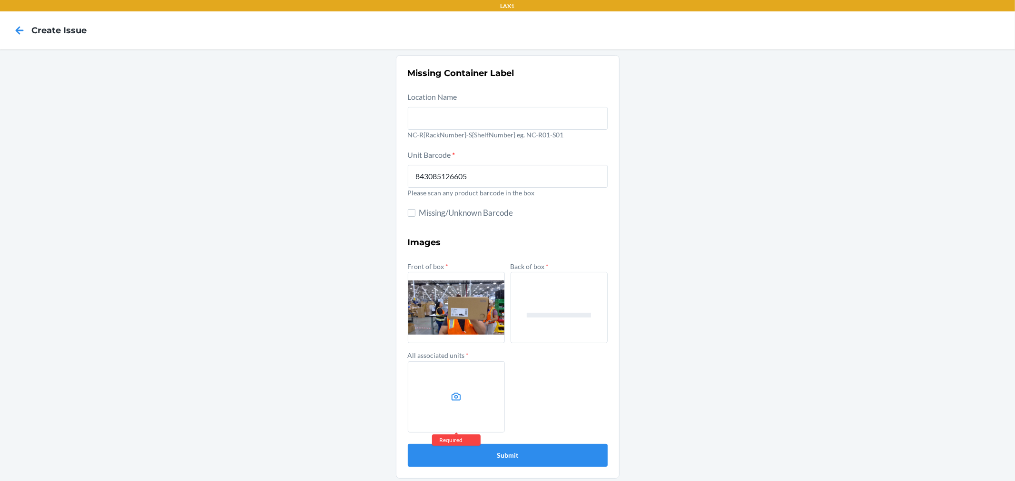
click at [456, 402] on icon at bounding box center [456, 397] width 11 height 11
click at [0, 0] on input "file" at bounding box center [0, 0] width 0 height 0
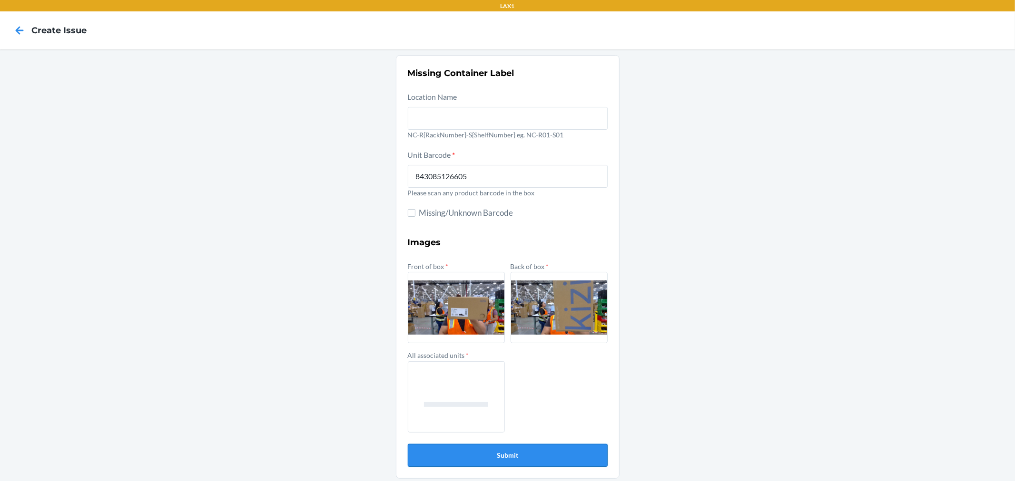
click at [554, 455] on button "Submit" at bounding box center [508, 455] width 200 height 23
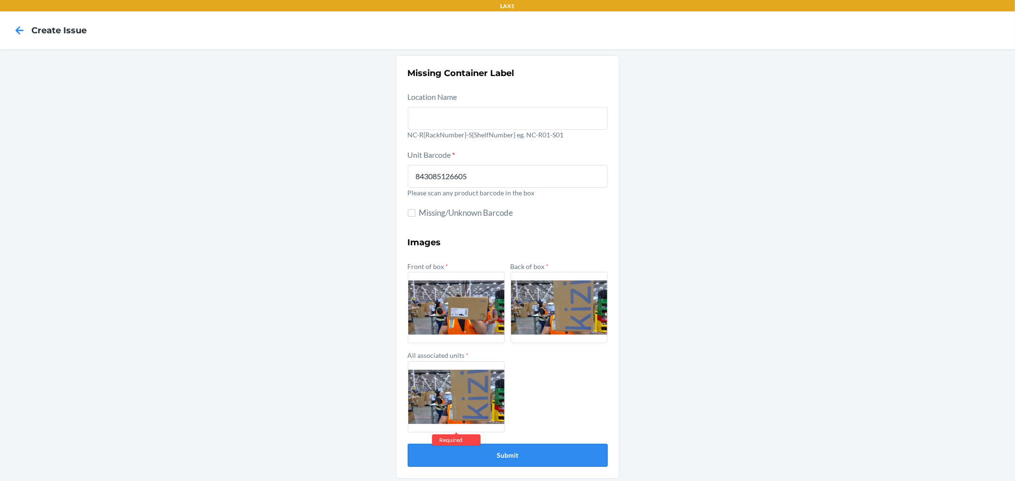
click at [555, 453] on button "Submit" at bounding box center [508, 455] width 200 height 23
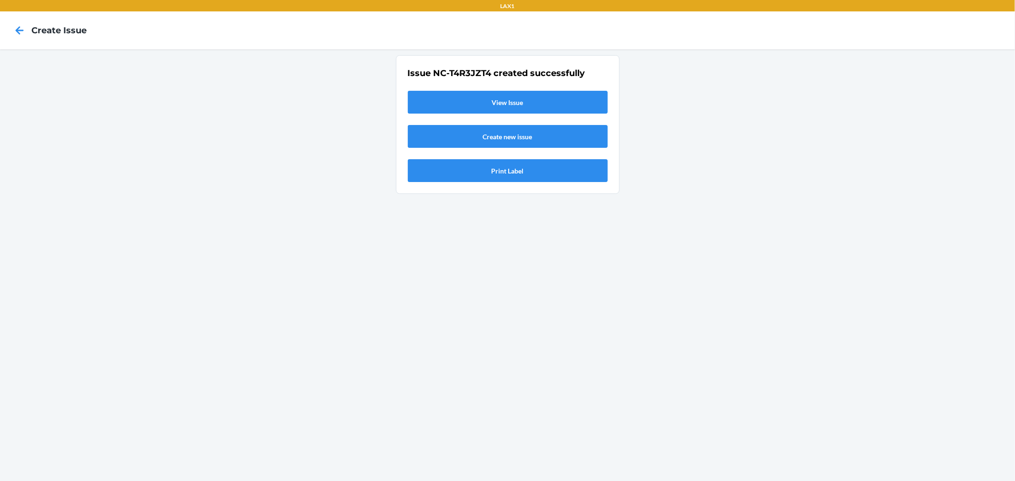
click at [515, 101] on link "View Issue" at bounding box center [508, 102] width 200 height 23
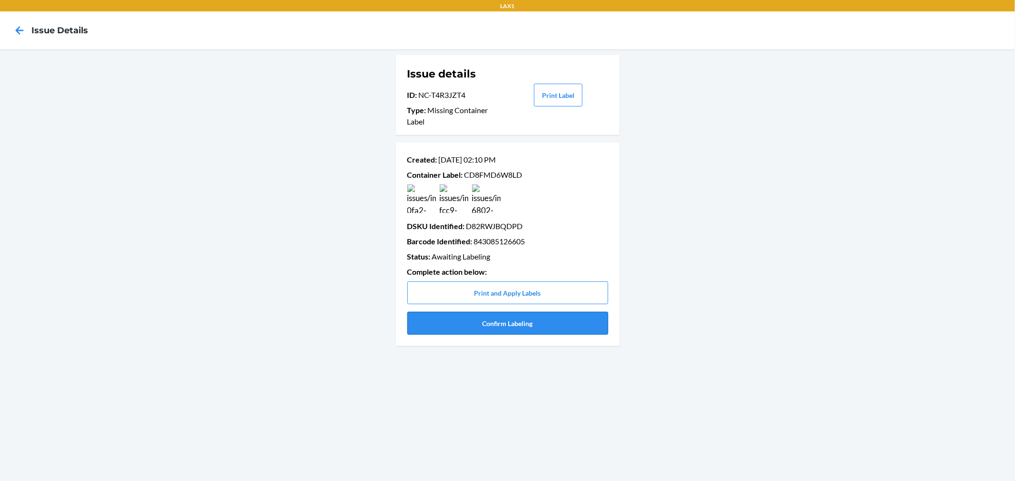
click at [519, 315] on button "Confirm Labeling" at bounding box center [507, 323] width 201 height 23
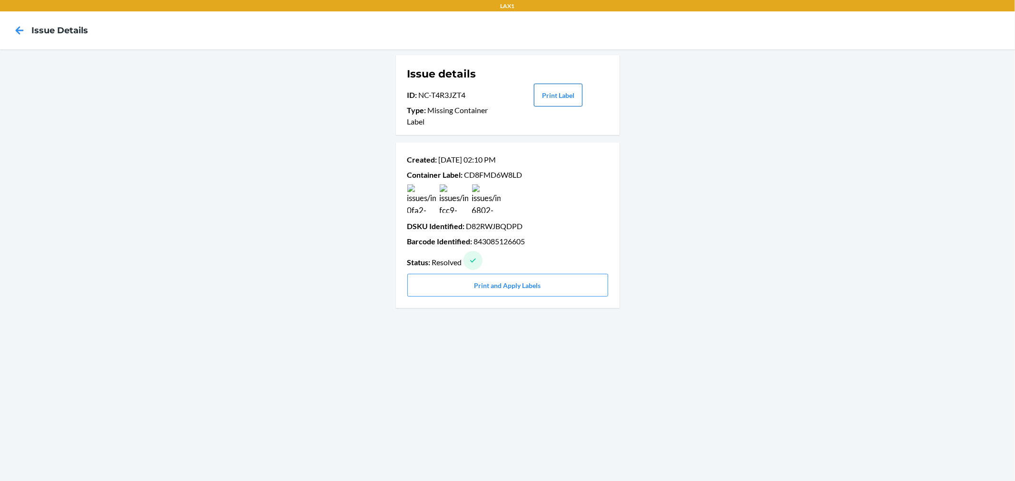
click at [565, 99] on button "Print Label" at bounding box center [558, 95] width 49 height 23
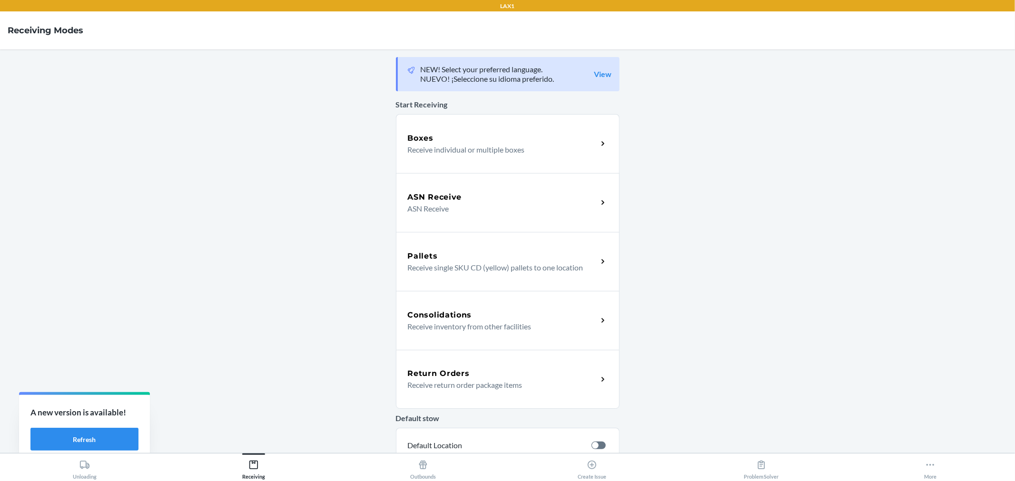
scroll to position [182, 0]
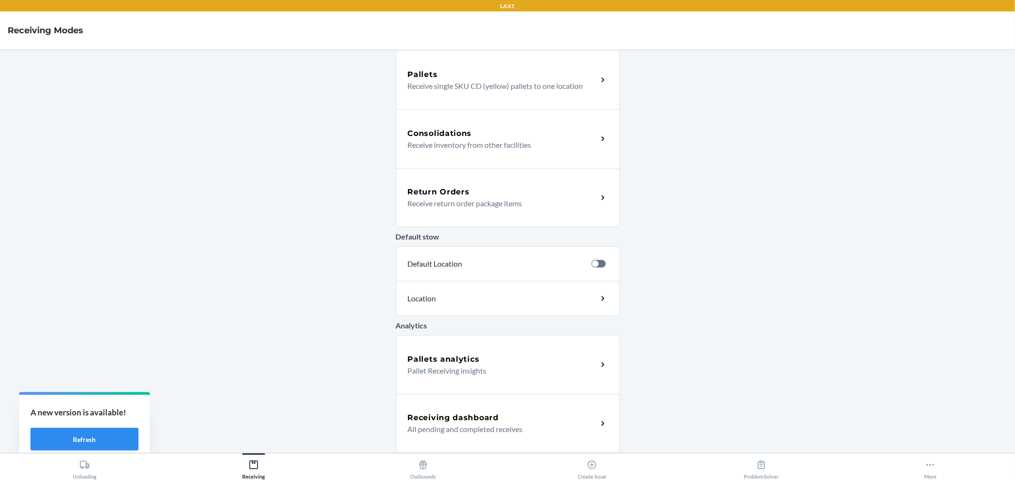
click at [521, 420] on div "Receiving dashboard" at bounding box center [503, 417] width 190 height 11
